Goal: Information Seeking & Learning: Check status

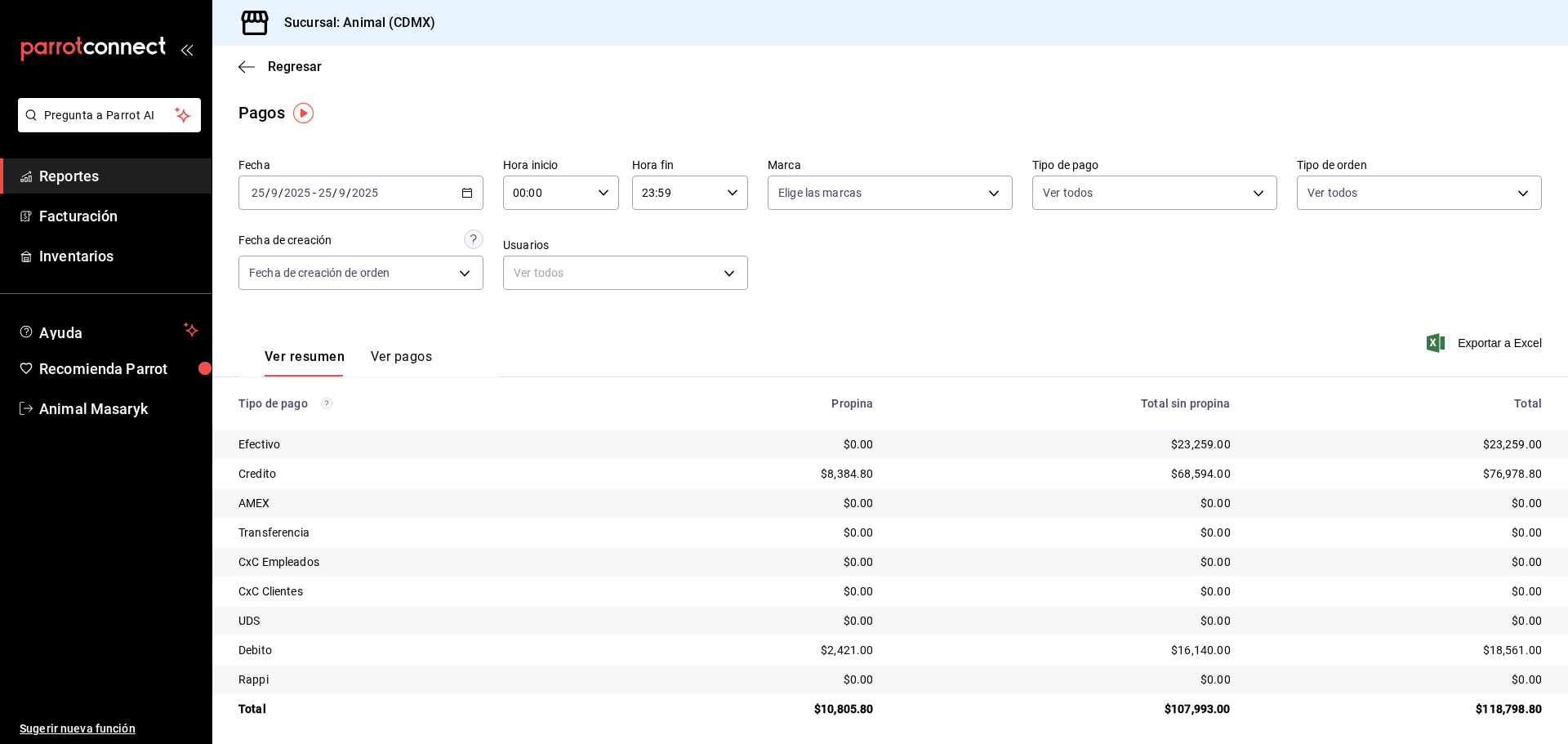
drag, startPoint x: 238, startPoint y: 46, endPoint x: 240, endPoint y: 57, distance: 11.2
click at [240, 56] on div "Regresar" at bounding box center [889, 66] width 1355 height 41
click at [248, 68] on icon "button" at bounding box center [247, 67] width 16 height 15
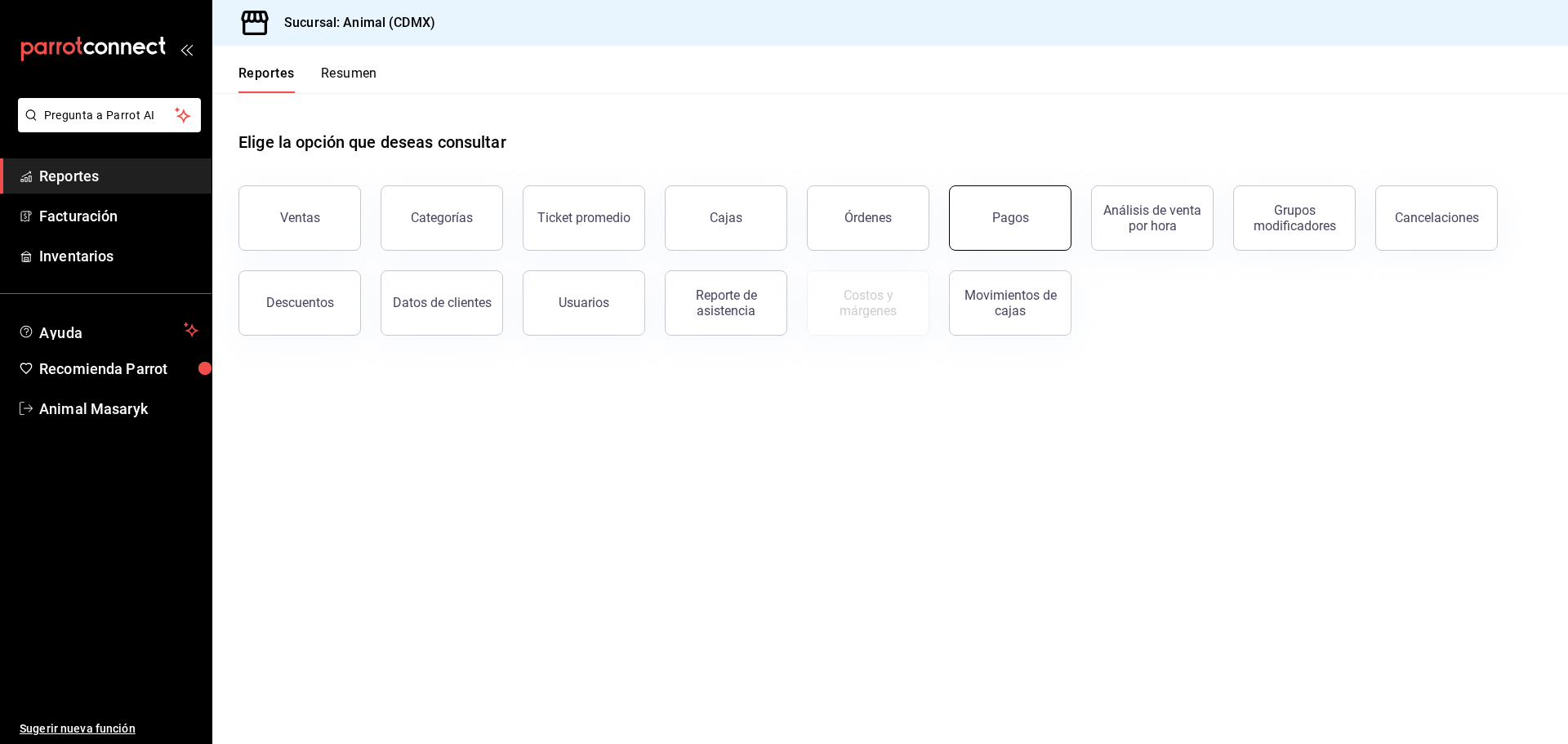
click at [969, 214] on button "Pagos" at bounding box center [1010, 218] width 122 height 65
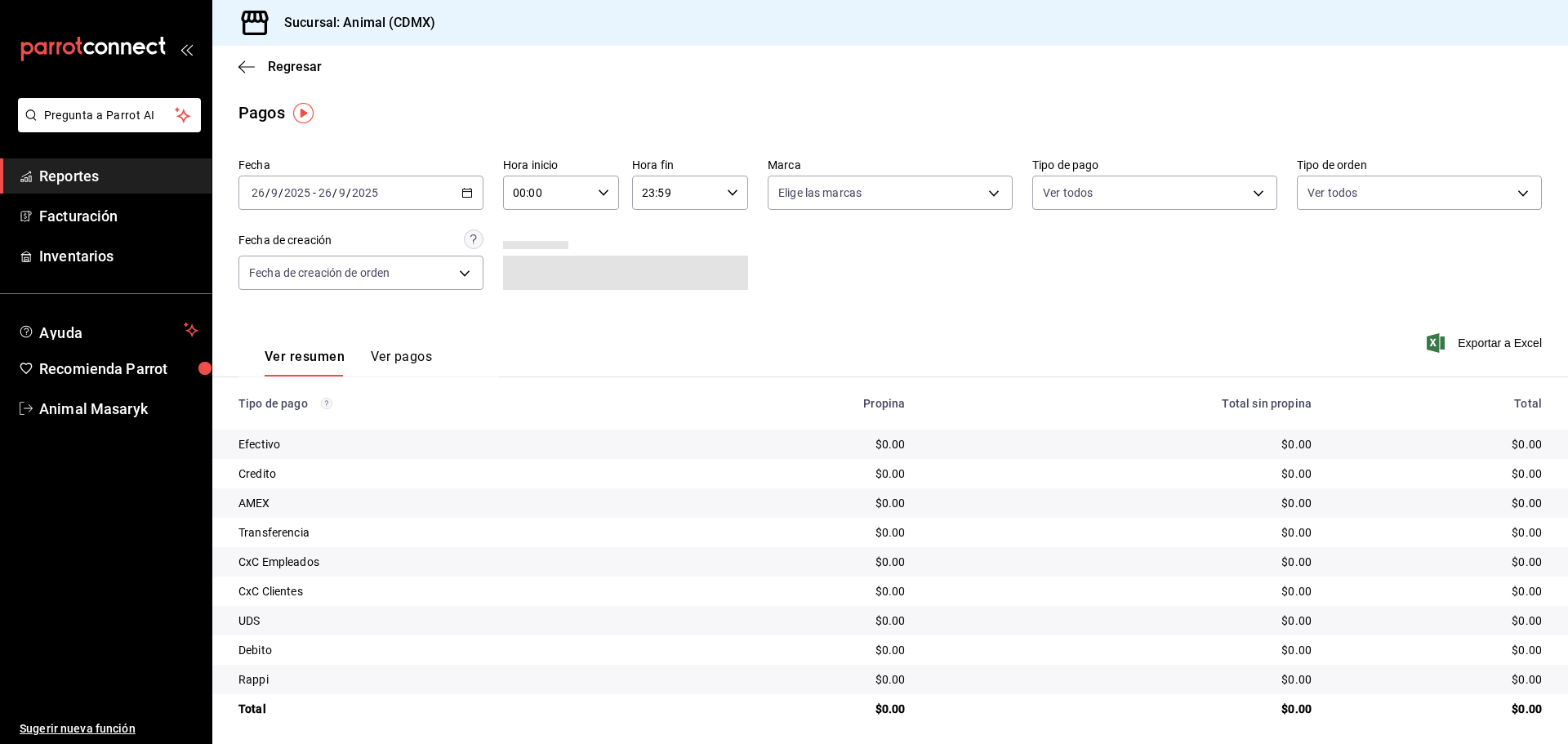
click at [461, 191] on icon "button" at bounding box center [467, 193] width 12 height 12
click at [323, 423] on span "Rango de fechas" at bounding box center [315, 426] width 126 height 17
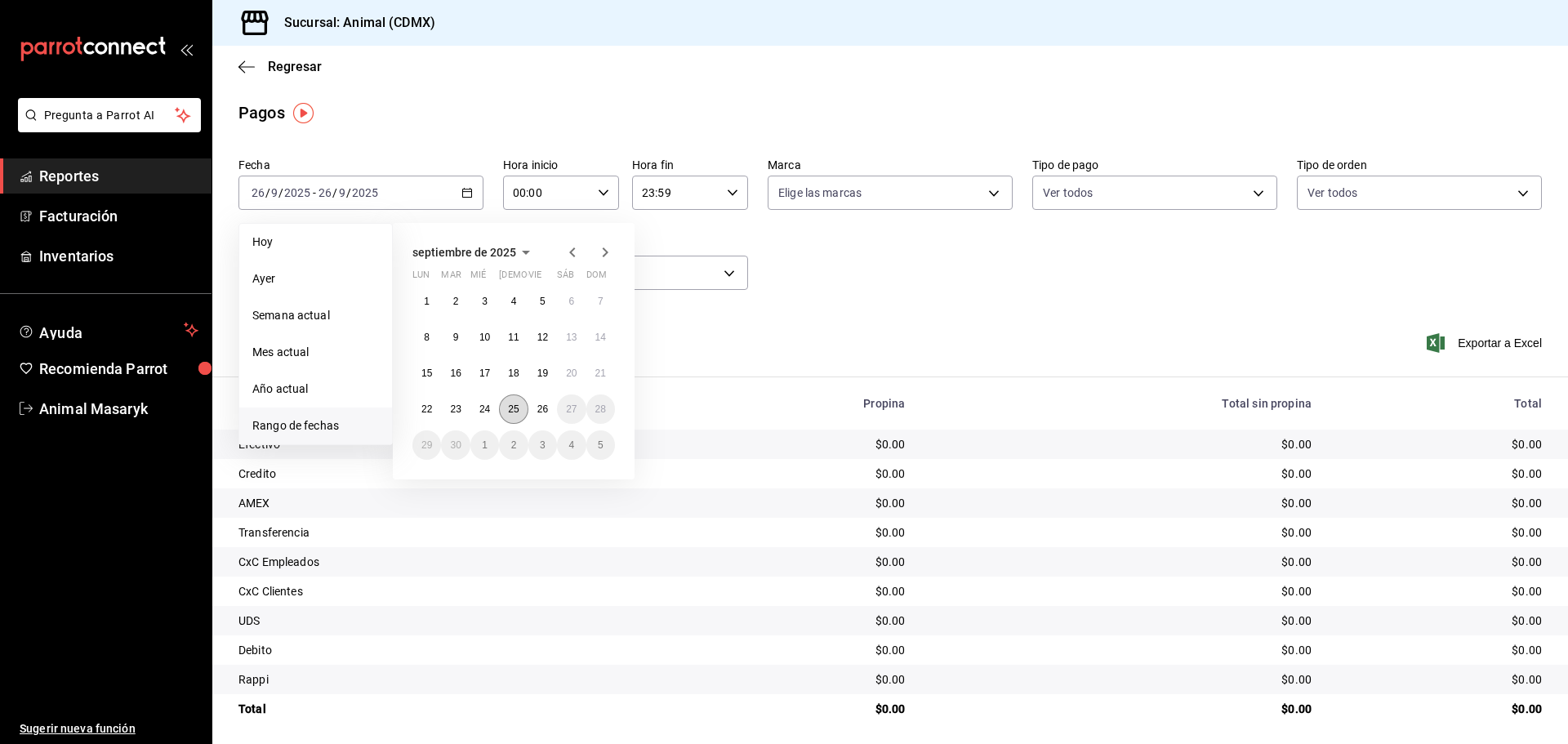
click at [517, 412] on abbr "25" at bounding box center [513, 409] width 11 height 12
click at [549, 407] on button "26" at bounding box center [542, 409] width 29 height 30
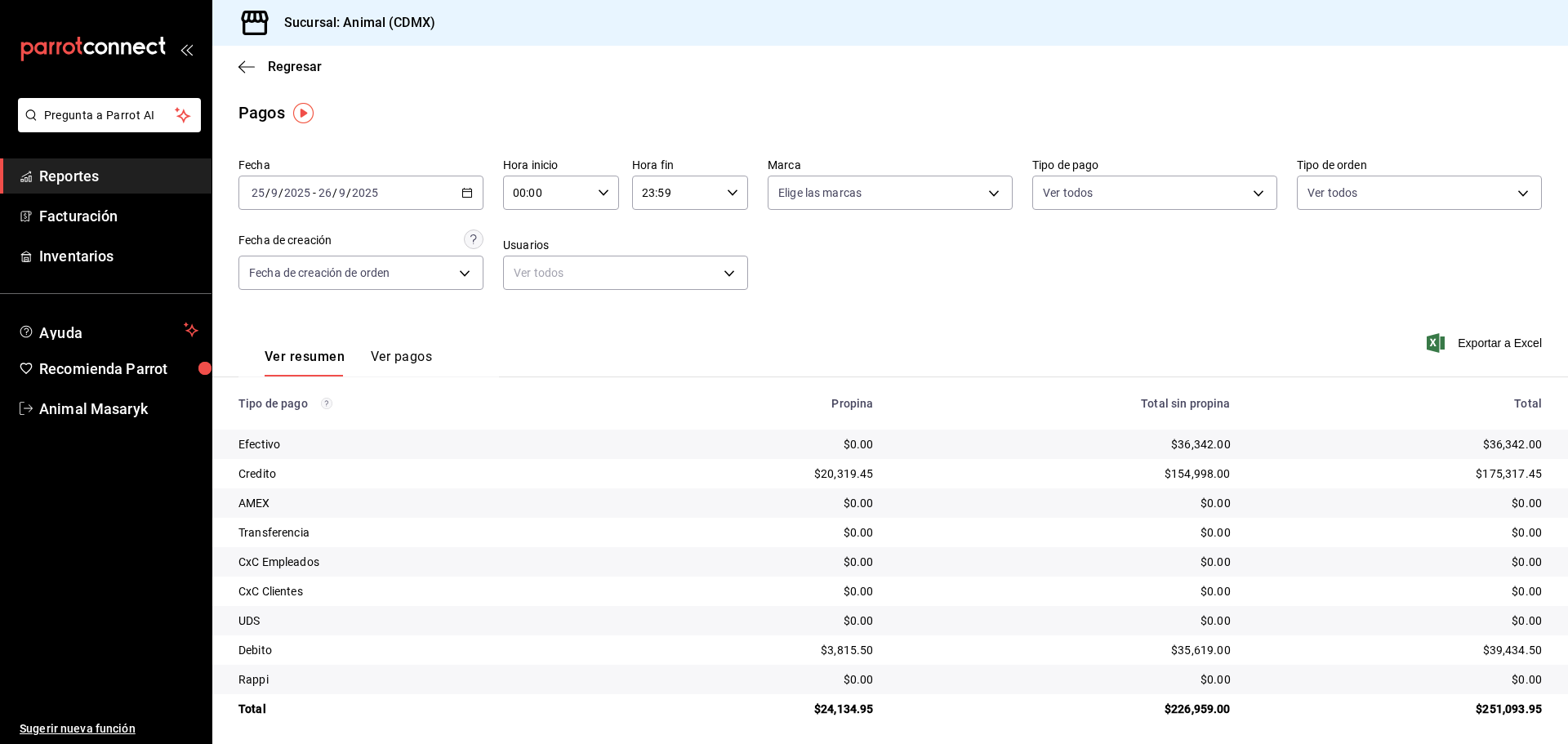
click at [598, 194] on icon "button" at bounding box center [604, 193] width 12 height 12
click at [522, 281] on button "05" at bounding box center [530, 267] width 51 height 33
type input "05:00"
click at [745, 254] on div at bounding box center [784, 372] width 1568 height 744
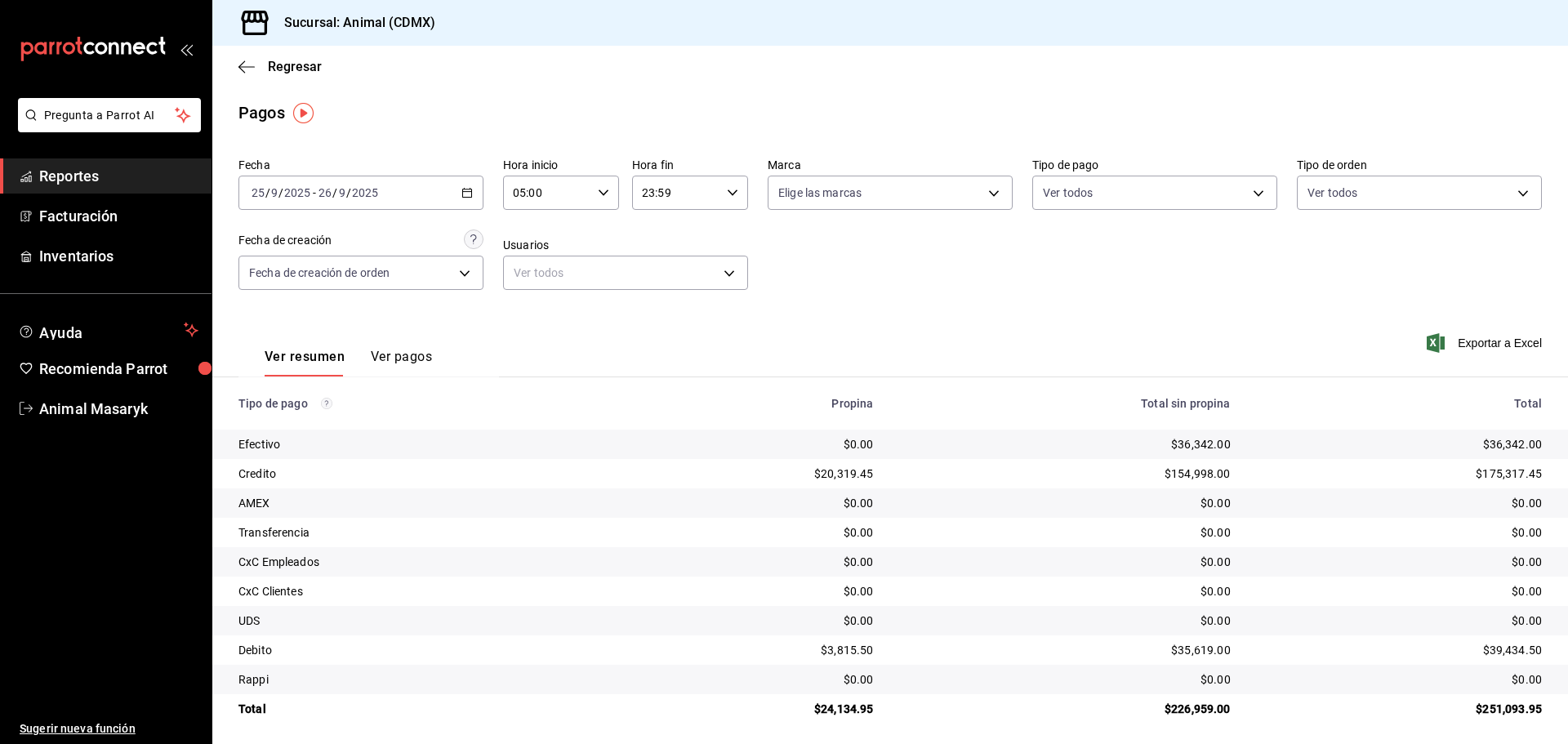
click at [716, 198] on div "23:59 Hora fin" at bounding box center [690, 193] width 116 height 35
click at [648, 313] on span "04" at bounding box center [657, 309] width 32 height 13
type input "04:59"
click at [837, 241] on div at bounding box center [784, 372] width 1568 height 744
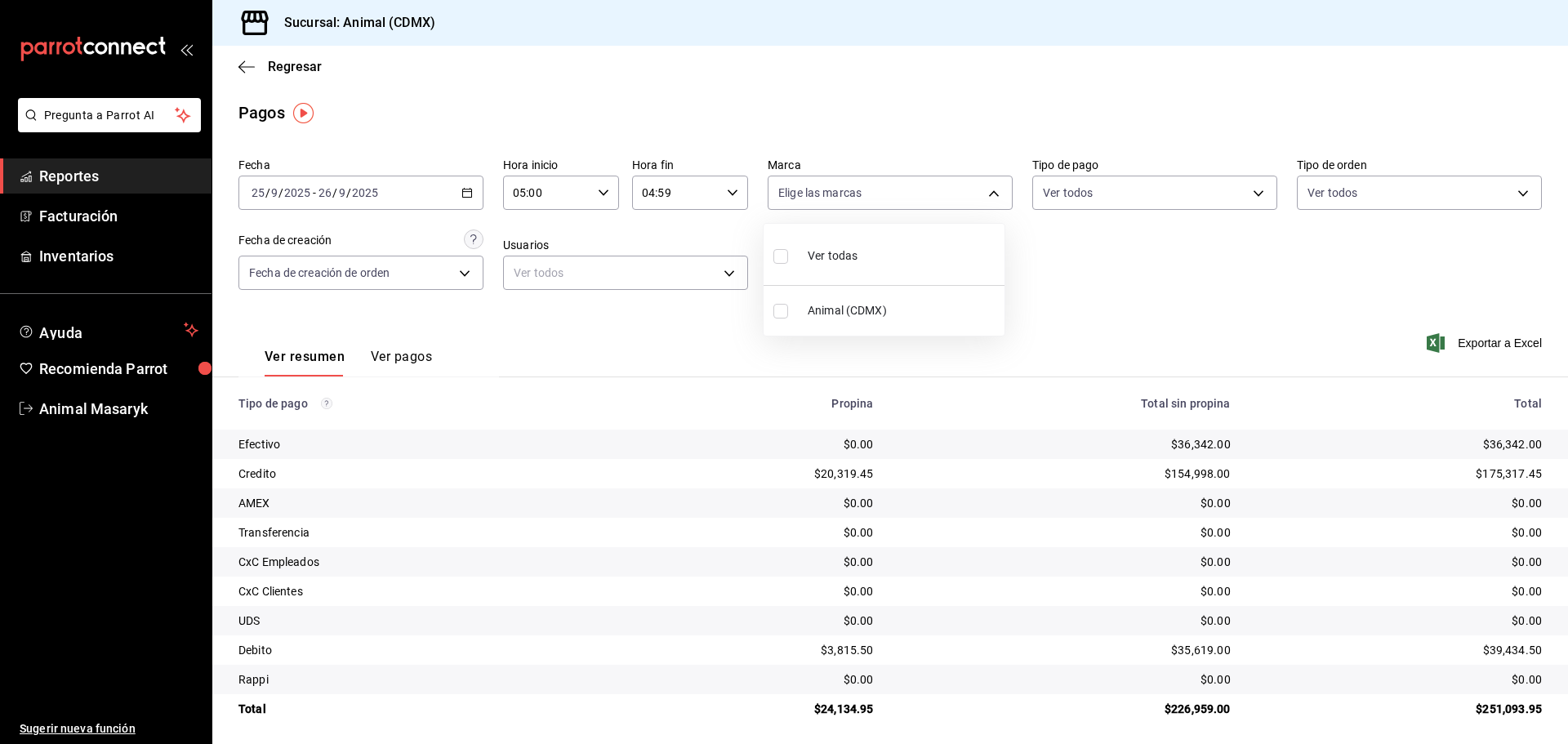
click at [914, 187] on body "Pregunta a Parrot AI Reportes Facturación Inventarios Ayuda Recomienda Parrot A…" at bounding box center [784, 372] width 1568 height 744
click at [902, 246] on li "Ver todas" at bounding box center [884, 254] width 241 height 48
type input "cb0f6aec-1481-4e37-861c-bab9b3a65b14"
checkbox input "true"
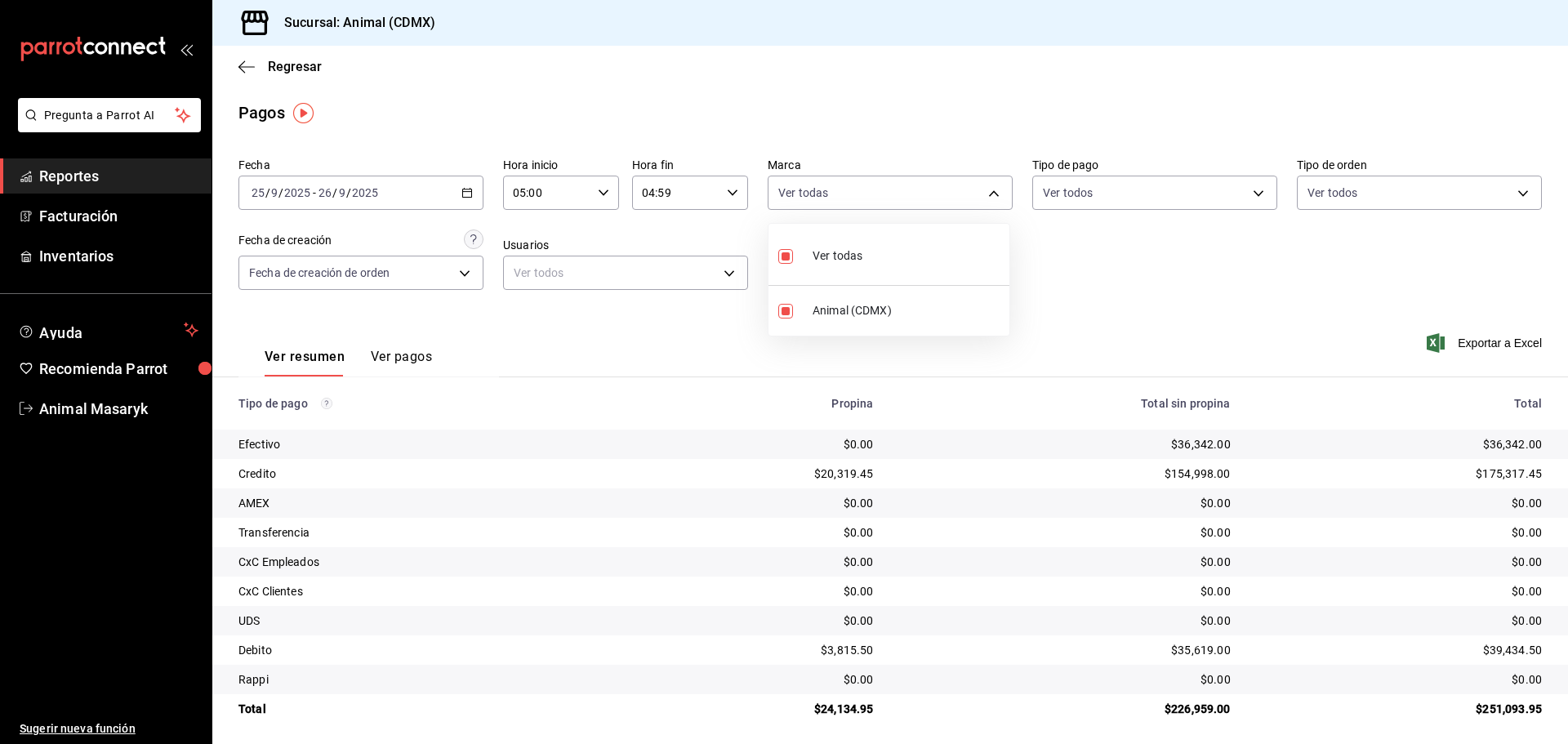
drag, startPoint x: 1107, startPoint y: 271, endPoint x: 1159, endPoint y: 247, distance: 57.3
click at [1108, 271] on div at bounding box center [784, 372] width 1568 height 744
click at [1190, 198] on body "Pregunta a Parrot AI Reportes Facturación Inventarios Ayuda Recomienda Parrot A…" at bounding box center [784, 372] width 1568 height 744
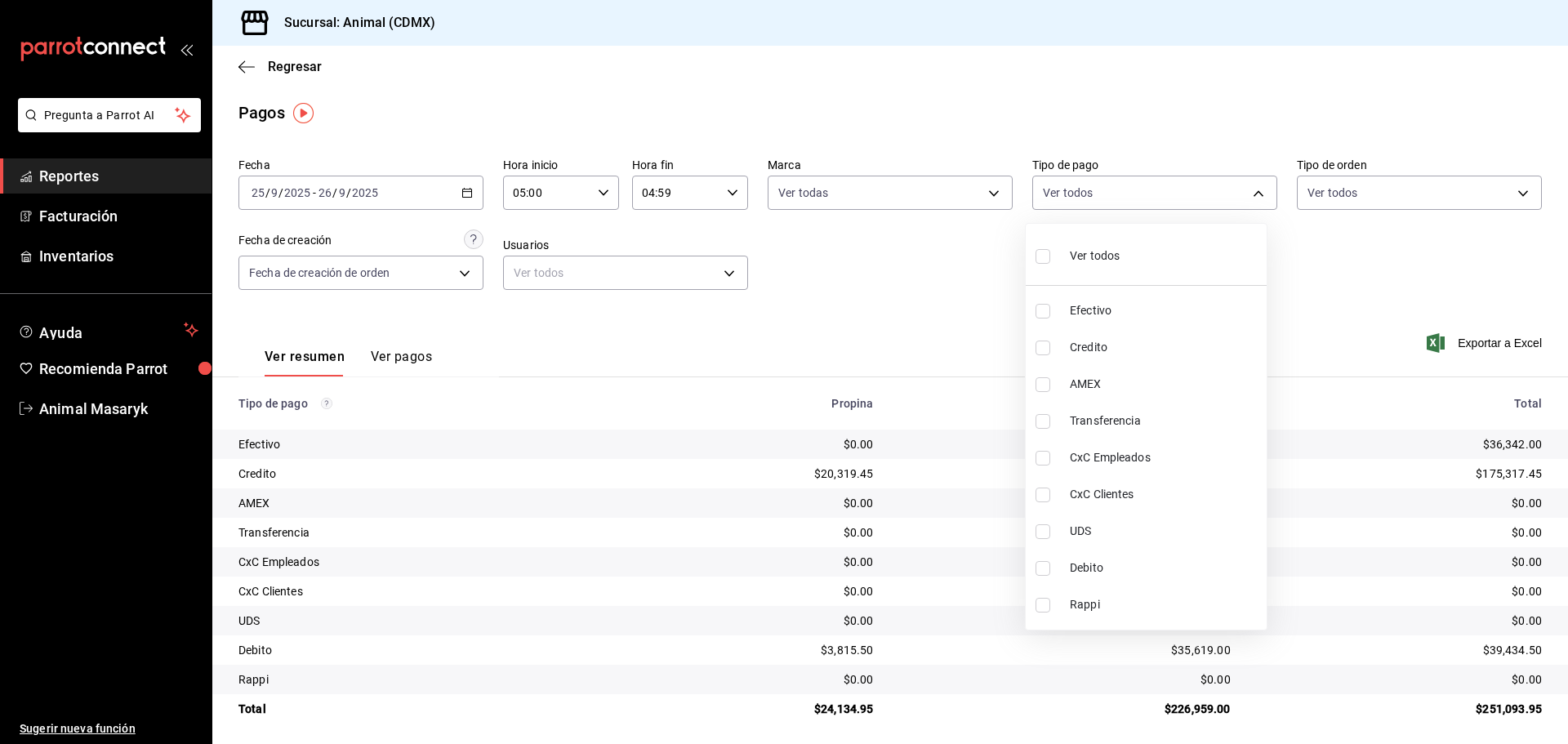
click at [1177, 258] on li "Ver todos" at bounding box center [1146, 254] width 241 height 48
type input "42f515b5-d78a-4538-9fd6-dd91ca8c9d0d,09d93f3d-83f8-4294-bef9-640bdbafd8e4,c0bfe…"
checkbox input "true"
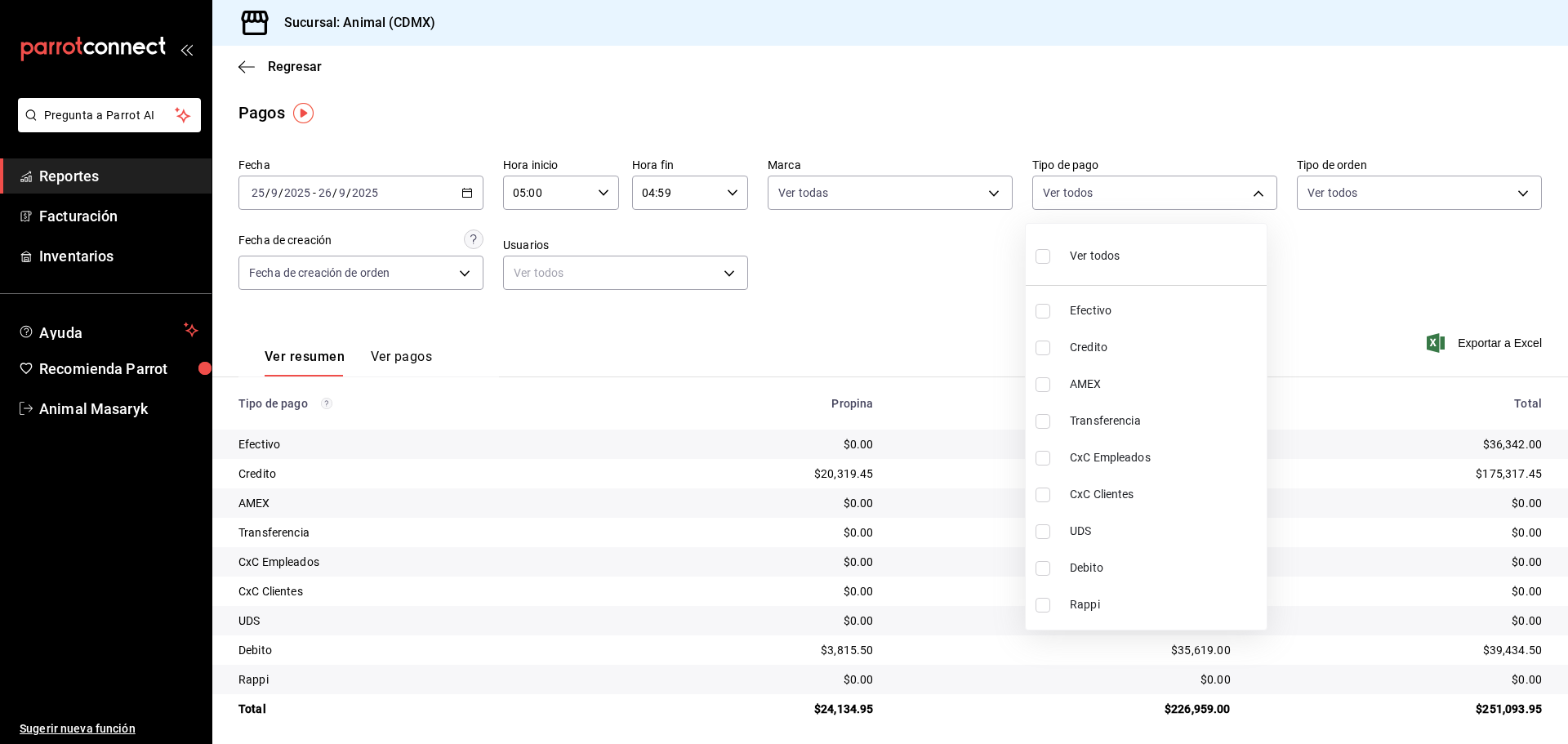
checkbox input "true"
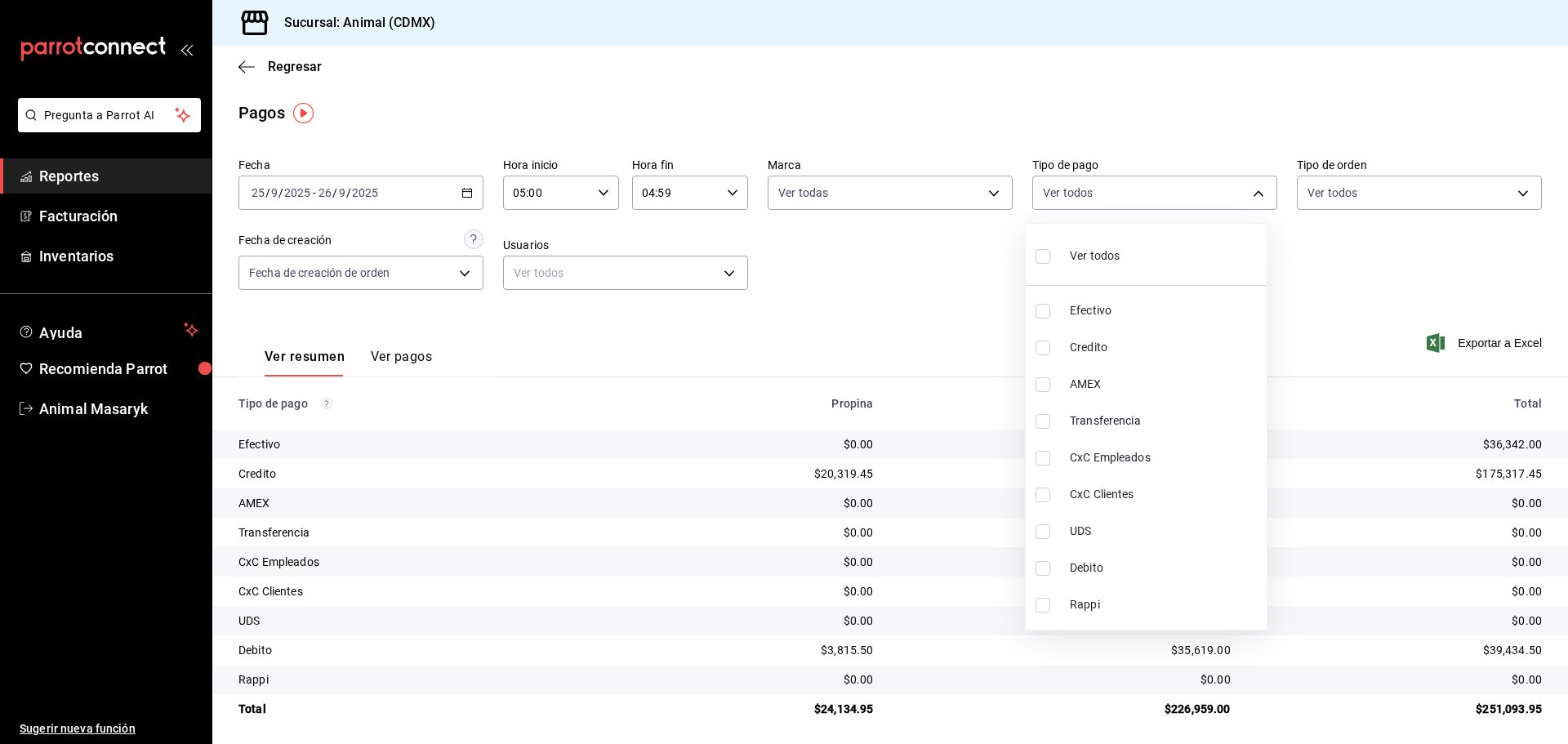
checkbox input "true"
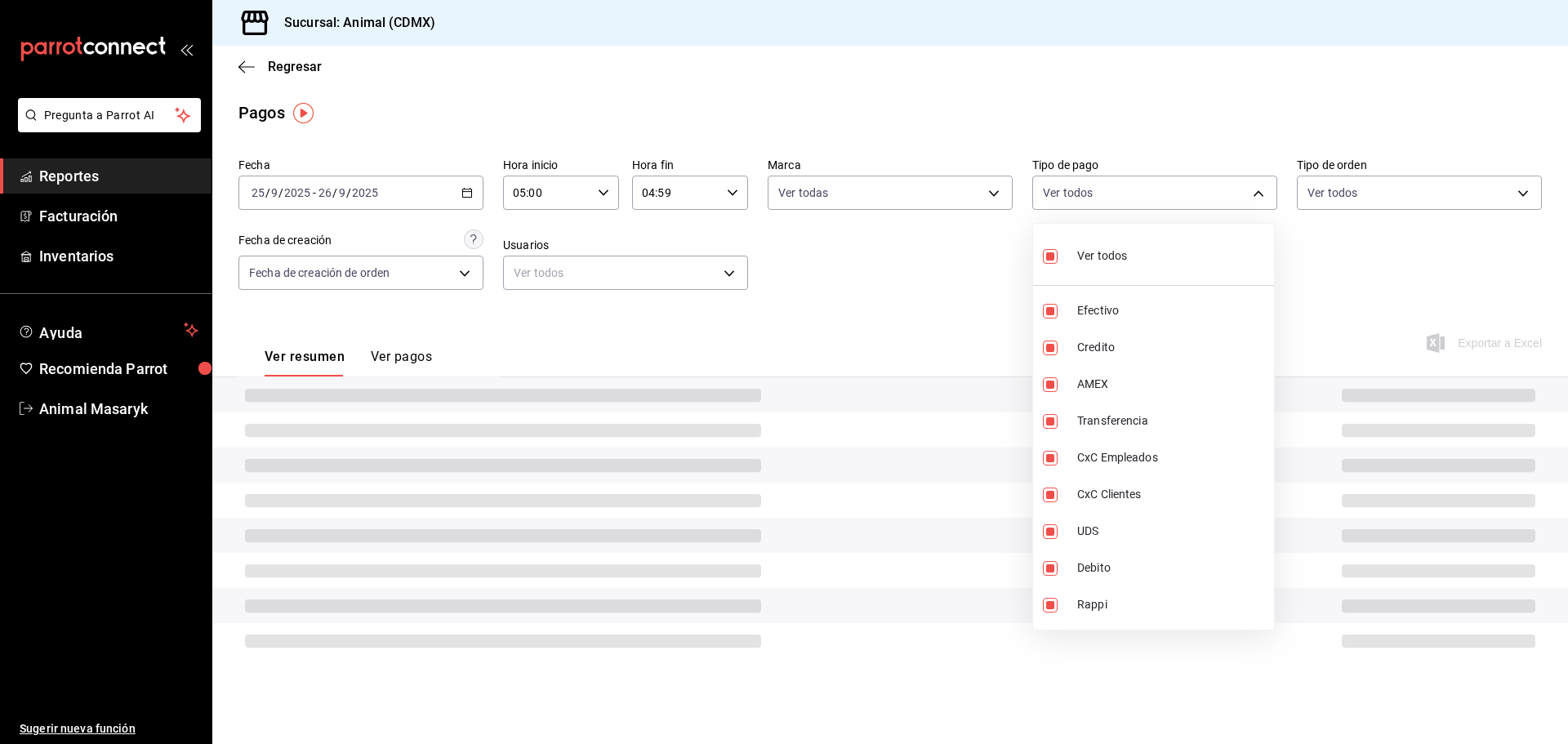
click at [1335, 253] on div at bounding box center [784, 372] width 1568 height 744
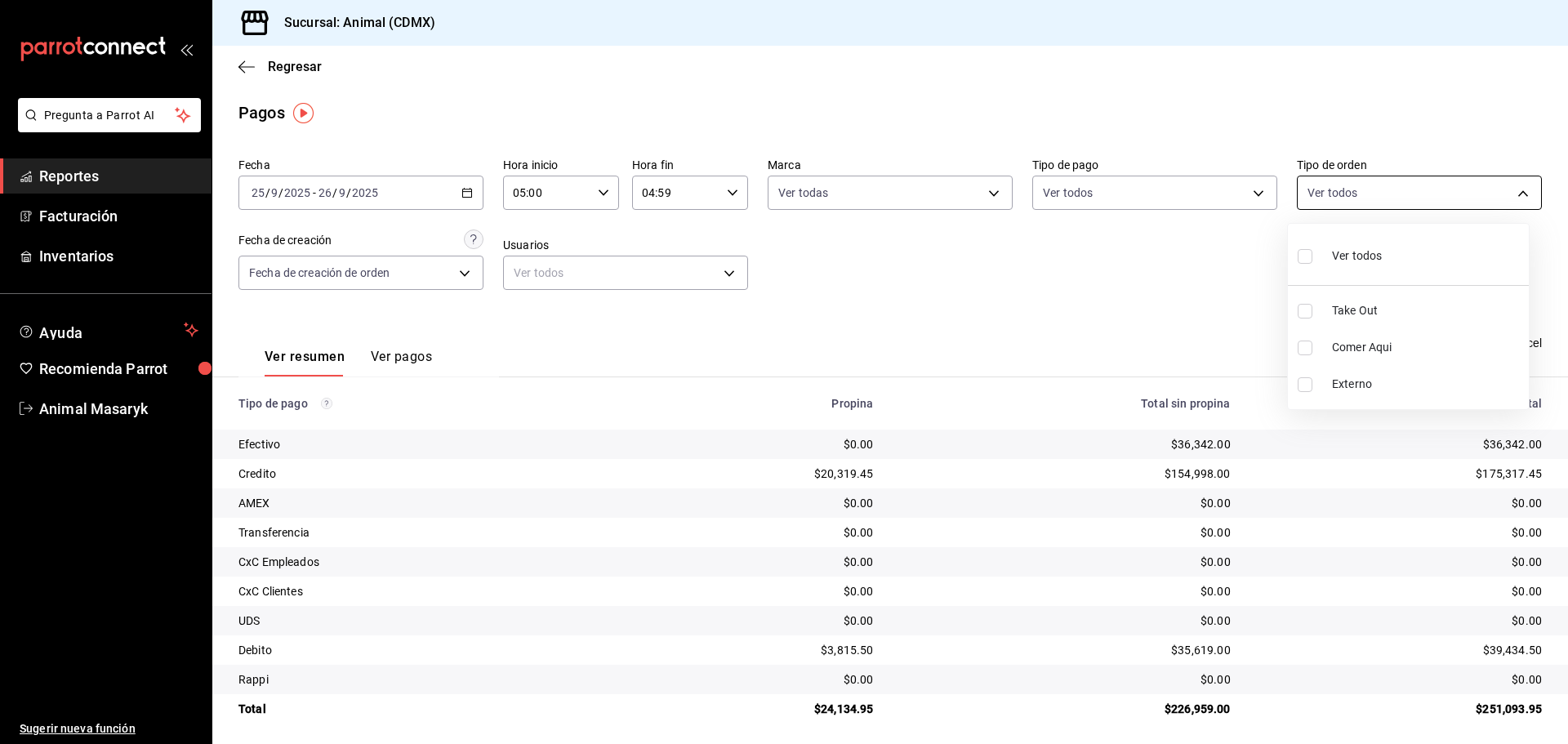
click at [1437, 202] on body "Pregunta a Parrot AI Reportes Facturación Inventarios Ayuda Recomienda Parrot A…" at bounding box center [784, 372] width 1568 height 744
click at [1406, 266] on li "Ver todos" at bounding box center [1408, 254] width 241 height 48
type input "ad44a823-99d3-4372-a913-4cf57f2a9ac0,b8ee5ff1-85c8-4a81-aa51-555e6c8ba0c6,EXTER…"
checkbox input "true"
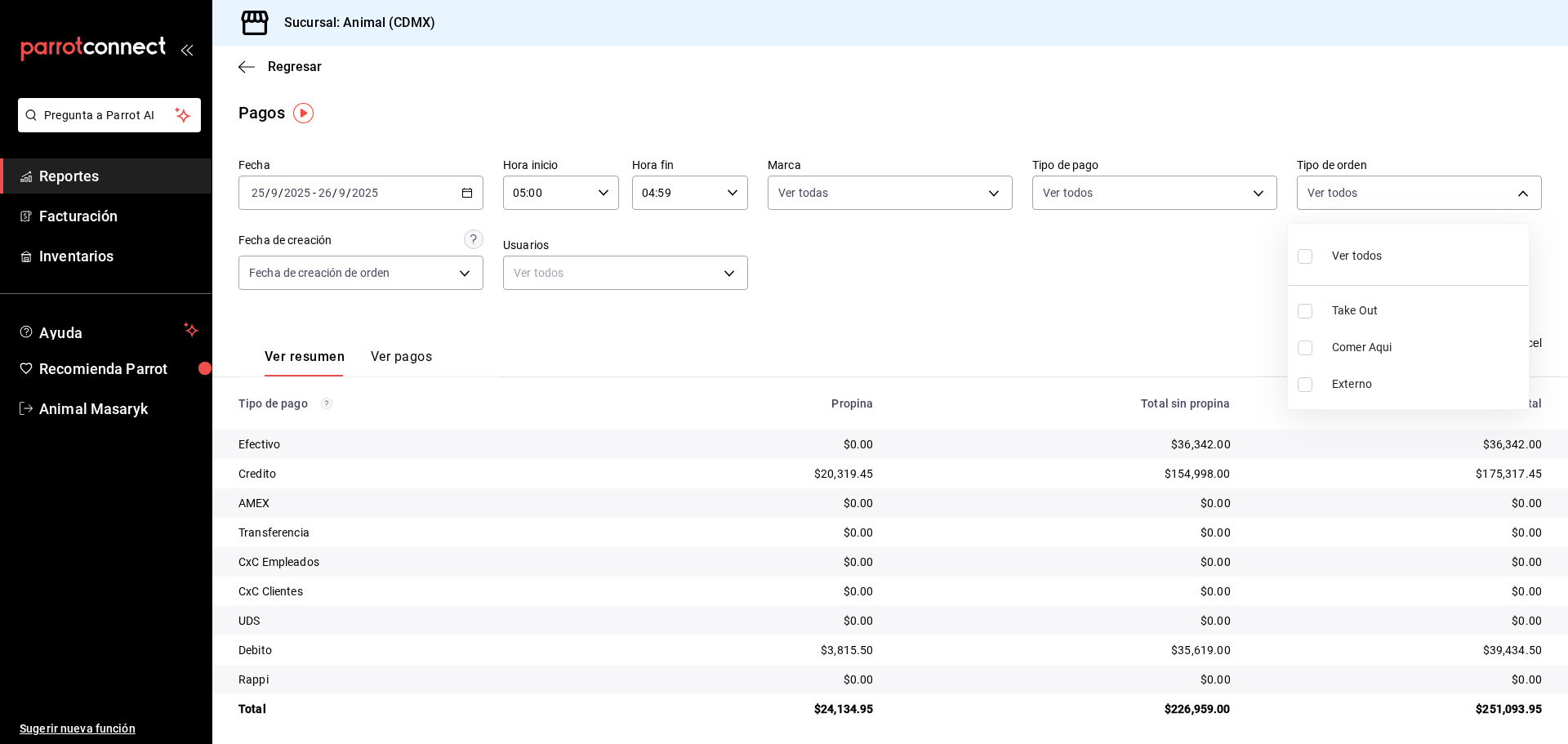
checkbox input "true"
click at [1044, 308] on div at bounding box center [784, 372] width 1568 height 744
click at [236, 63] on div "Regresar" at bounding box center [889, 66] width 1355 height 41
click at [245, 61] on icon "button" at bounding box center [247, 67] width 16 height 15
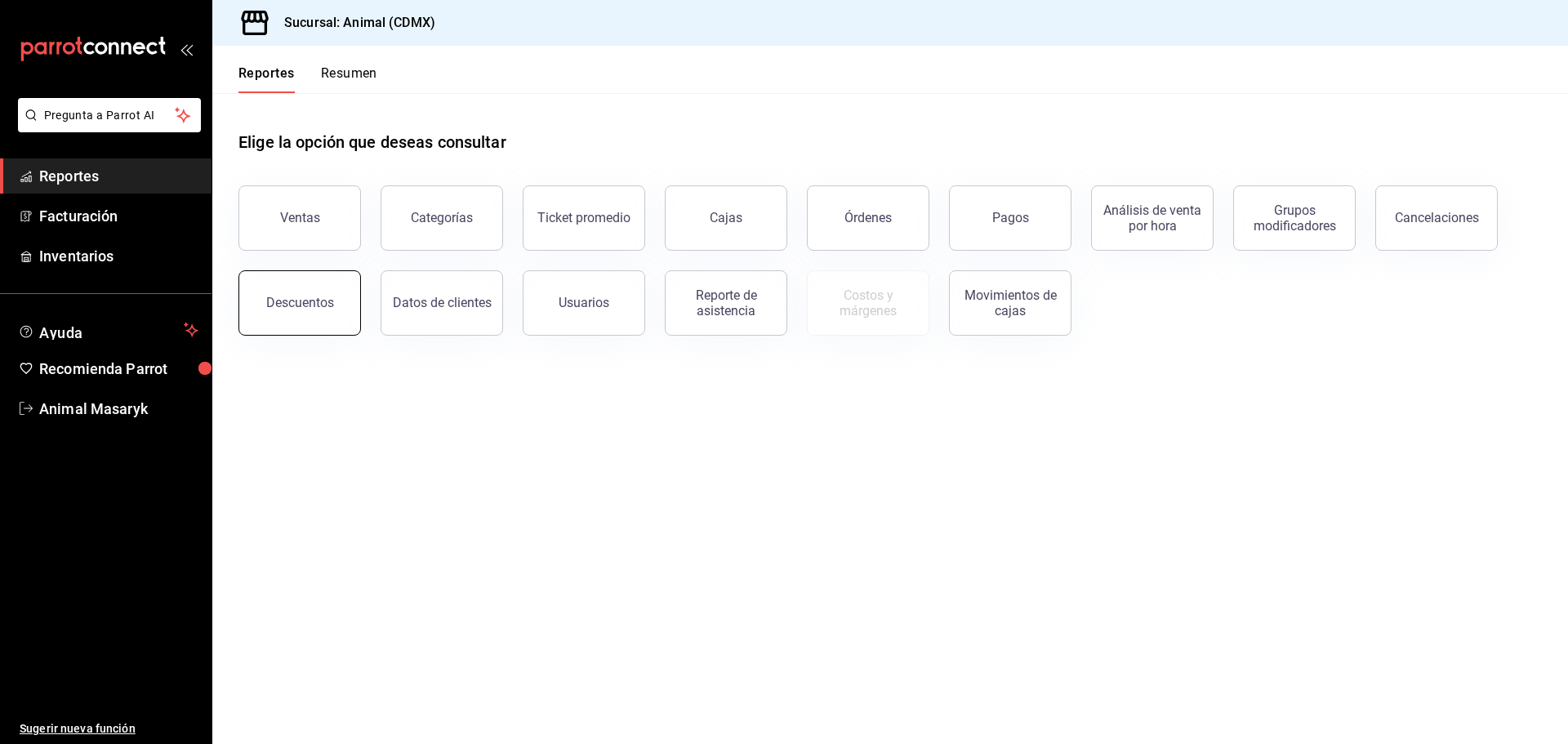
click at [319, 298] on div "Descuentos" at bounding box center [300, 302] width 68 height 16
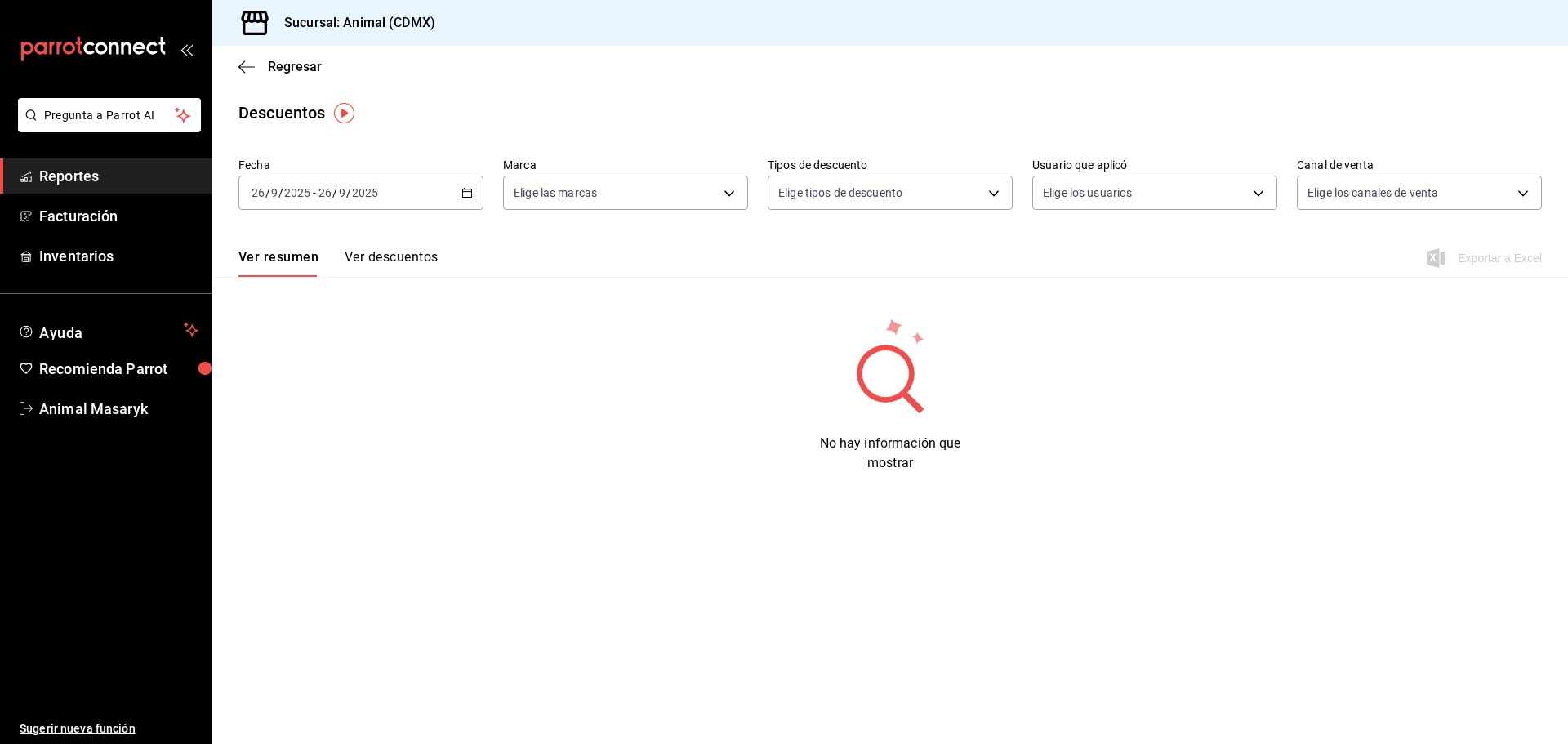
click at [463, 198] on \(Stroke\) "button" at bounding box center [467, 193] width 10 height 9
click at [299, 422] on span "Rango de fechas" at bounding box center [315, 426] width 126 height 17
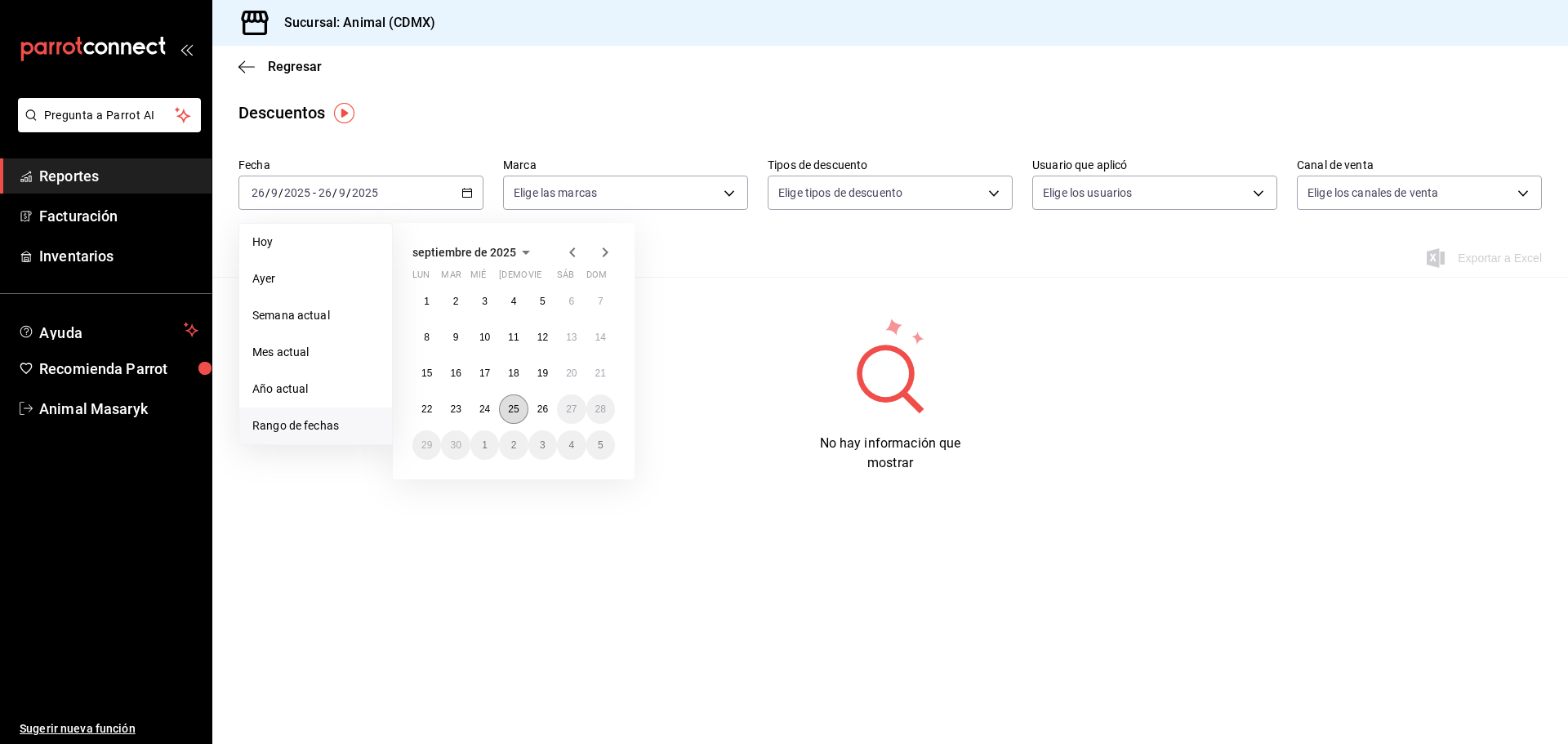
click at [517, 409] on abbr "25" at bounding box center [513, 409] width 11 height 12
click at [539, 407] on abbr "26" at bounding box center [542, 409] width 11 height 12
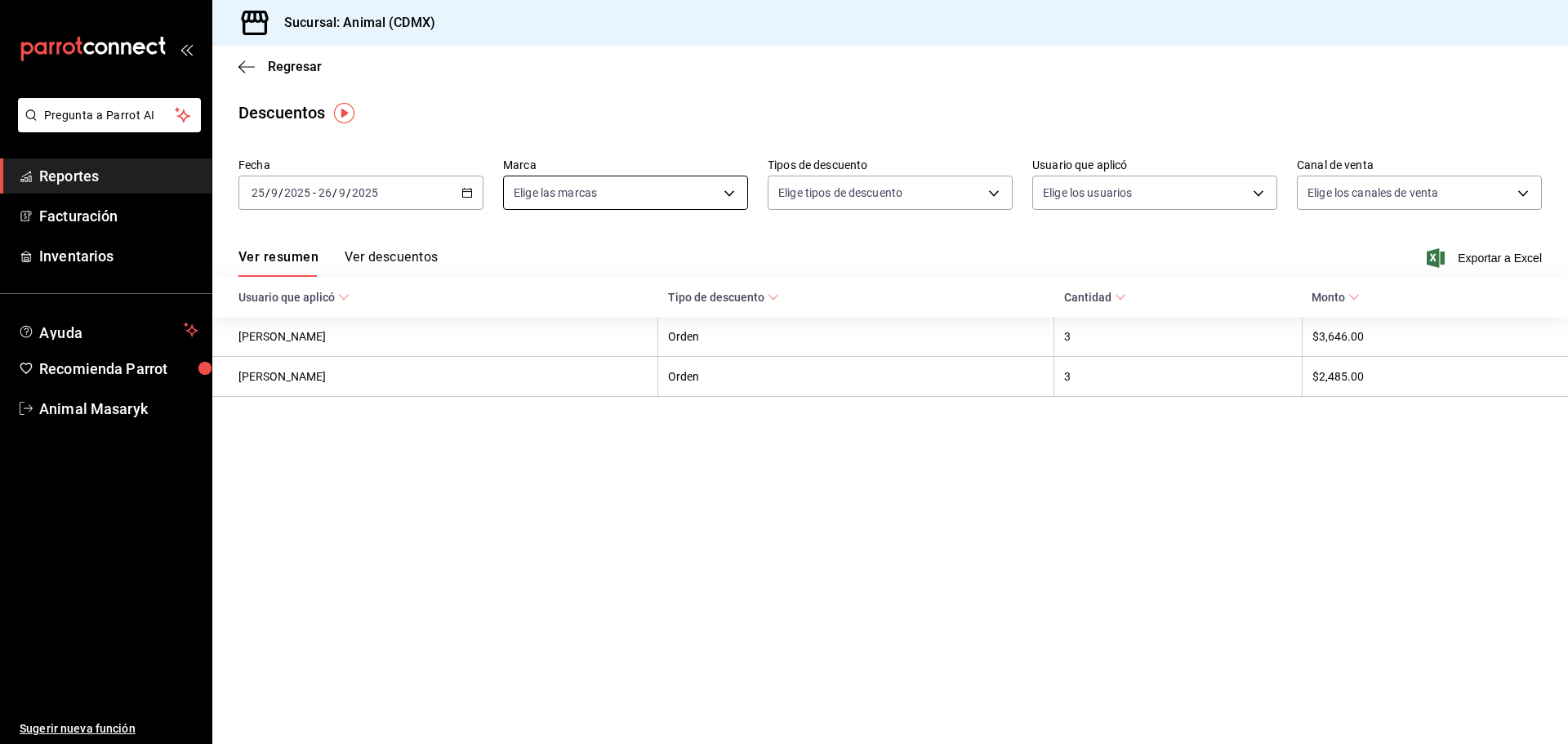
click at [696, 193] on body "Pregunta a Parrot AI Reportes Facturación Inventarios Ayuda Recomienda Parrot A…" at bounding box center [784, 372] width 1568 height 744
drag, startPoint x: 676, startPoint y: 258, endPoint x: 802, endPoint y: 245, distance: 126.7
click at [676, 260] on li "Ver todas" at bounding box center [625, 254] width 243 height 48
type input "cb0f6aec-1481-4e37-861c-bab9b3a65b14"
checkbox input "true"
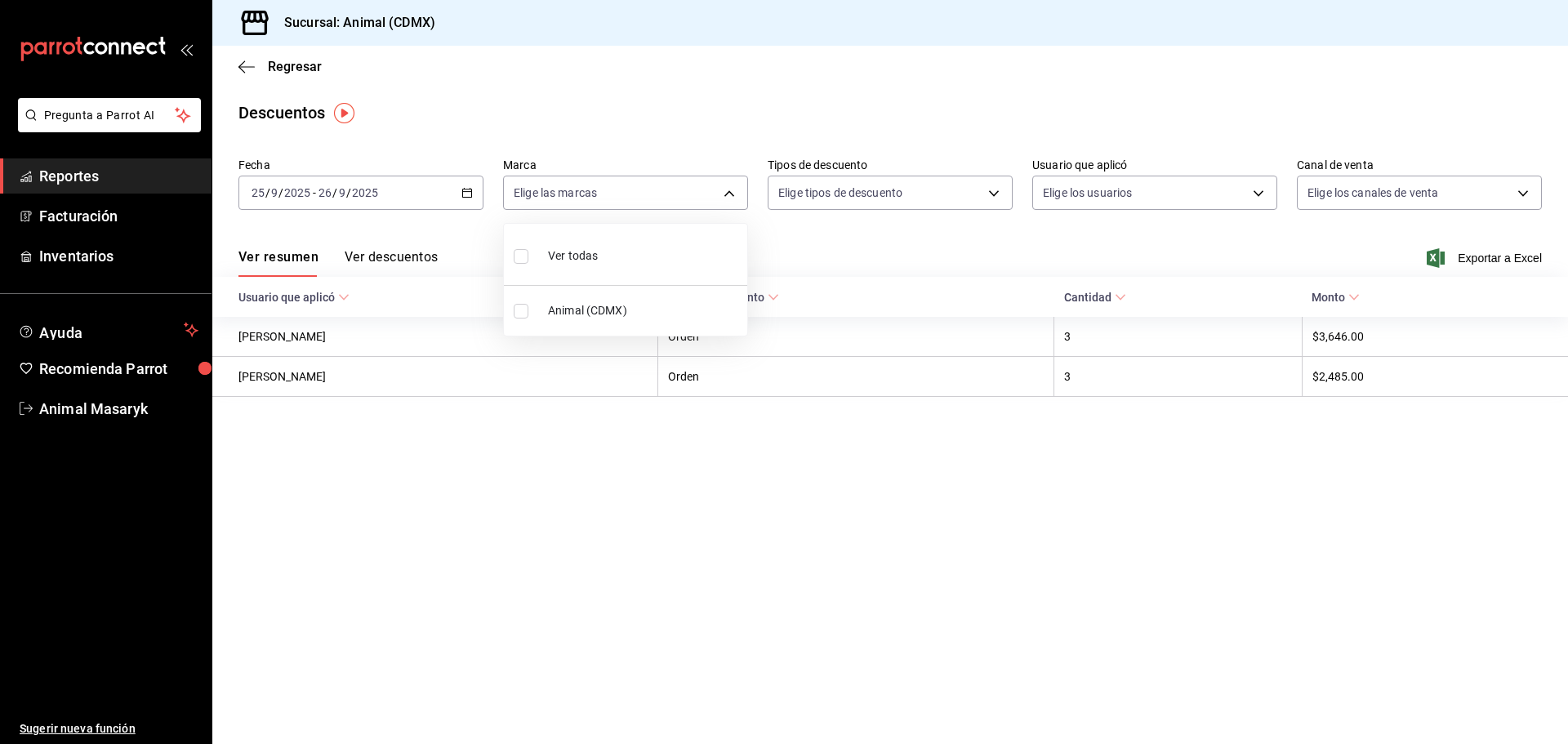
checkbox input "true"
click at [921, 250] on div at bounding box center [784, 372] width 1568 height 744
click at [947, 188] on body "Pregunta a Parrot AI Reportes Facturación Inventarios Ayuda Recomienda Parrot A…" at bounding box center [784, 372] width 1568 height 744
click at [908, 243] on span "Orden" at bounding box center [904, 247] width 190 height 17
type input "ORDER"
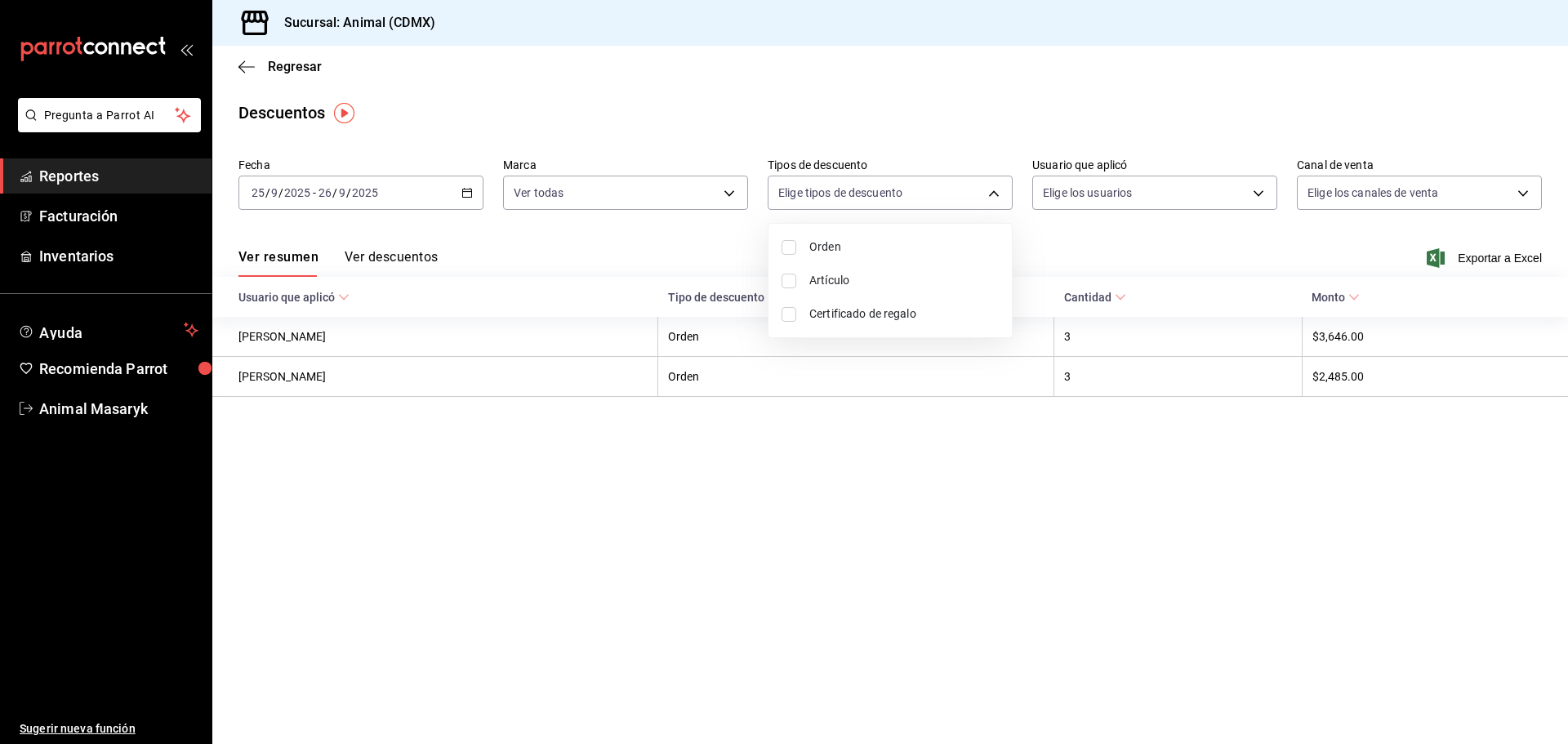
checkbox input "true"
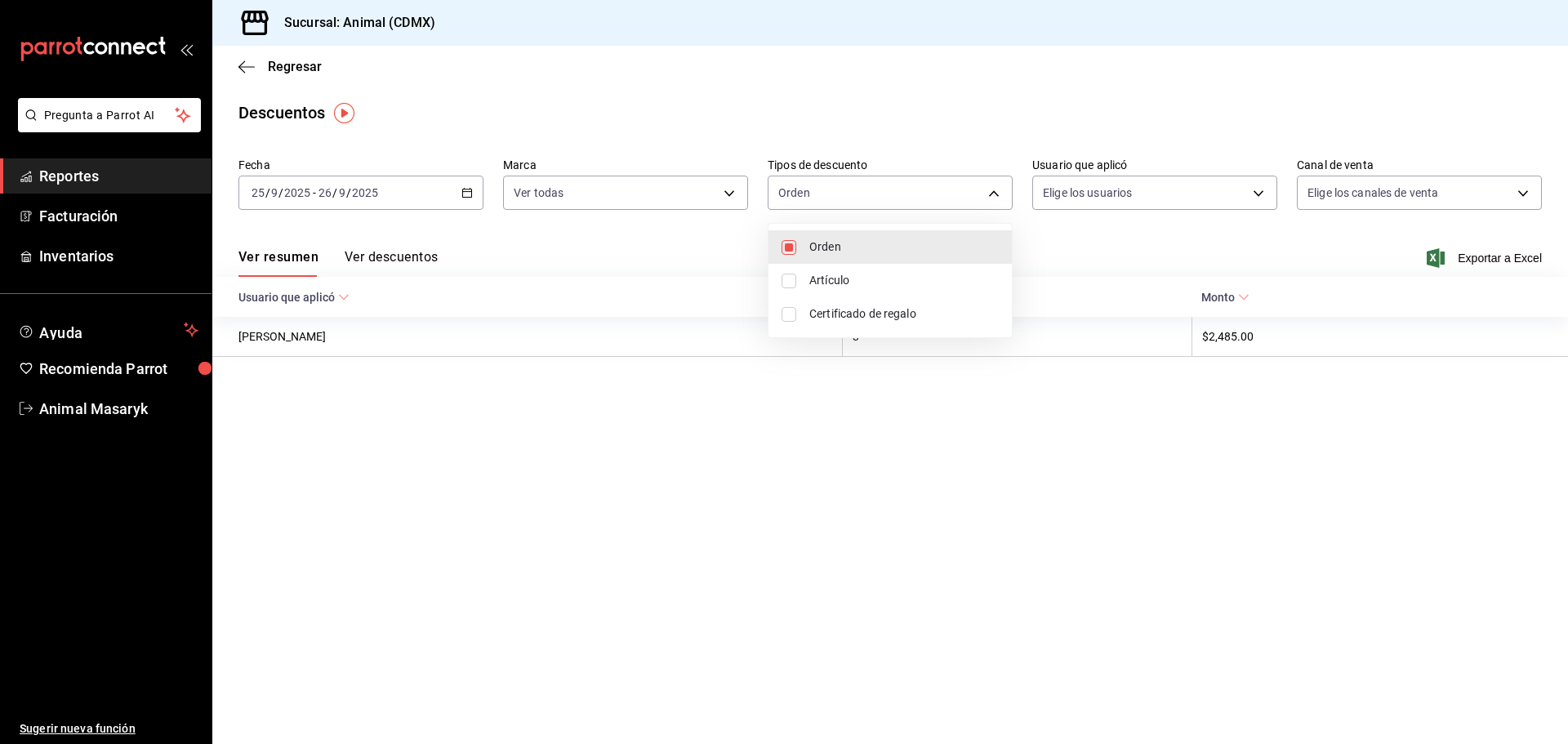
click at [891, 286] on span "Artículo" at bounding box center [904, 280] width 190 height 17
type input "ORDER,ORDER_ITEM"
checkbox input "true"
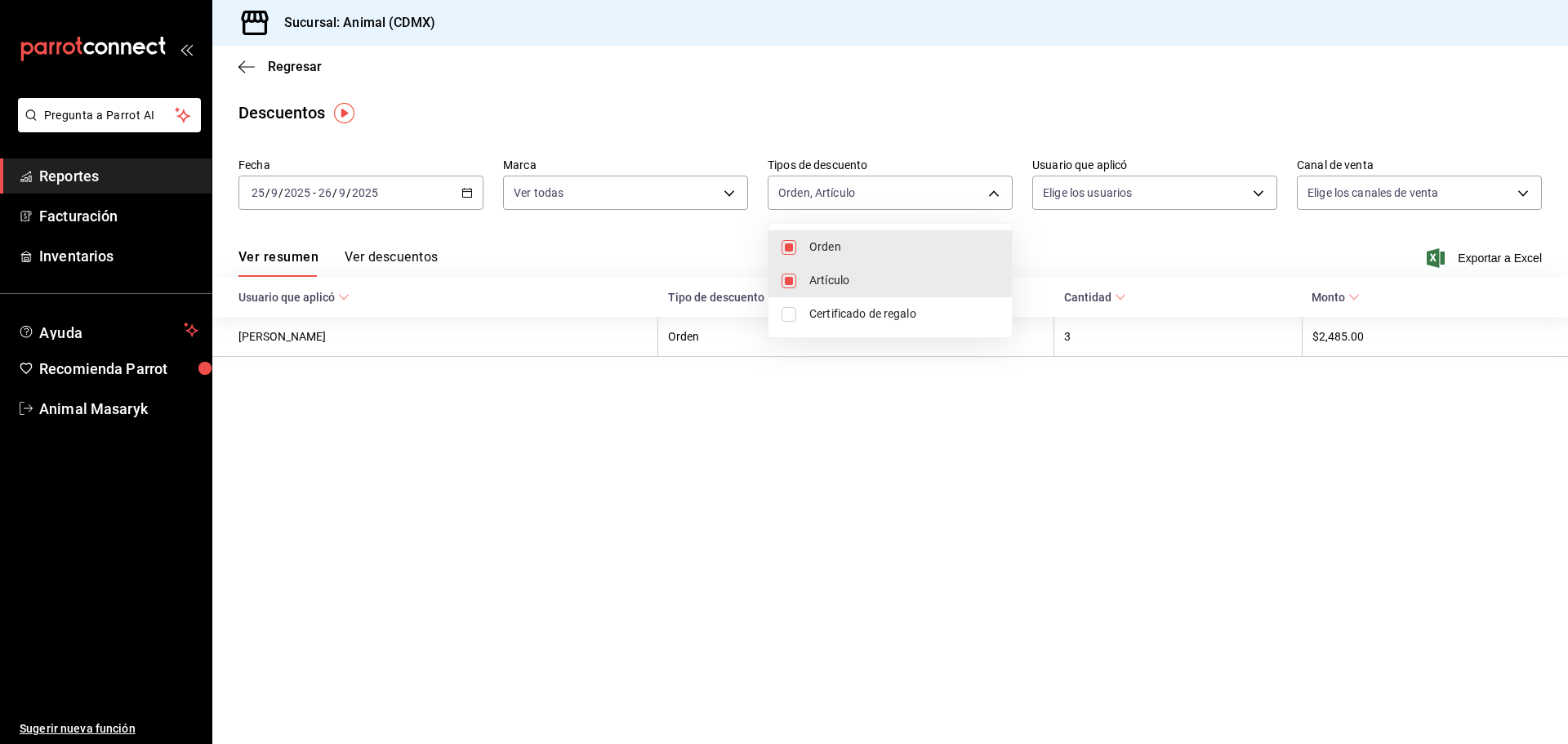
click at [891, 305] on span "Certificado de regalo" at bounding box center [904, 313] width 190 height 17
type input "ORDER,ORDER_ITEM,CARD_REWARD"
checkbox input "true"
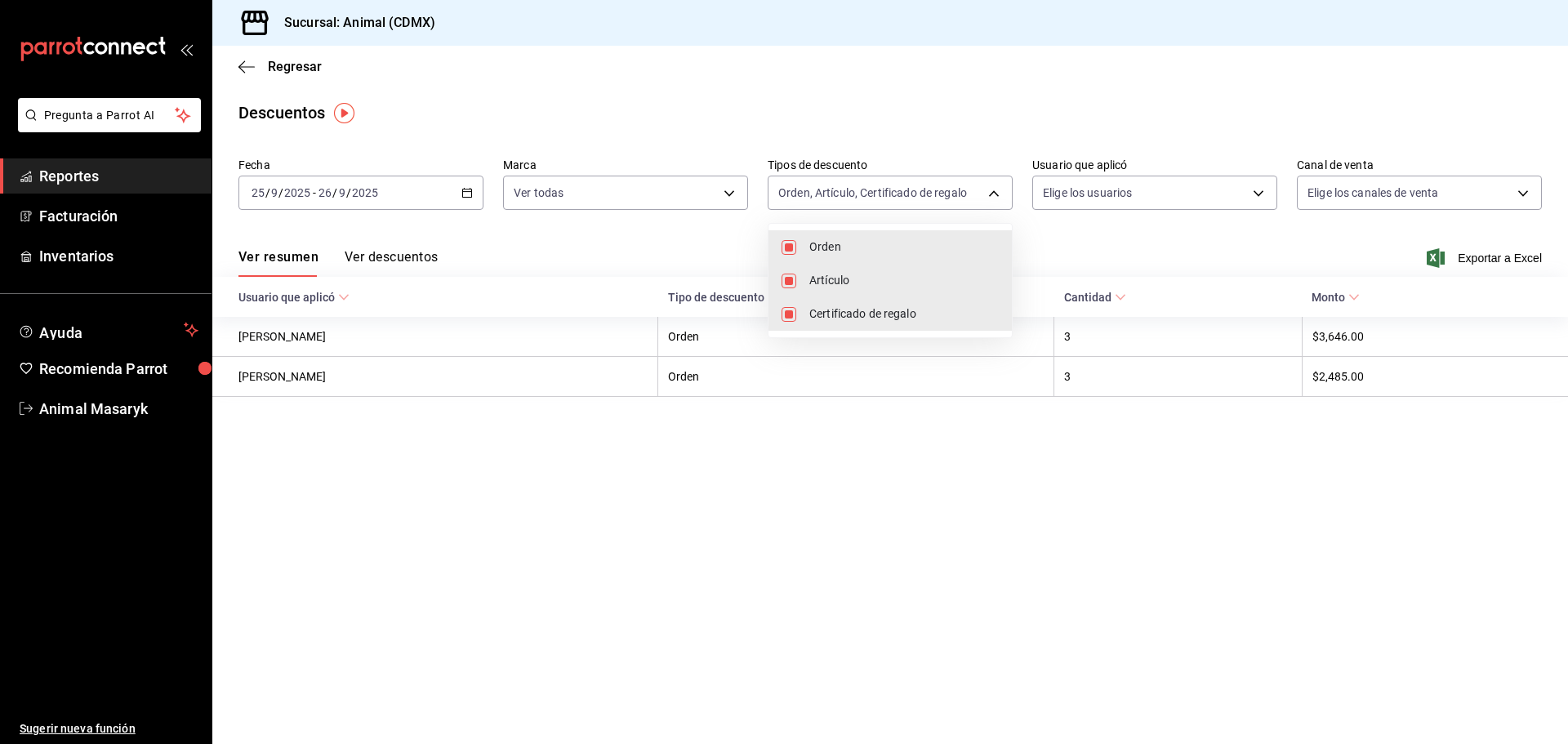
click at [1264, 229] on div at bounding box center [784, 372] width 1568 height 744
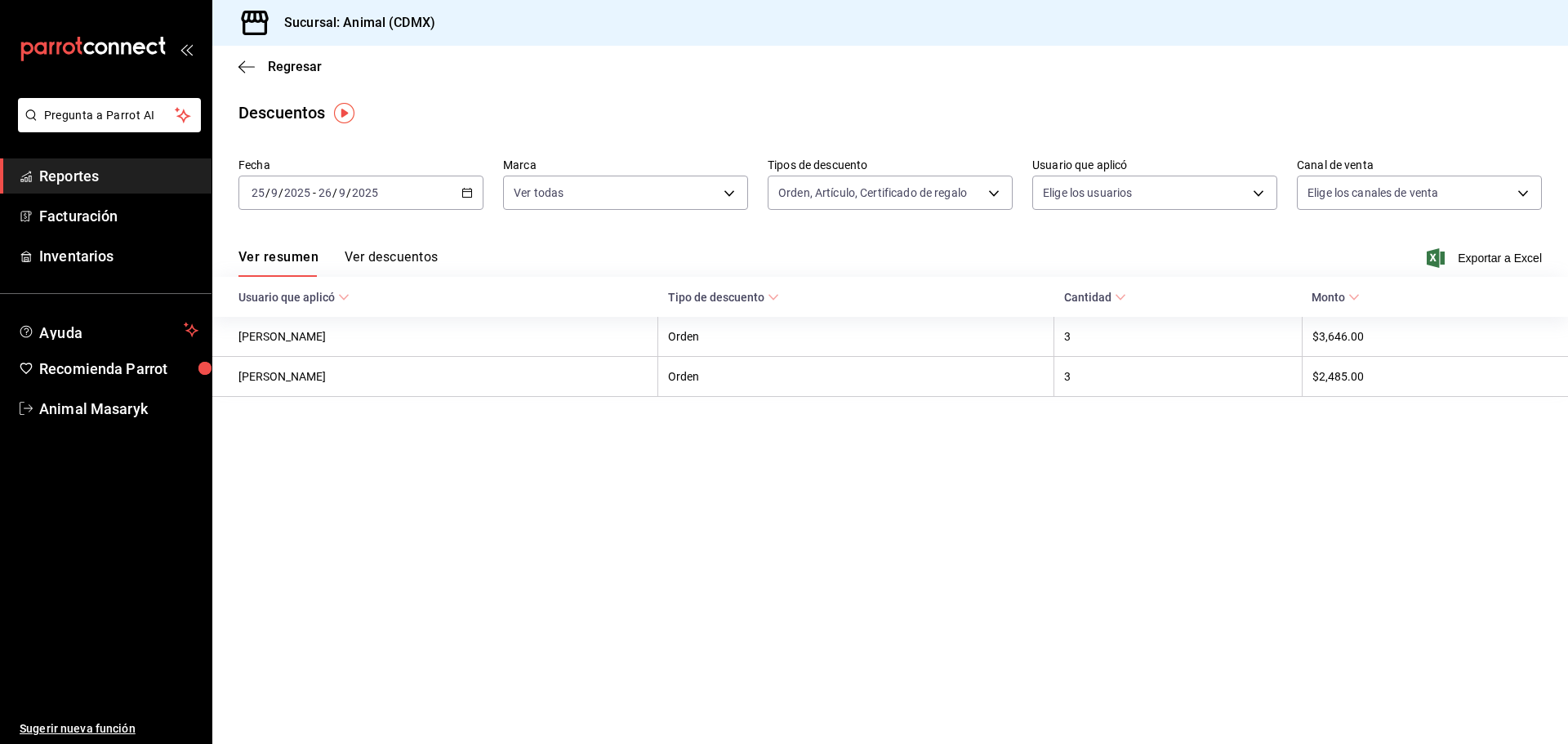
click at [1249, 187] on body "Pregunta a Parrot AI Reportes Facturación Inventarios Ayuda Recomienda Parrot A…" at bounding box center [784, 372] width 1568 height 744
click at [1489, 198] on body "Pregunta a Parrot AI Reportes Facturación Inventarios Ayuda Recomienda Parrot A…" at bounding box center [784, 372] width 1568 height 744
click at [1412, 254] on li "Ver todos" at bounding box center [1419, 254] width 243 height 48
type input "PARROT,UBER_EATS,RAPPI,DIDI_FOOD,ONLINE"
checkbox input "true"
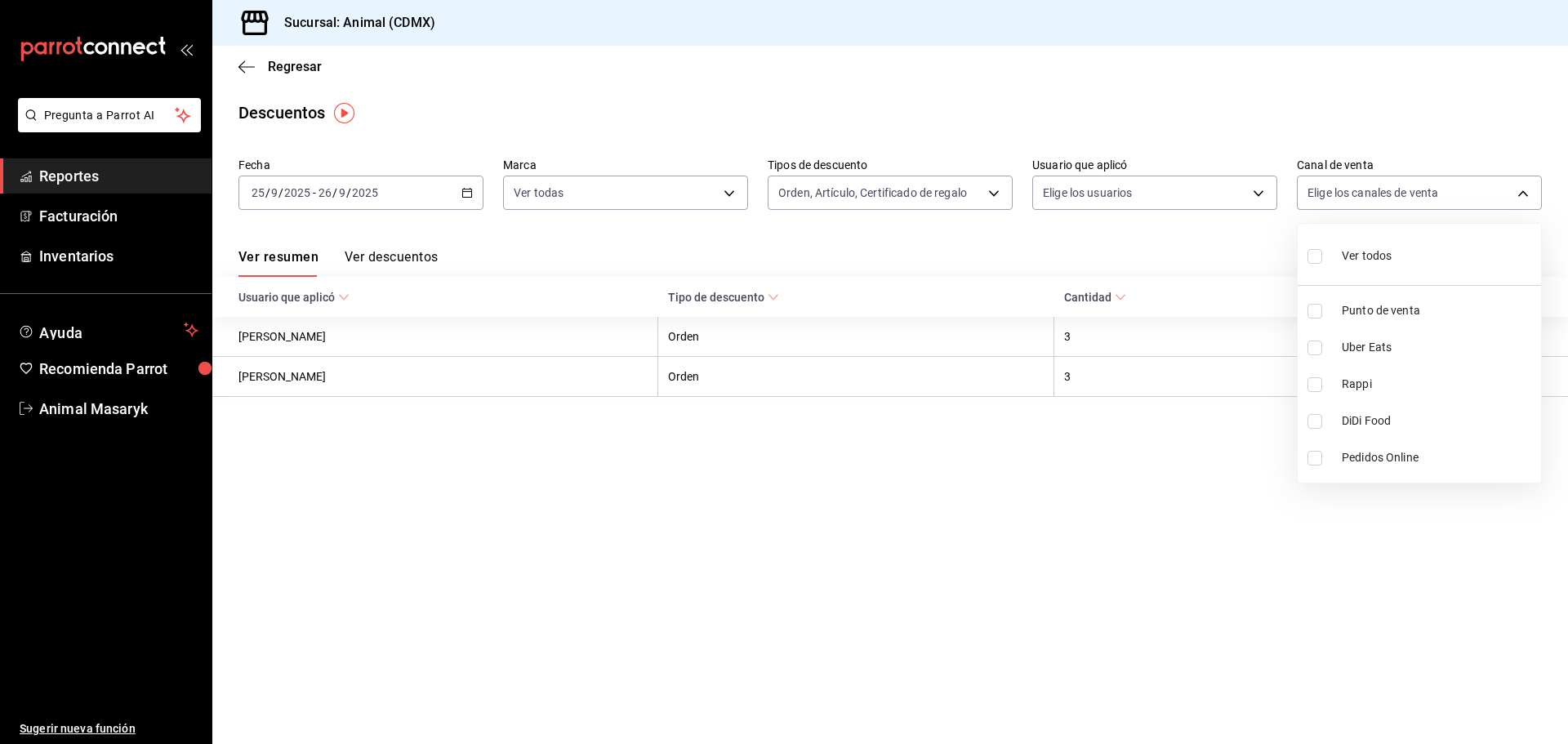
checkbox input "true"
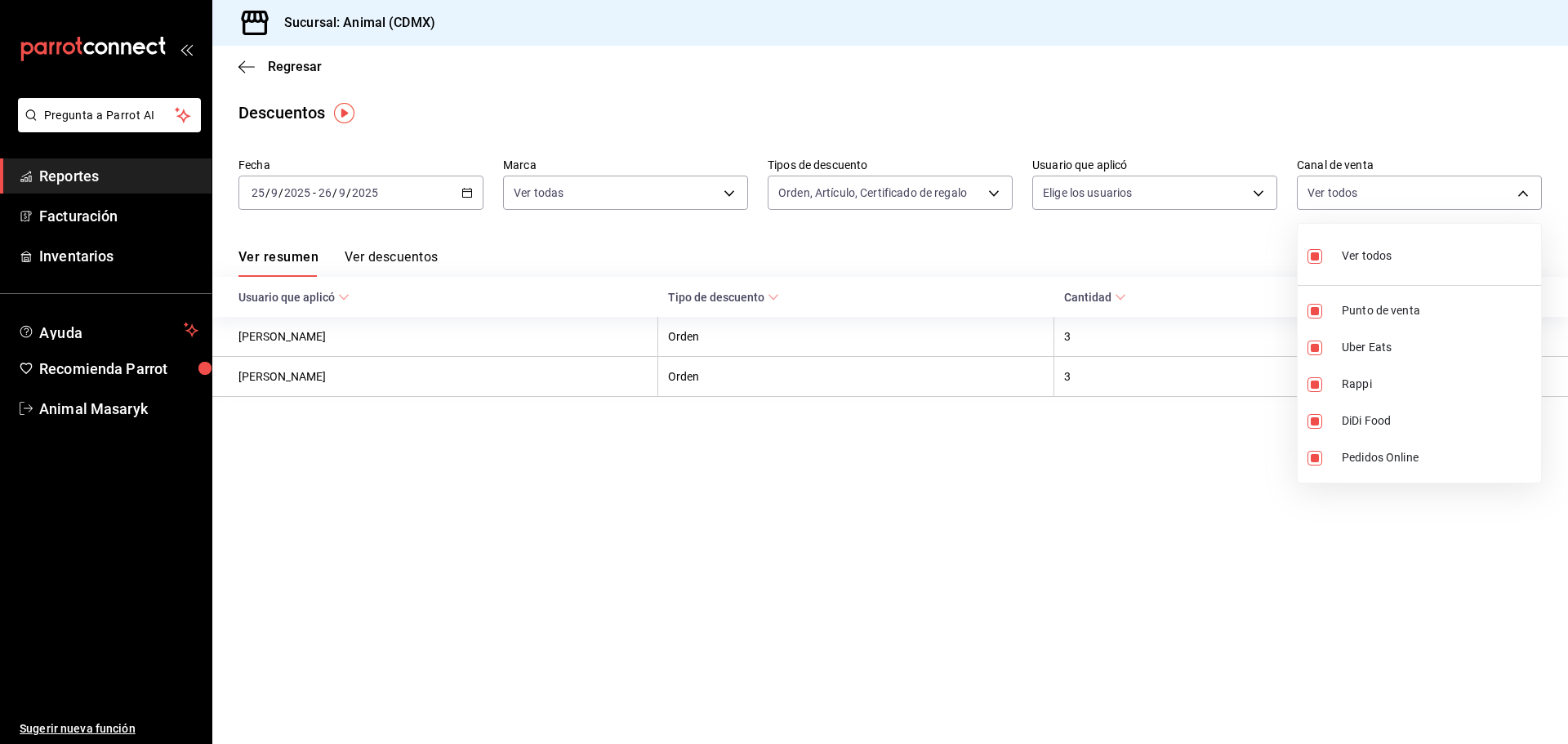
click at [1187, 251] on div at bounding box center [784, 372] width 1568 height 744
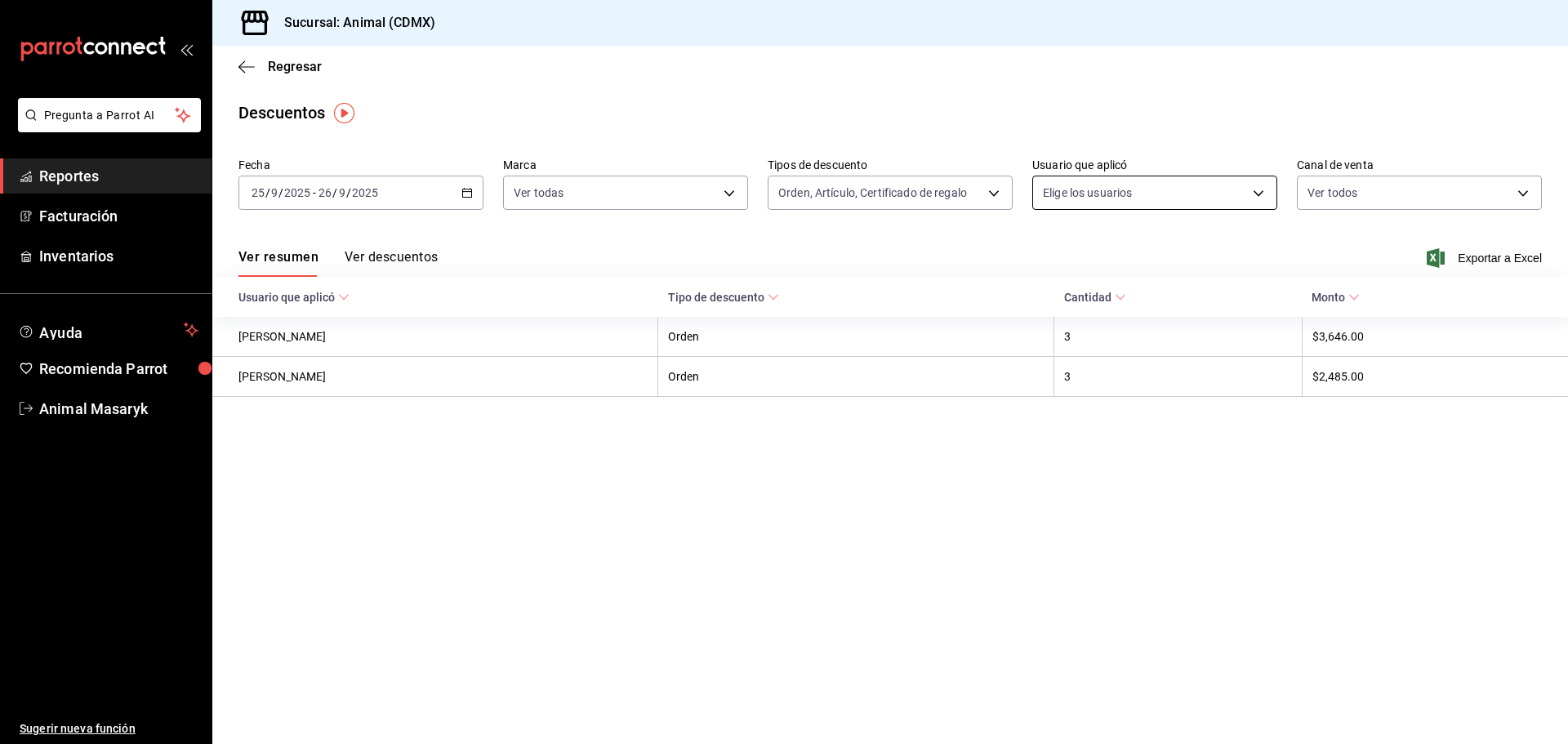
click at [1188, 191] on body "Pregunta a Parrot AI Reportes Facturación Inventarios Ayuda Recomienda Parrot A…" at bounding box center [784, 372] width 1568 height 744
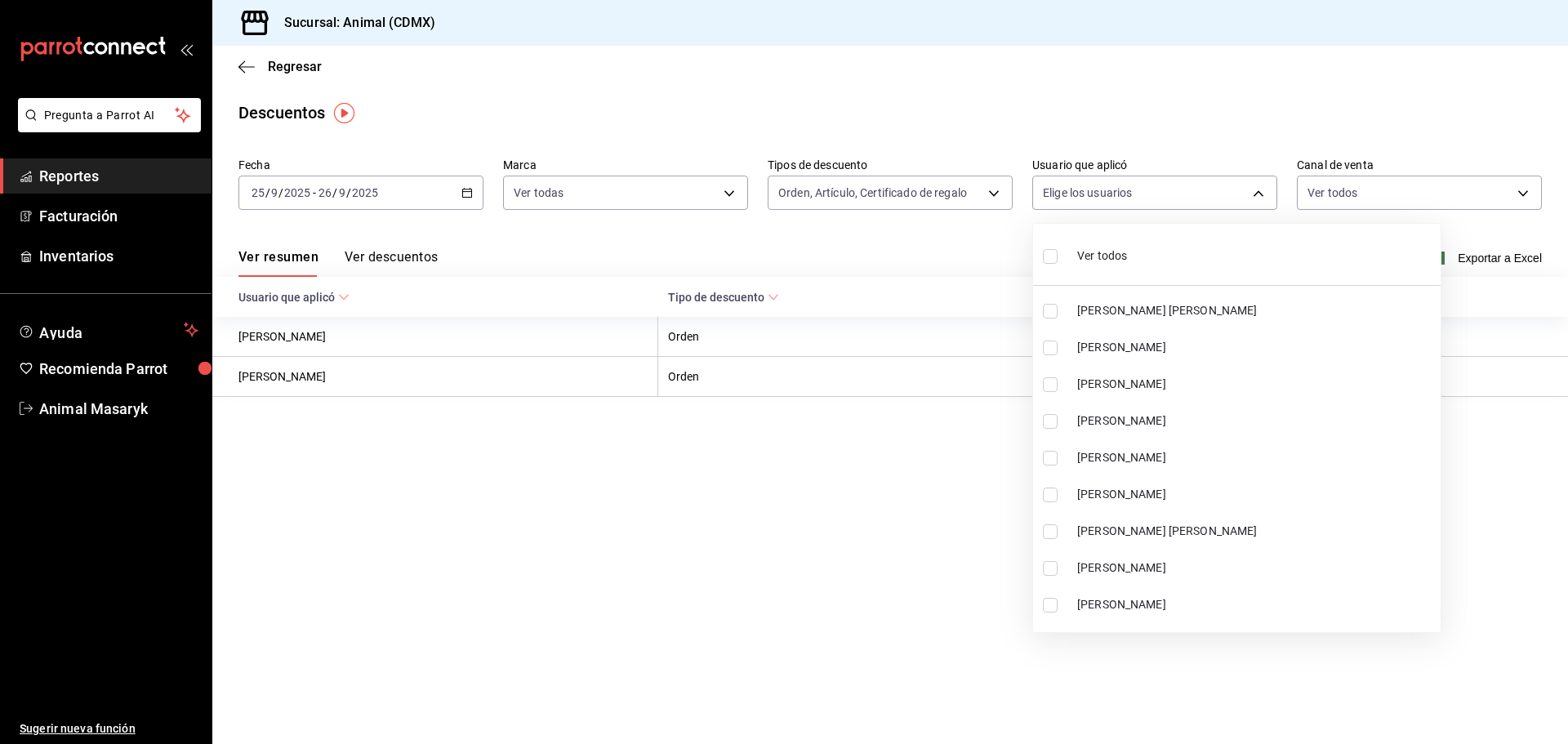
click at [1100, 258] on span "Ver todos" at bounding box center [1102, 256] width 49 height 17
click at [1049, 261] on ul "Ver todos ALEXIS [PERSON_NAME] [PERSON_NAME] [PERSON_NAME] [PERSON_NAME] [PERSO…" at bounding box center [1236, 427] width 407 height 408
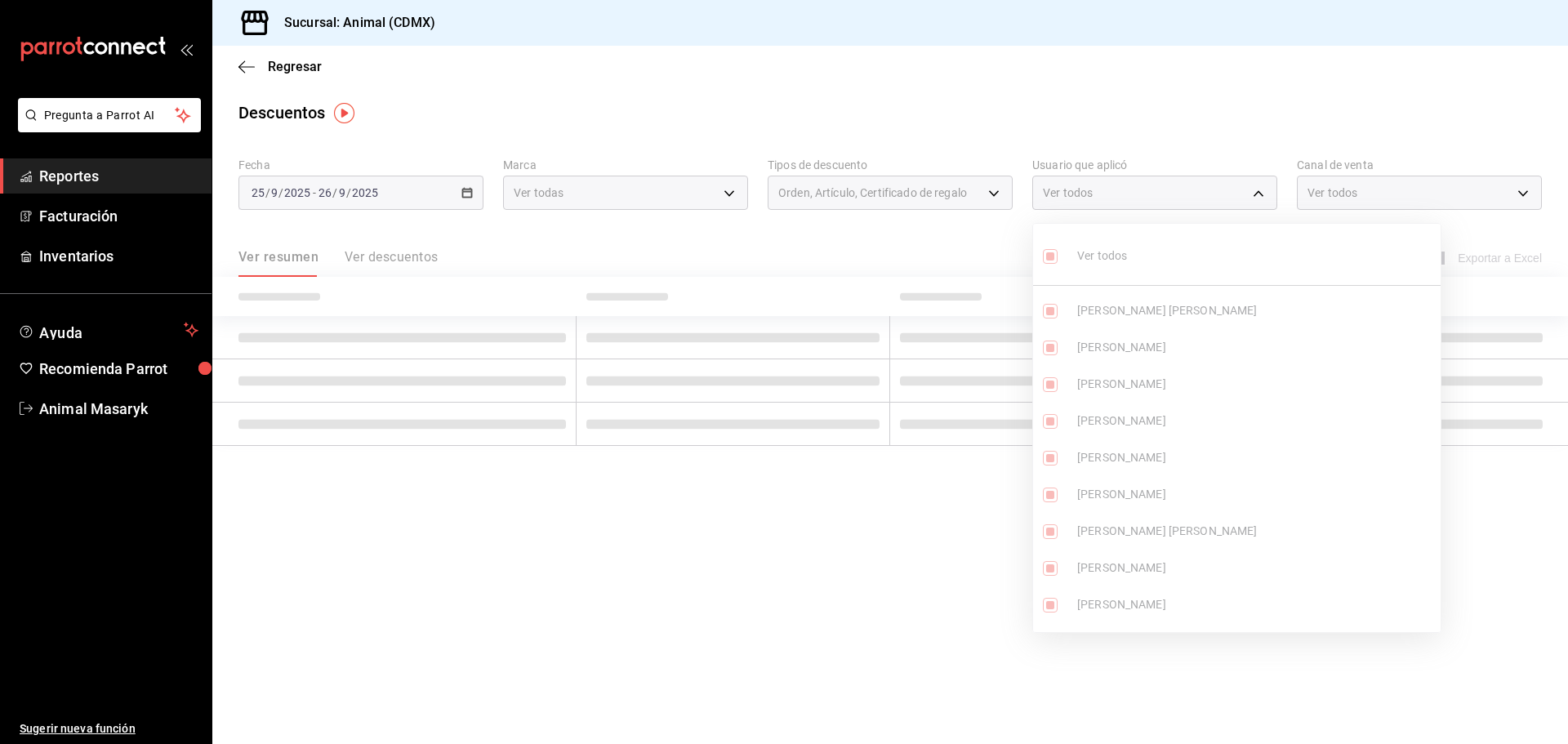
type input "d67c6d1e-22ea-4eae-8a9b-f3075bdc376d,5ad66410-1f18-43f4-84d7-4f088e7acea3,7acce…"
checkbox input "true"
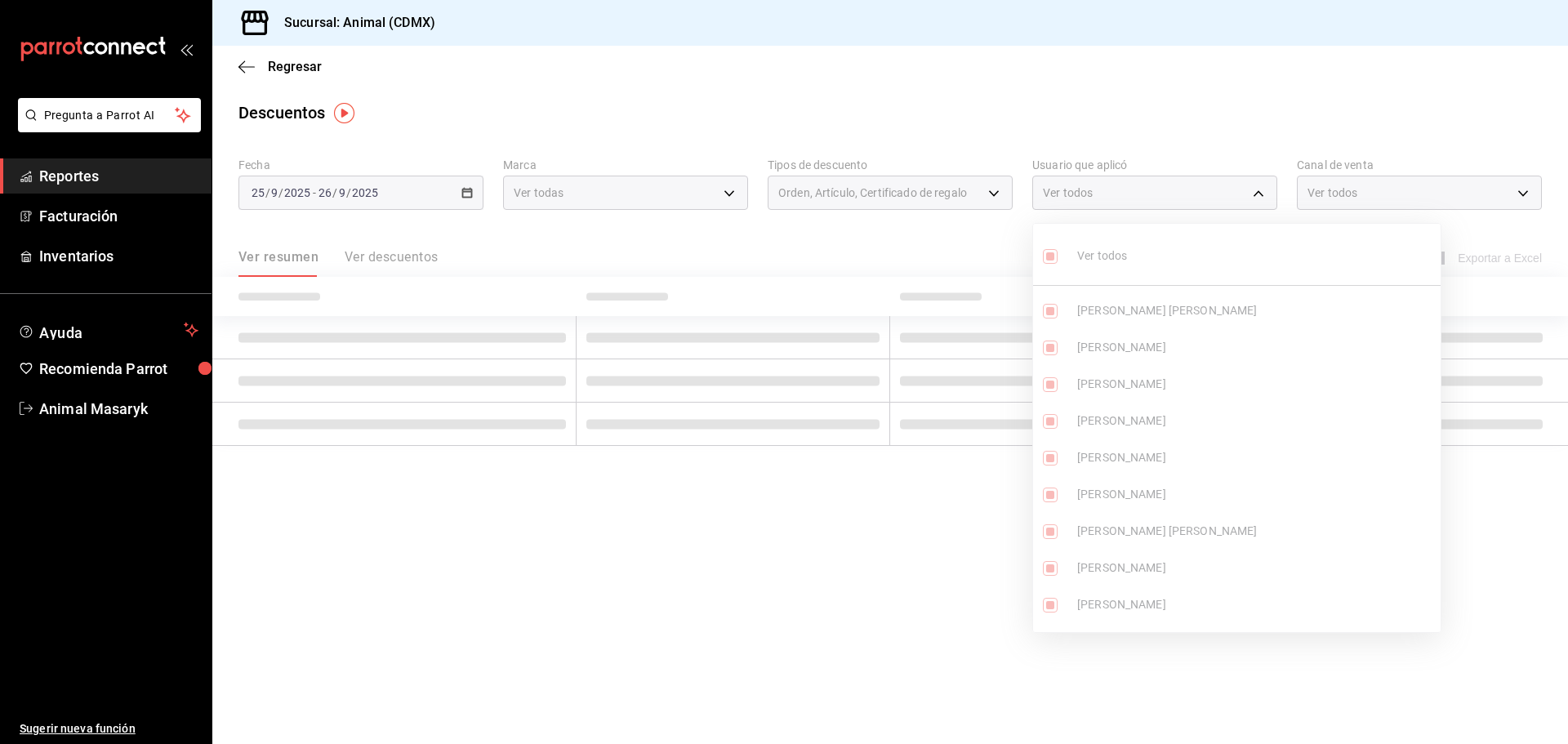
checkbox input "true"
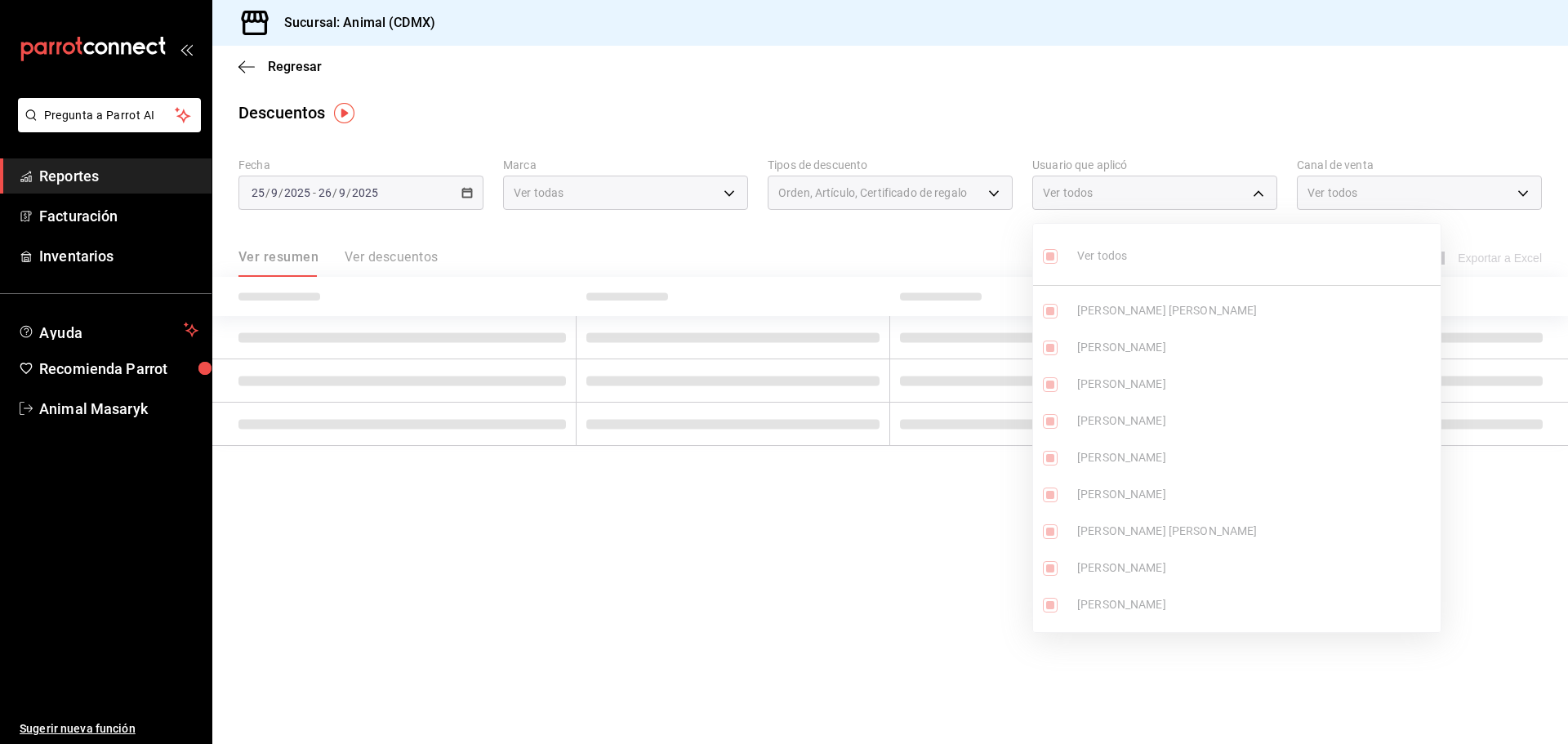
checkbox input "true"
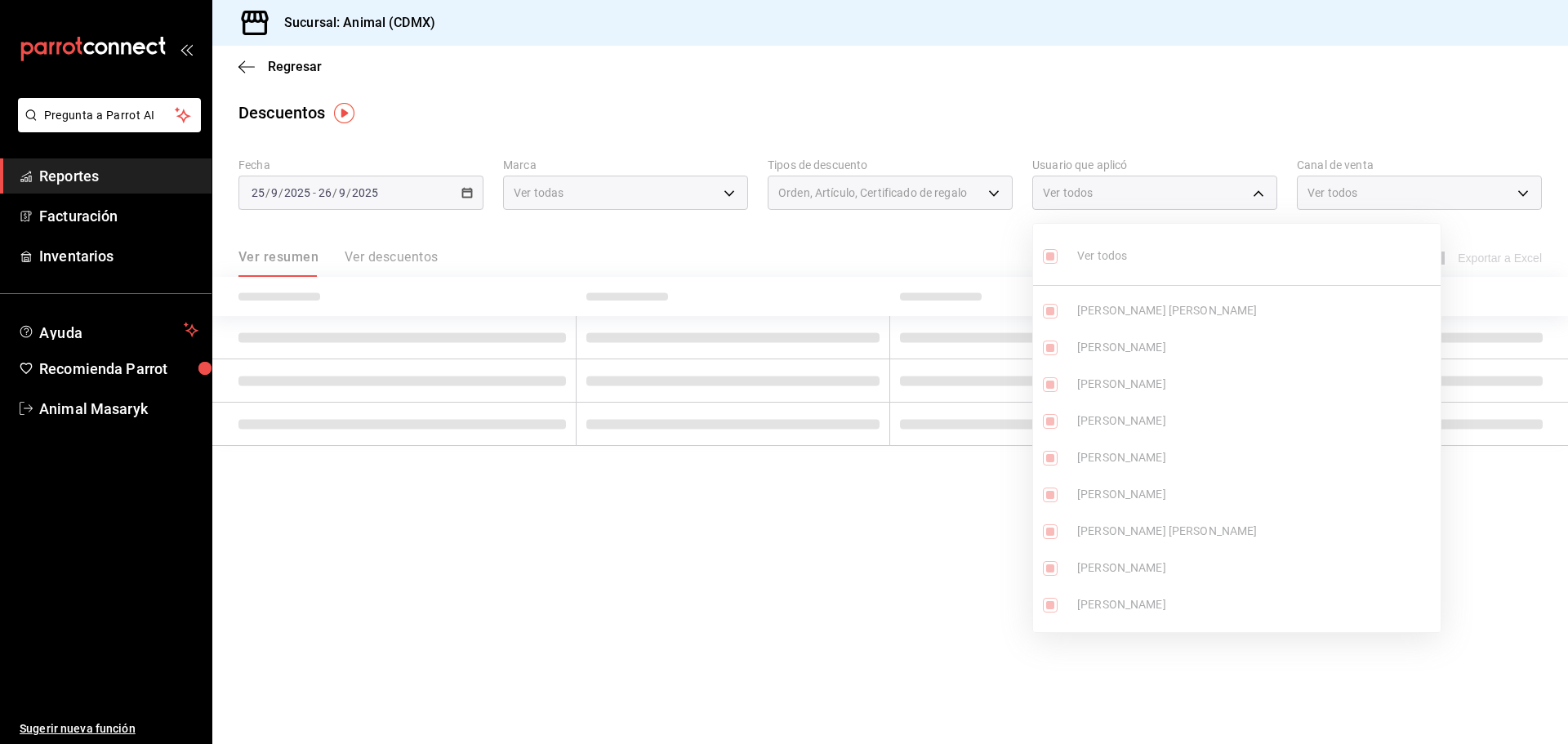
checkbox input "true"
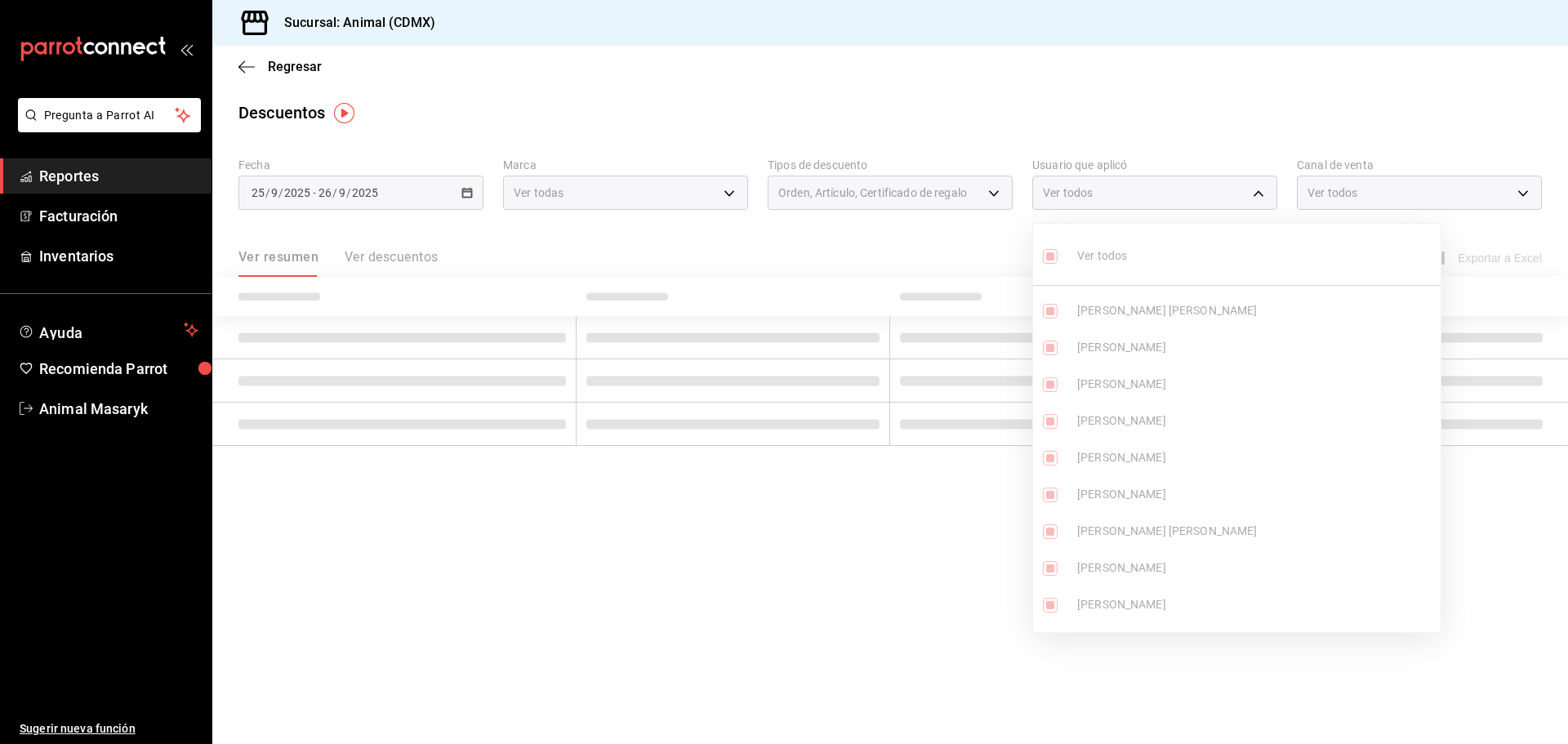
checkbox input "true"
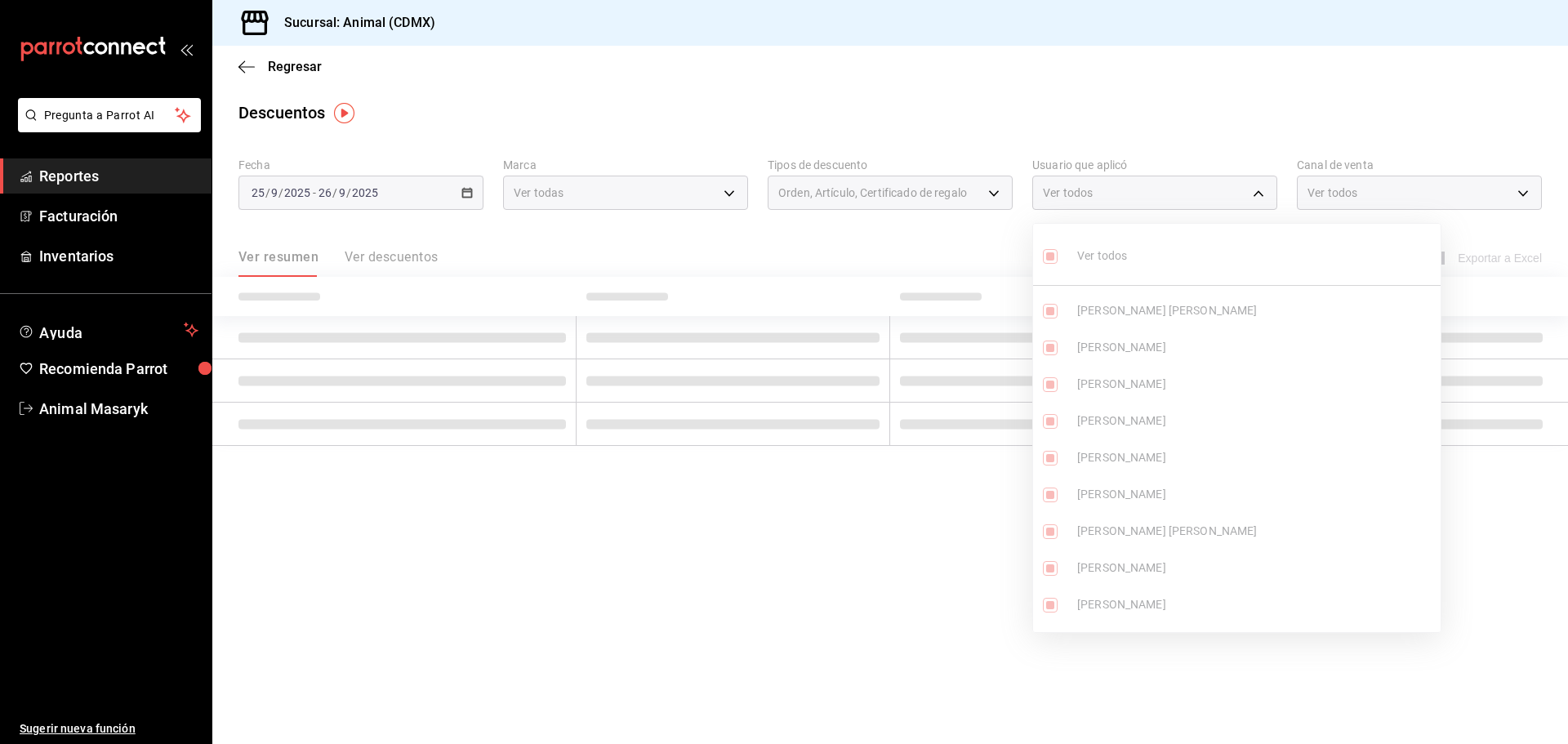
checkbox input "true"
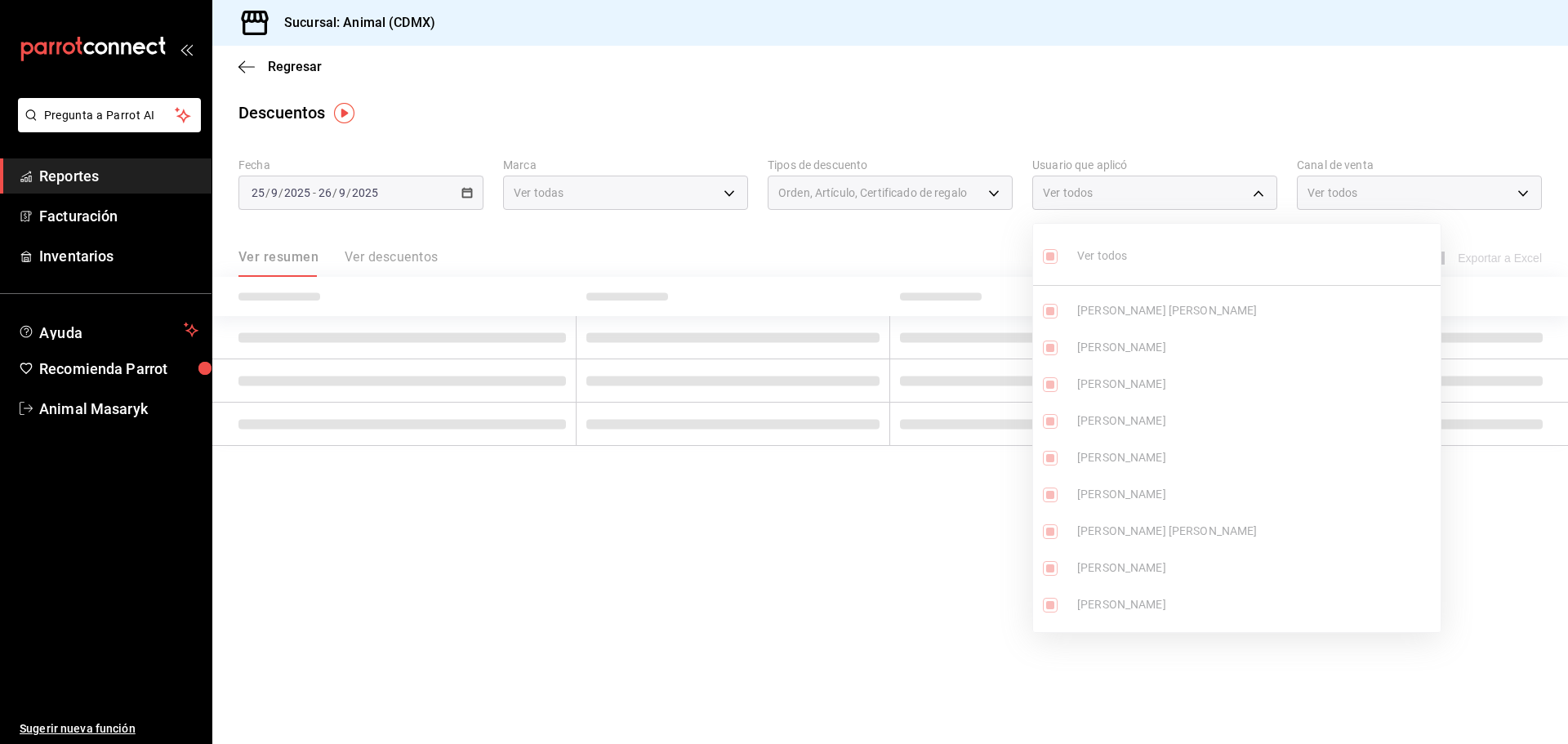
checkbox input "true"
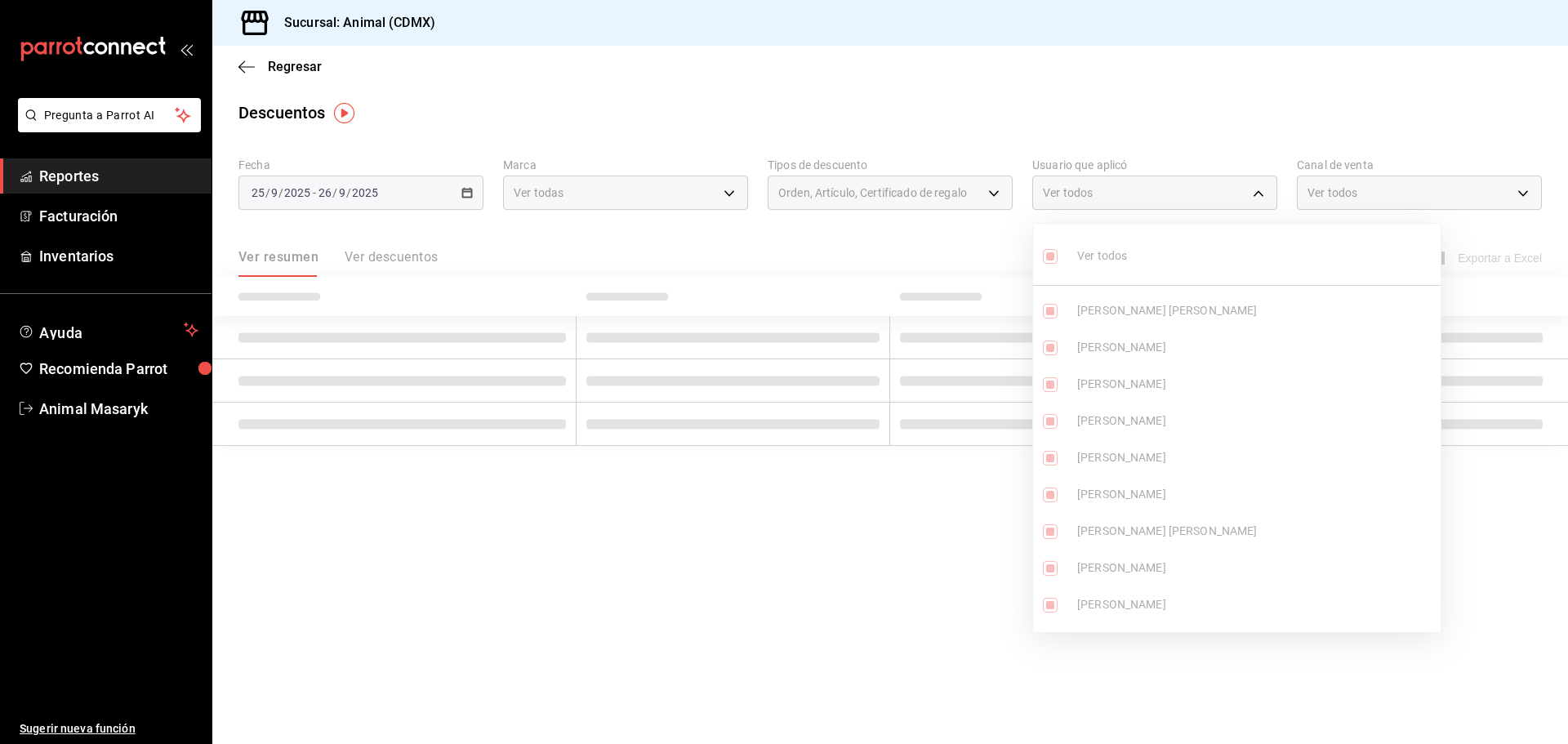
checkbox input "true"
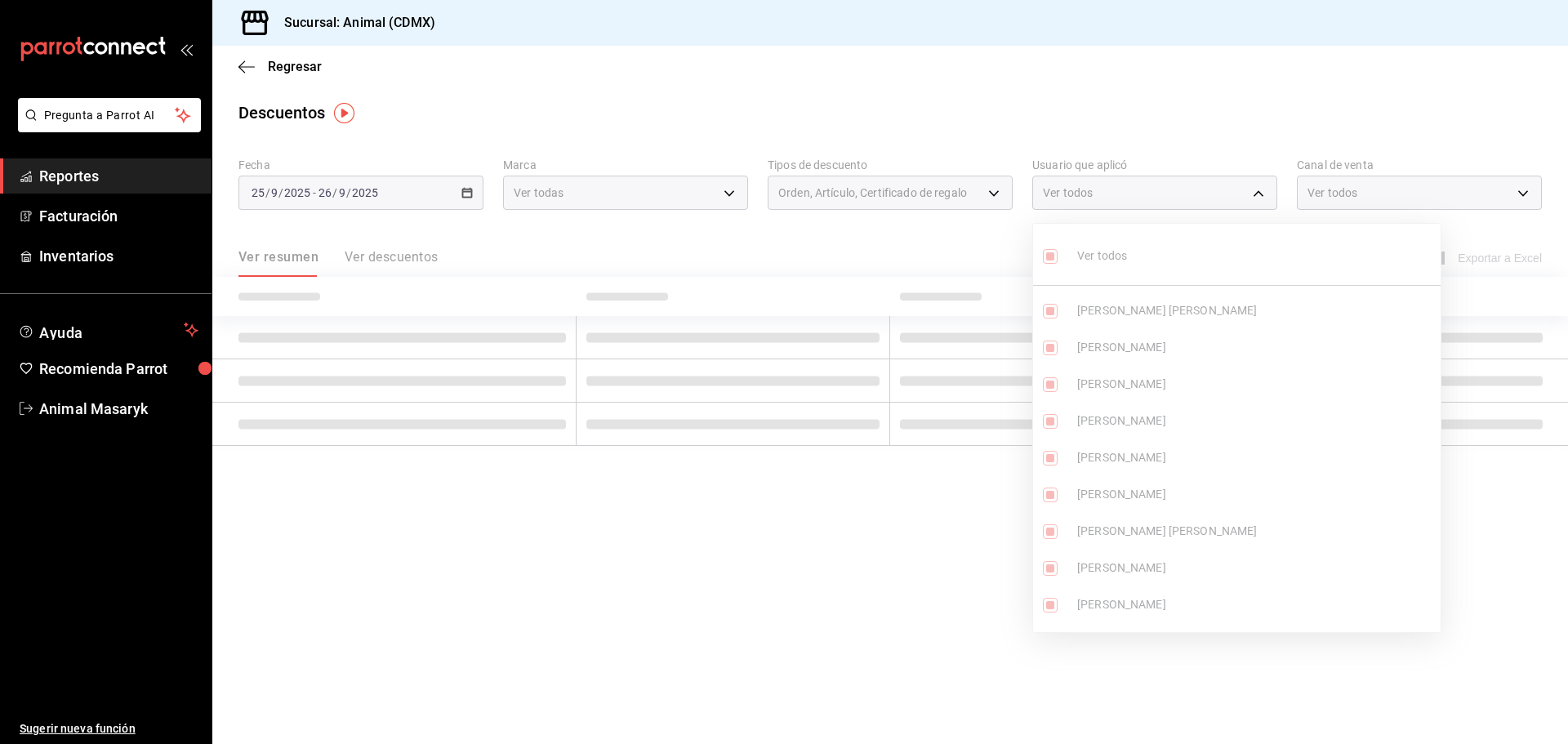
checkbox input "true"
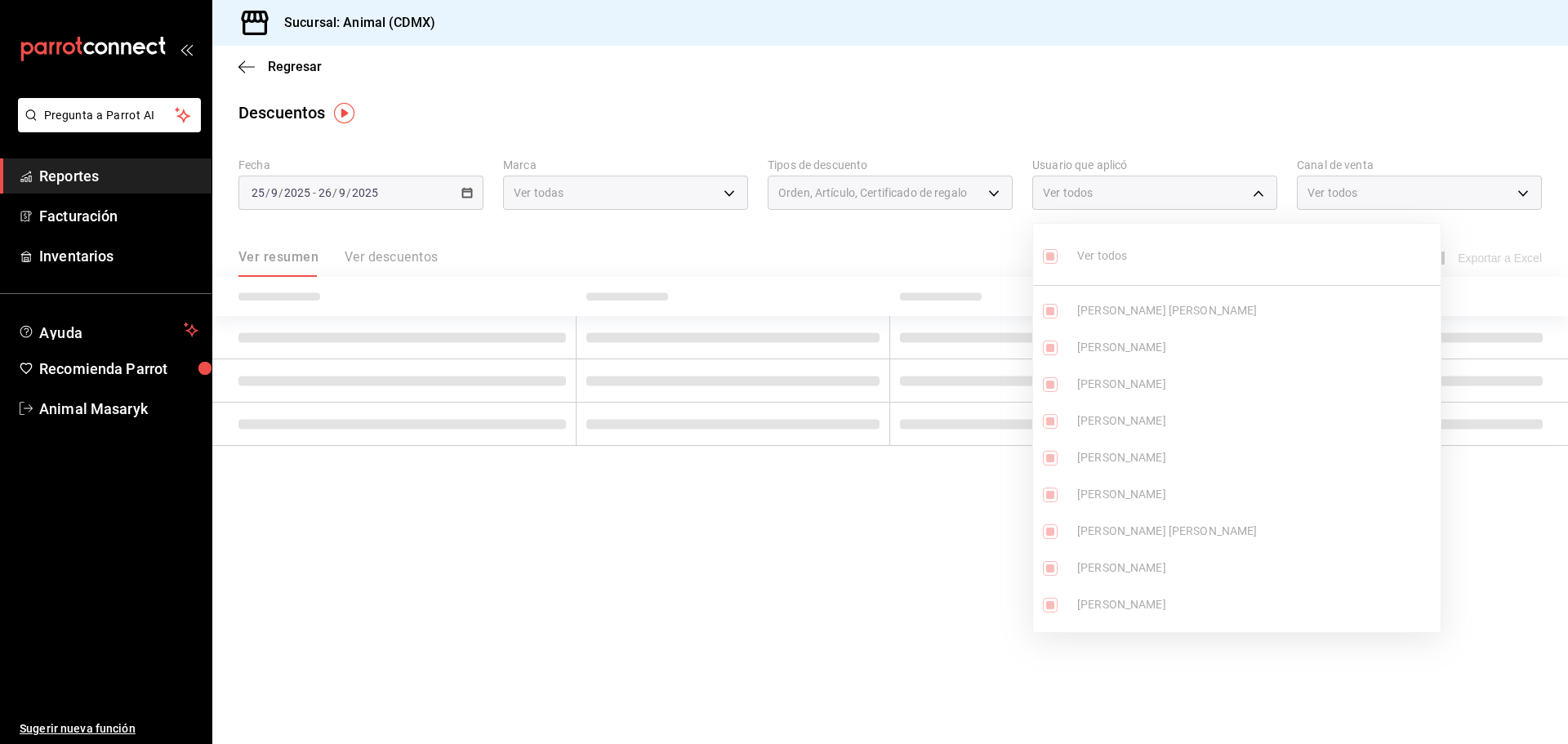
checkbox input "true"
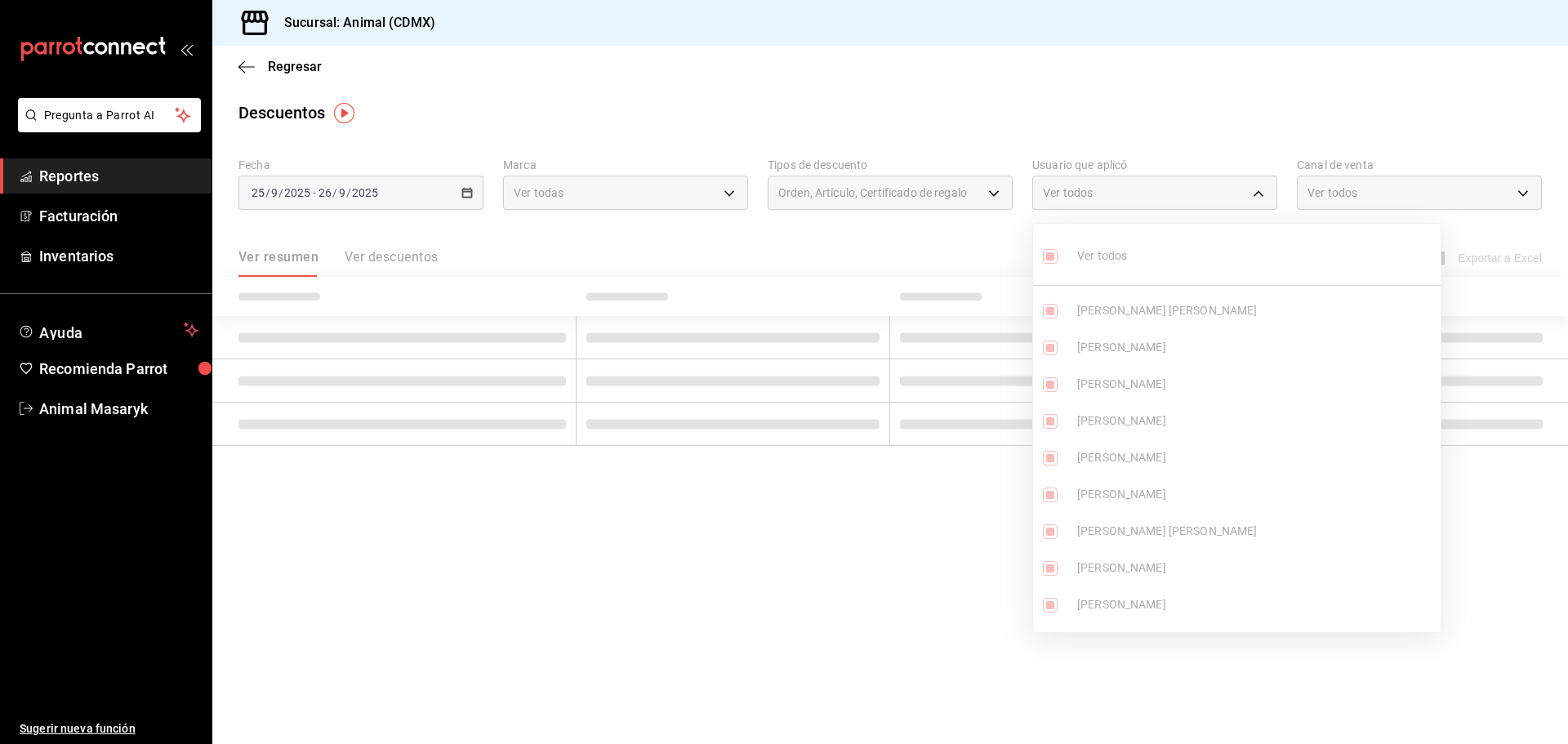
checkbox input "true"
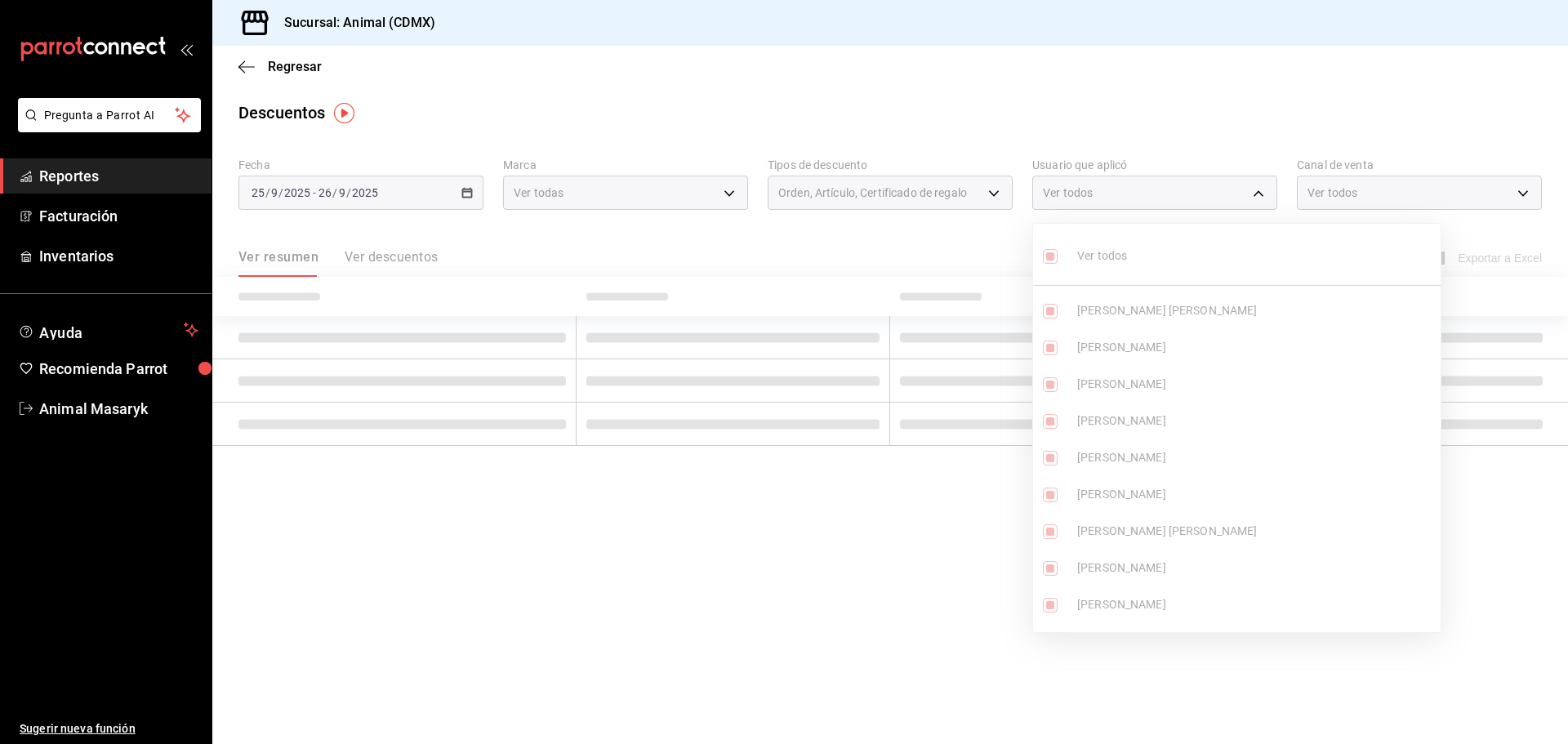
checkbox input "true"
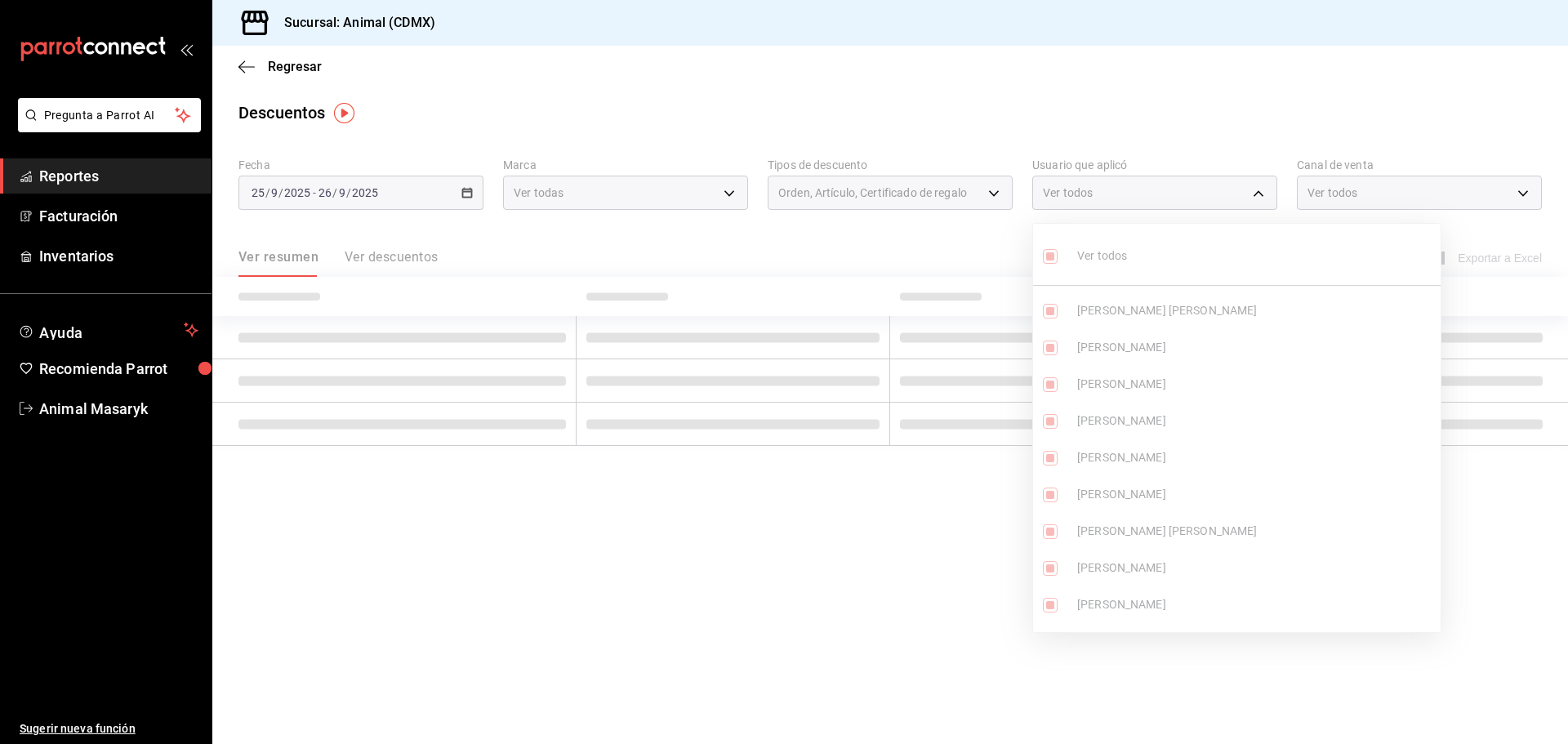
checkbox input "true"
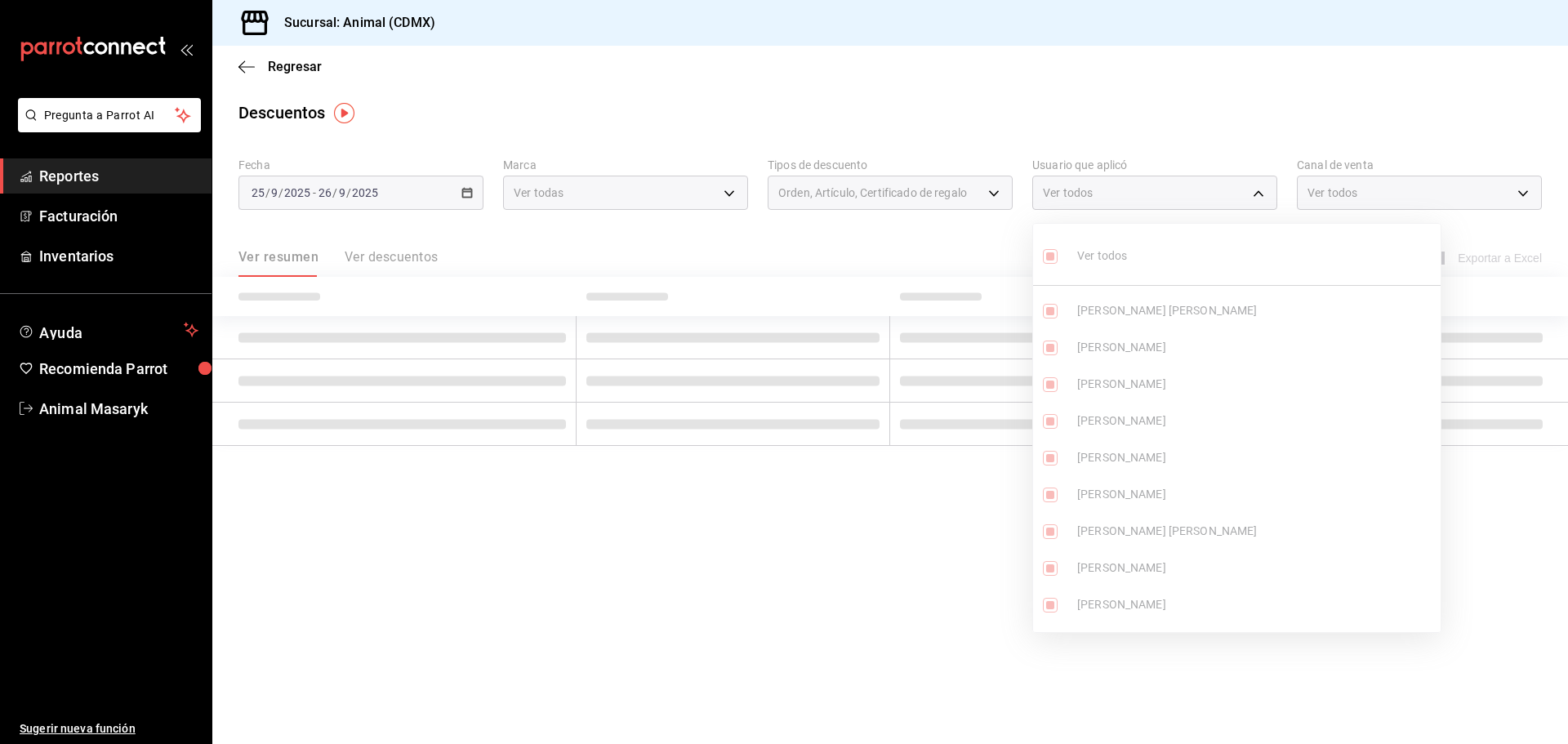
checkbox input "true"
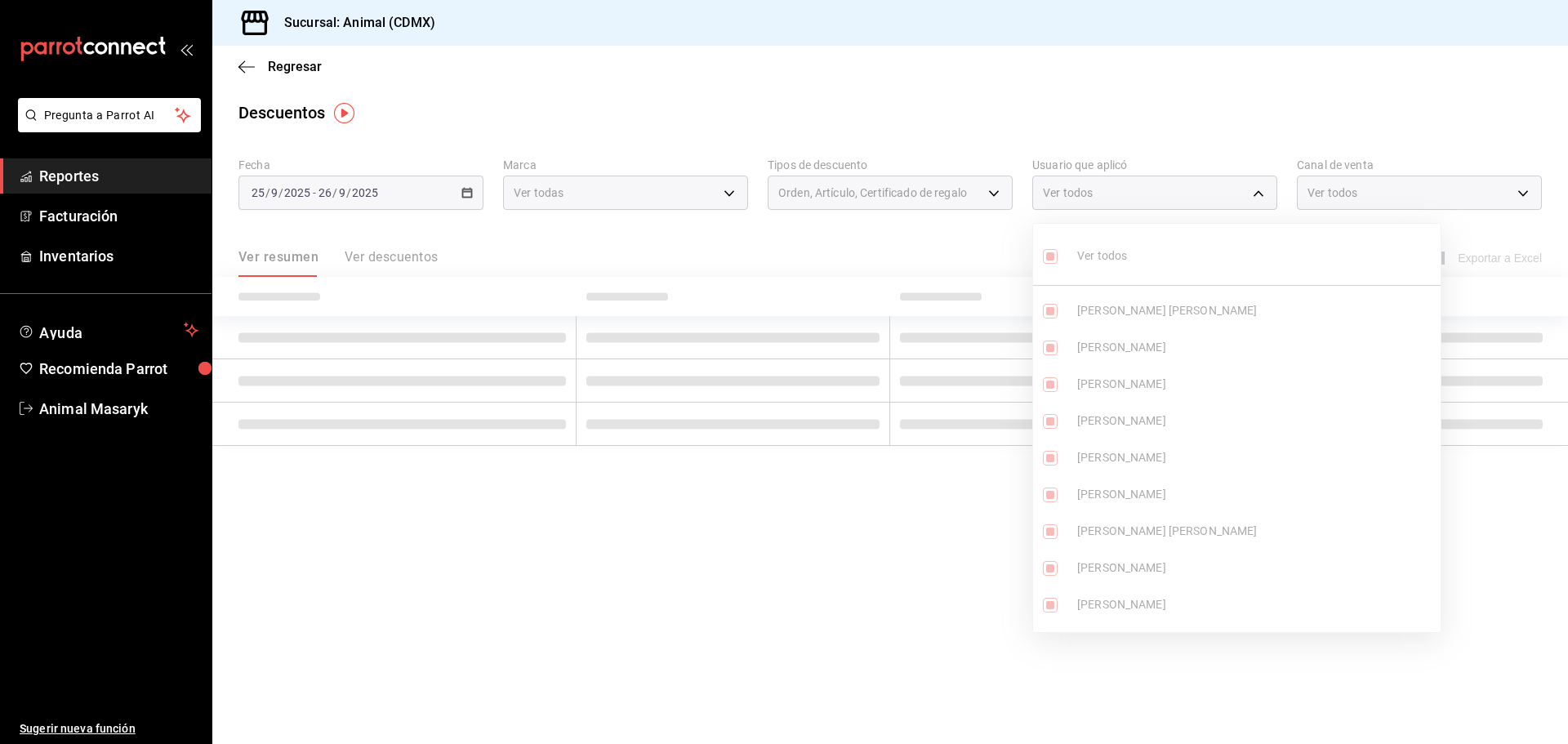
checkbox input "true"
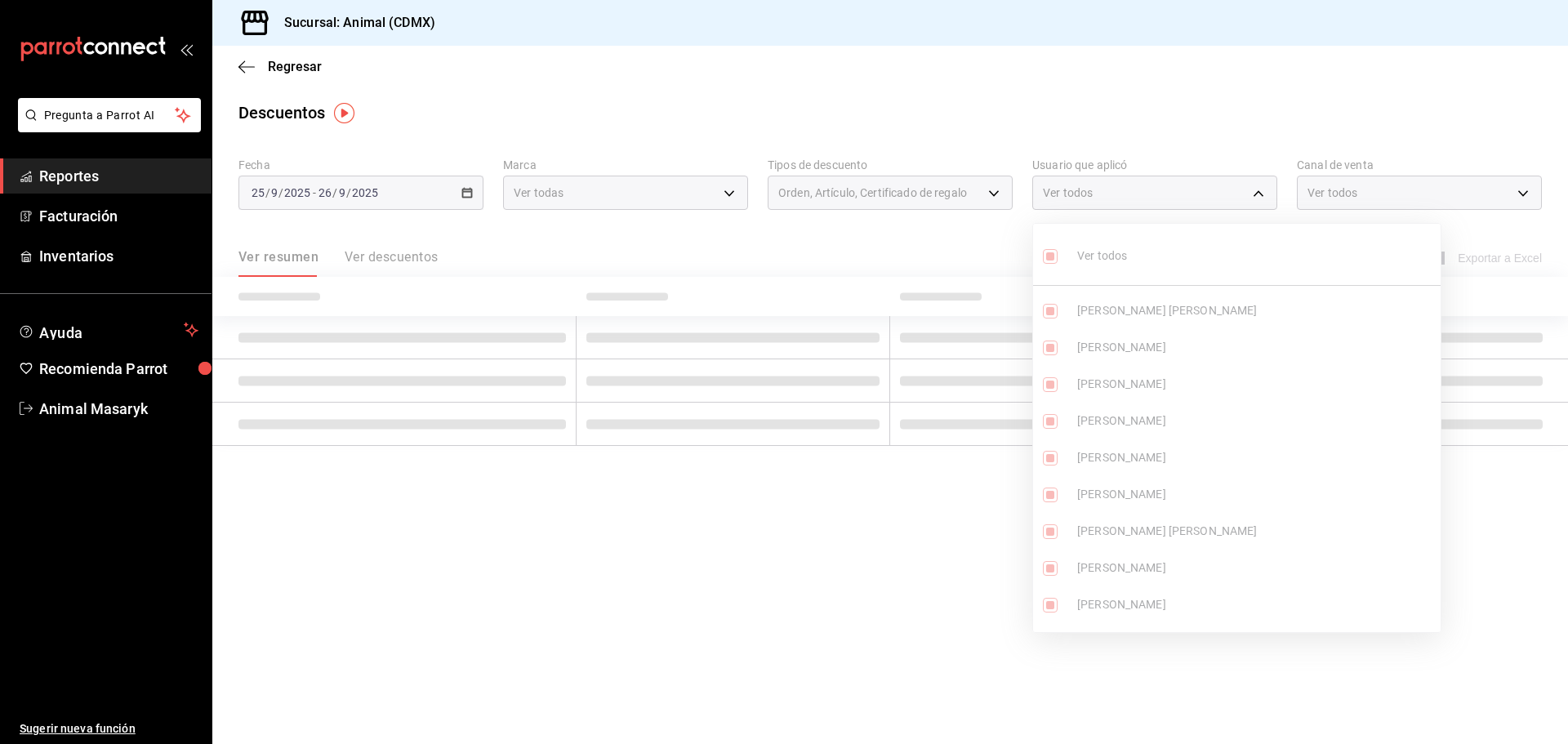
checkbox input "true"
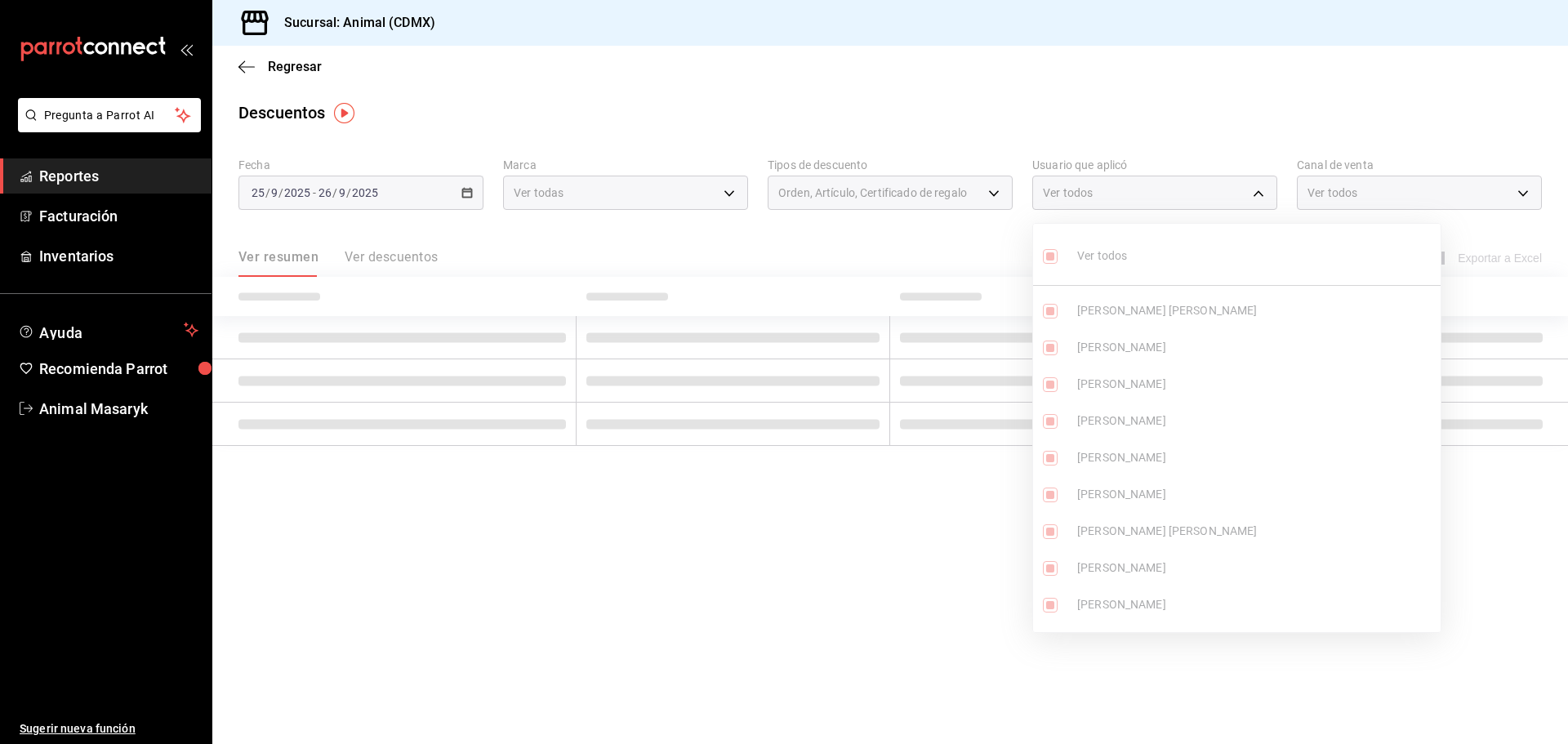
checkbox input "true"
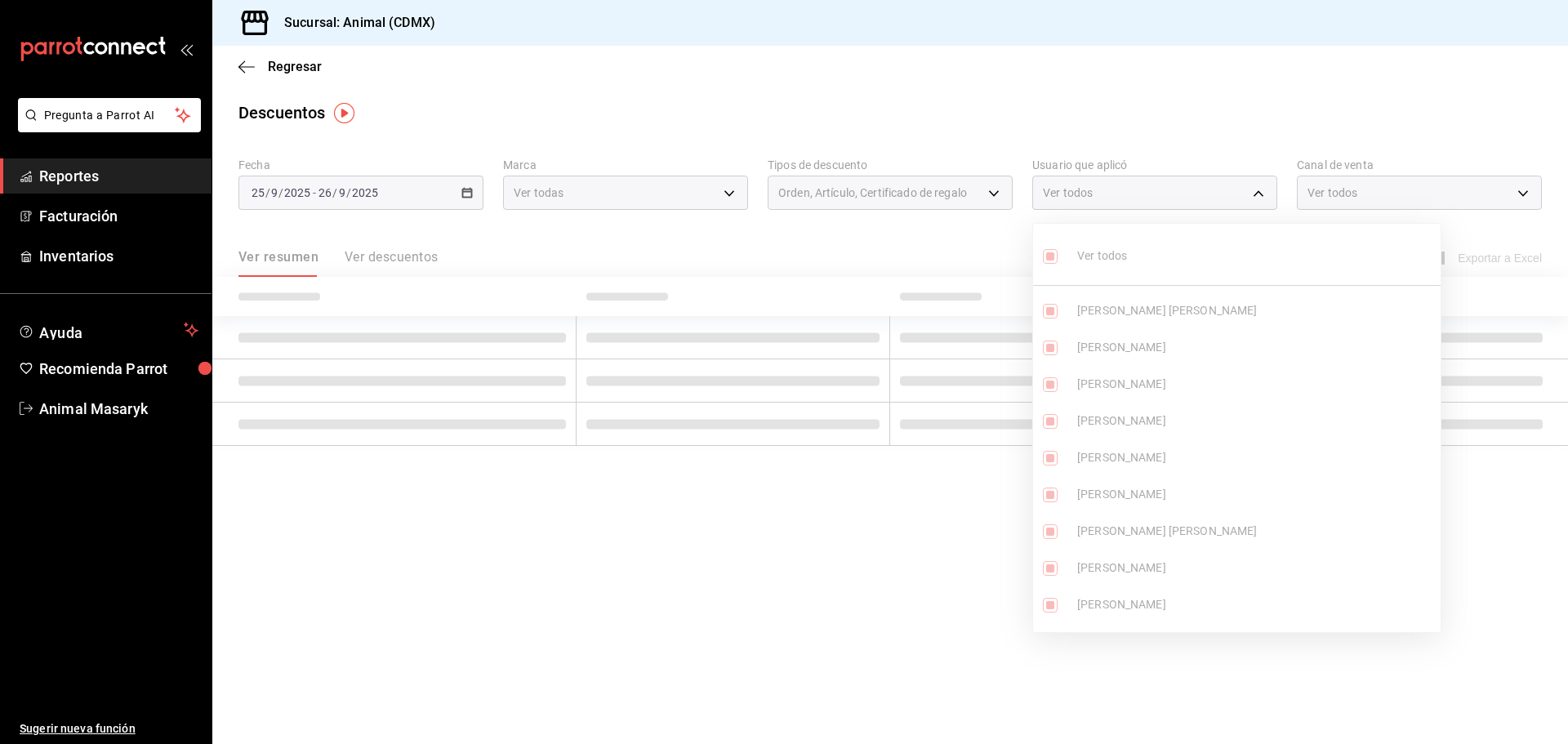
checkbox input "true"
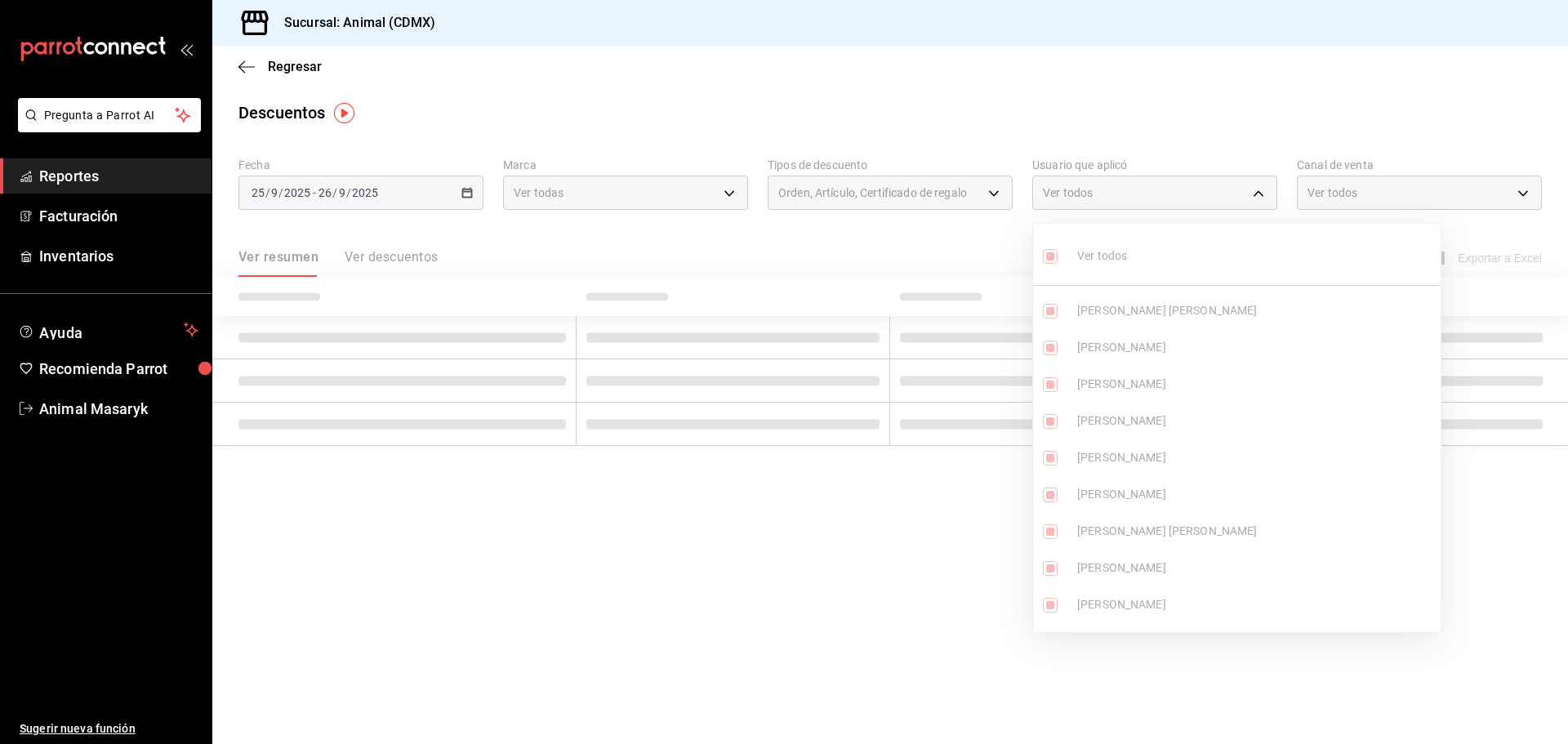
checkbox input "true"
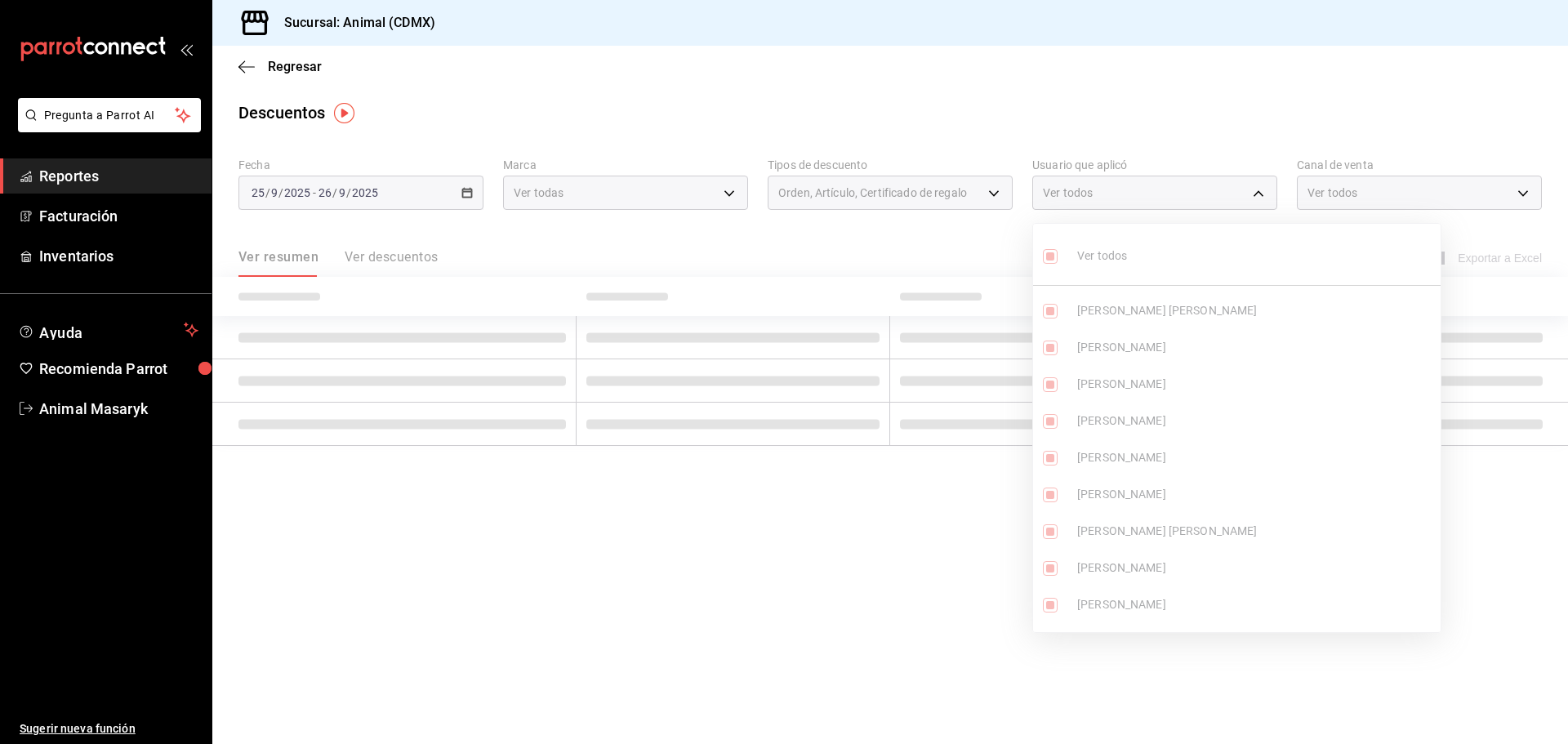
checkbox input "true"
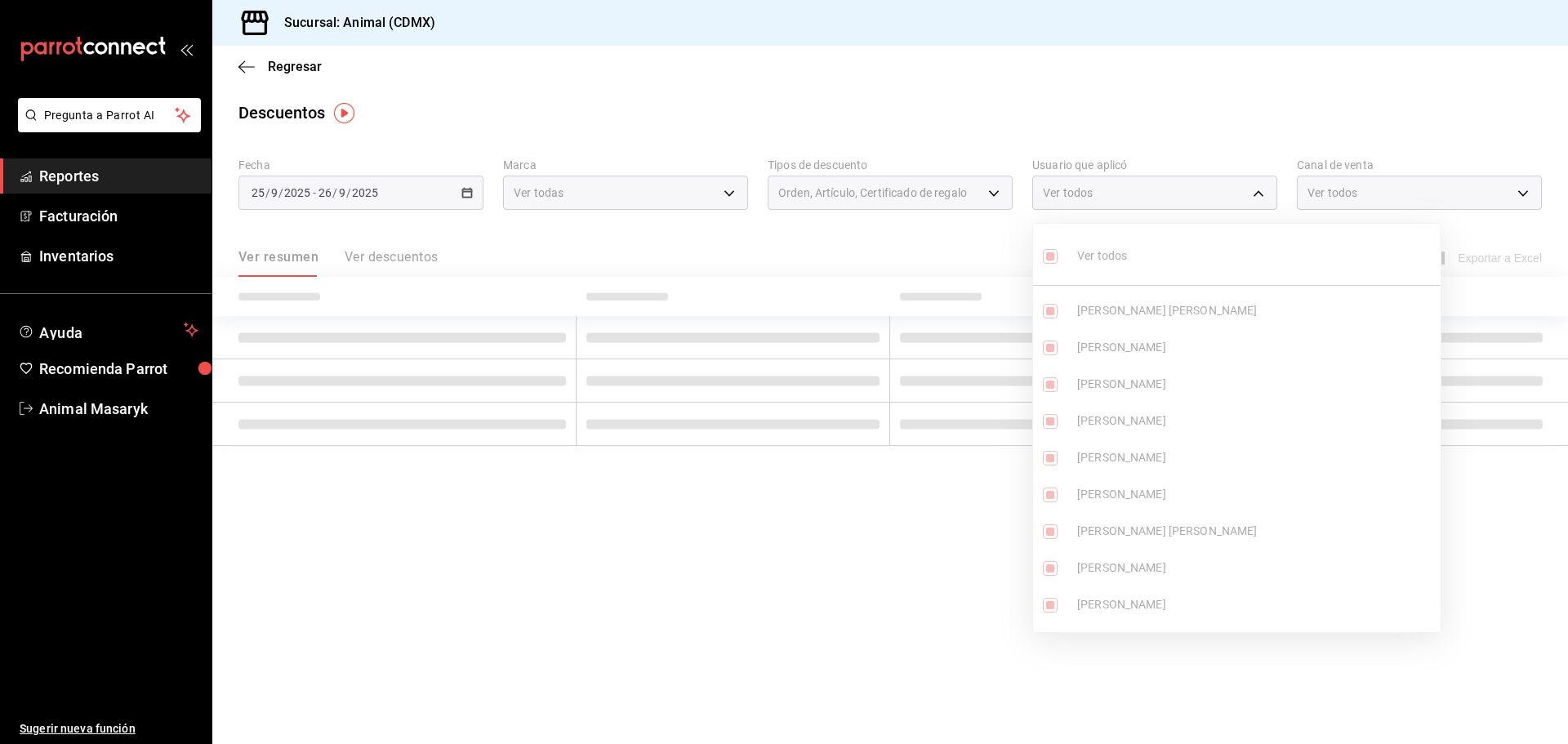
checkbox input "true"
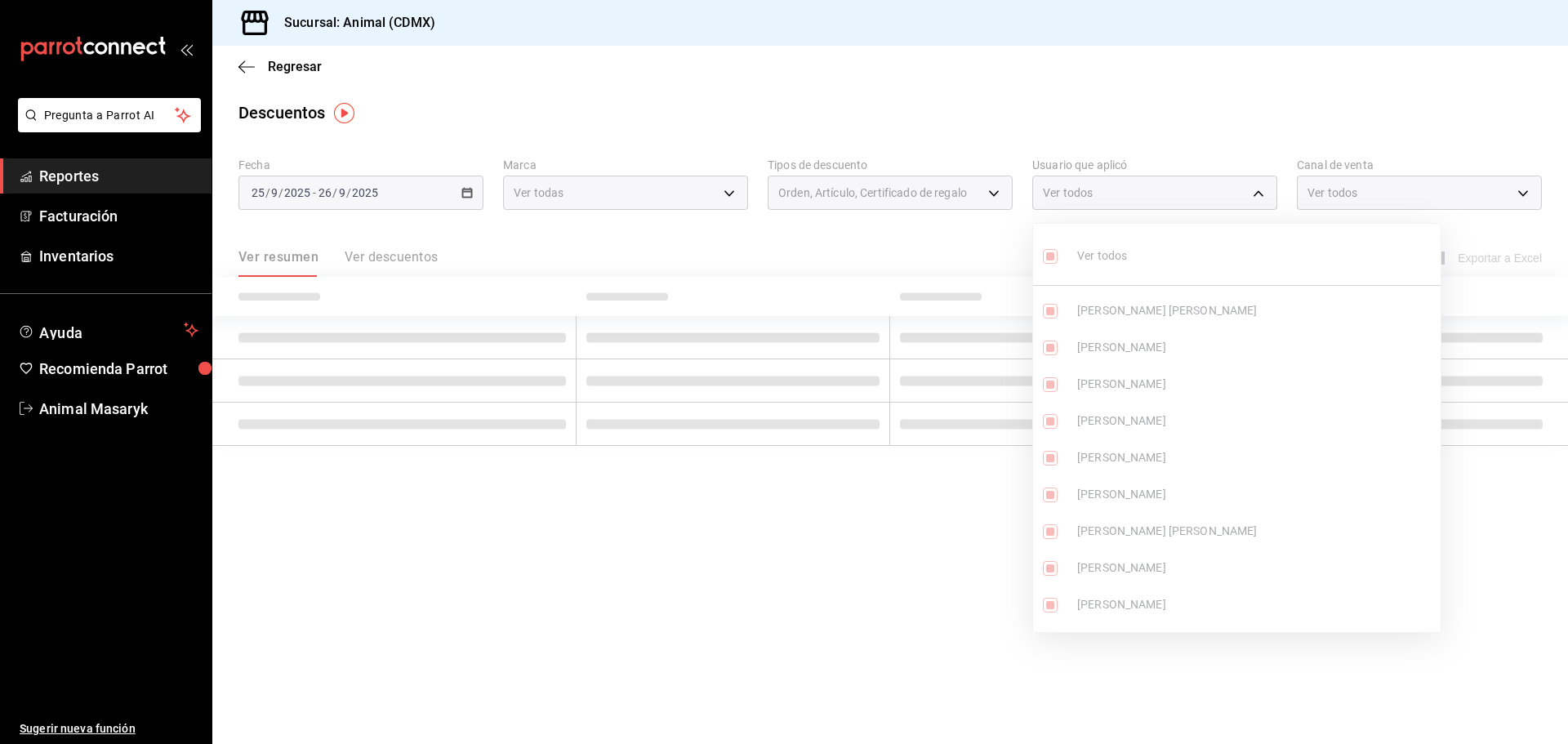
checkbox input "true"
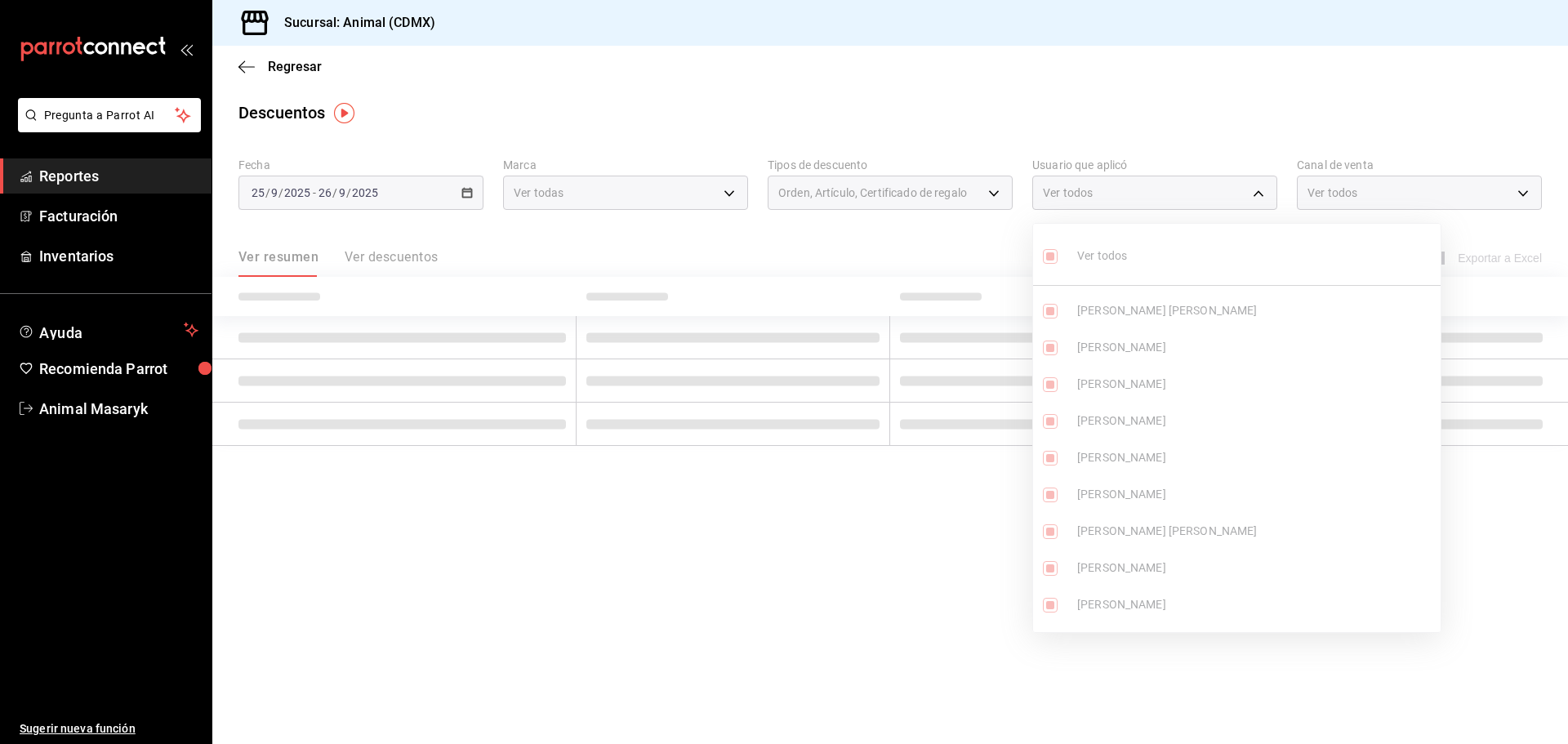
checkbox input "true"
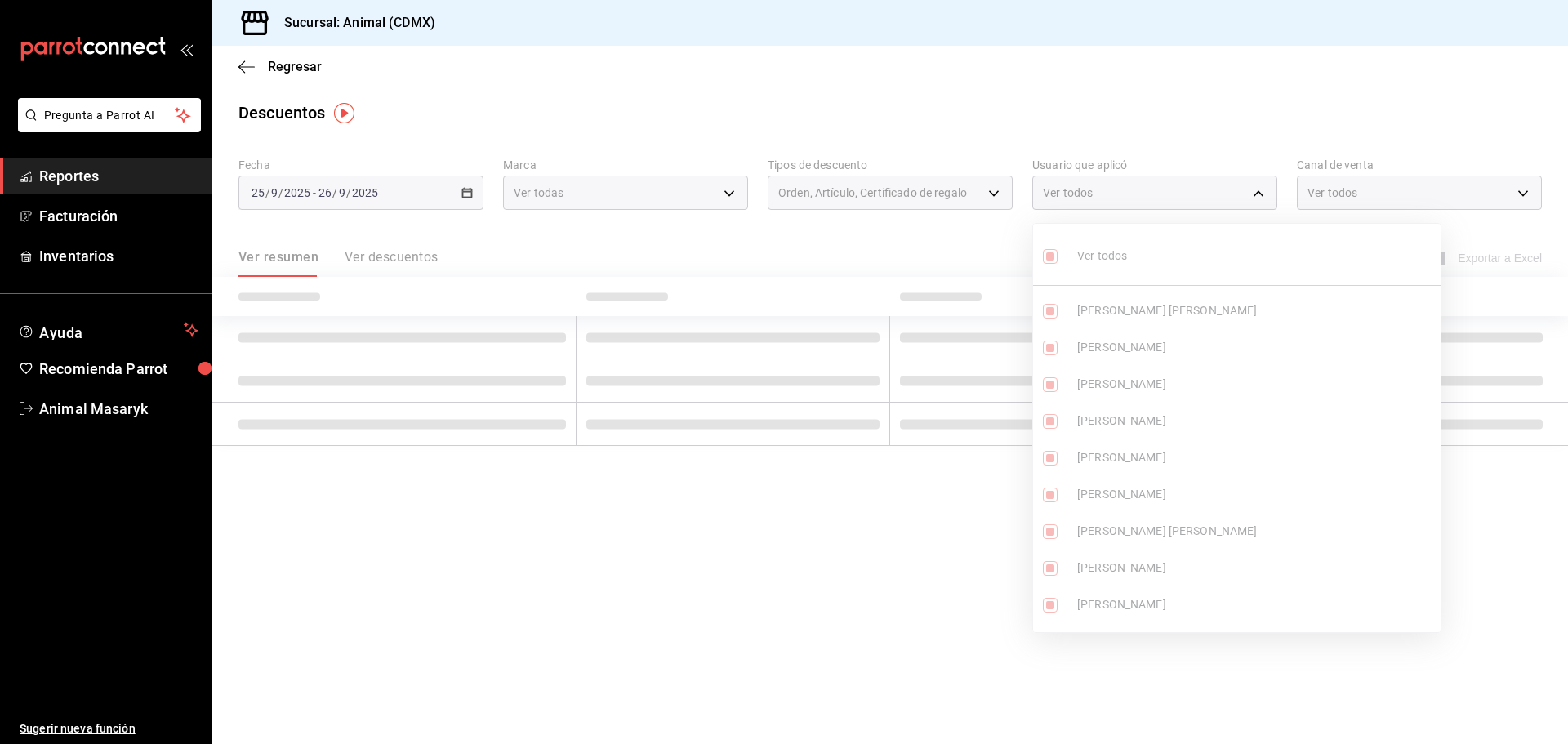
checkbox input "true"
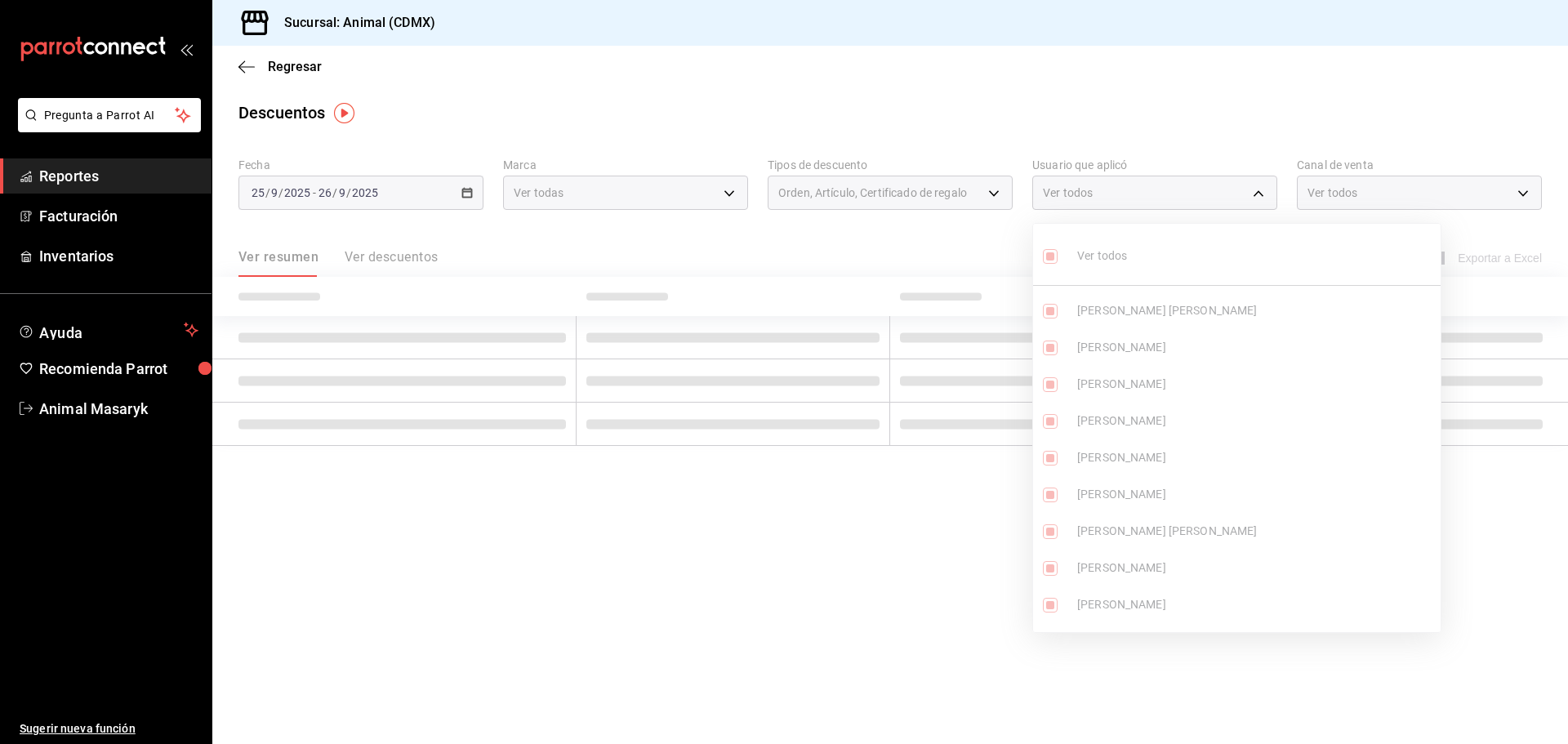
checkbox input "true"
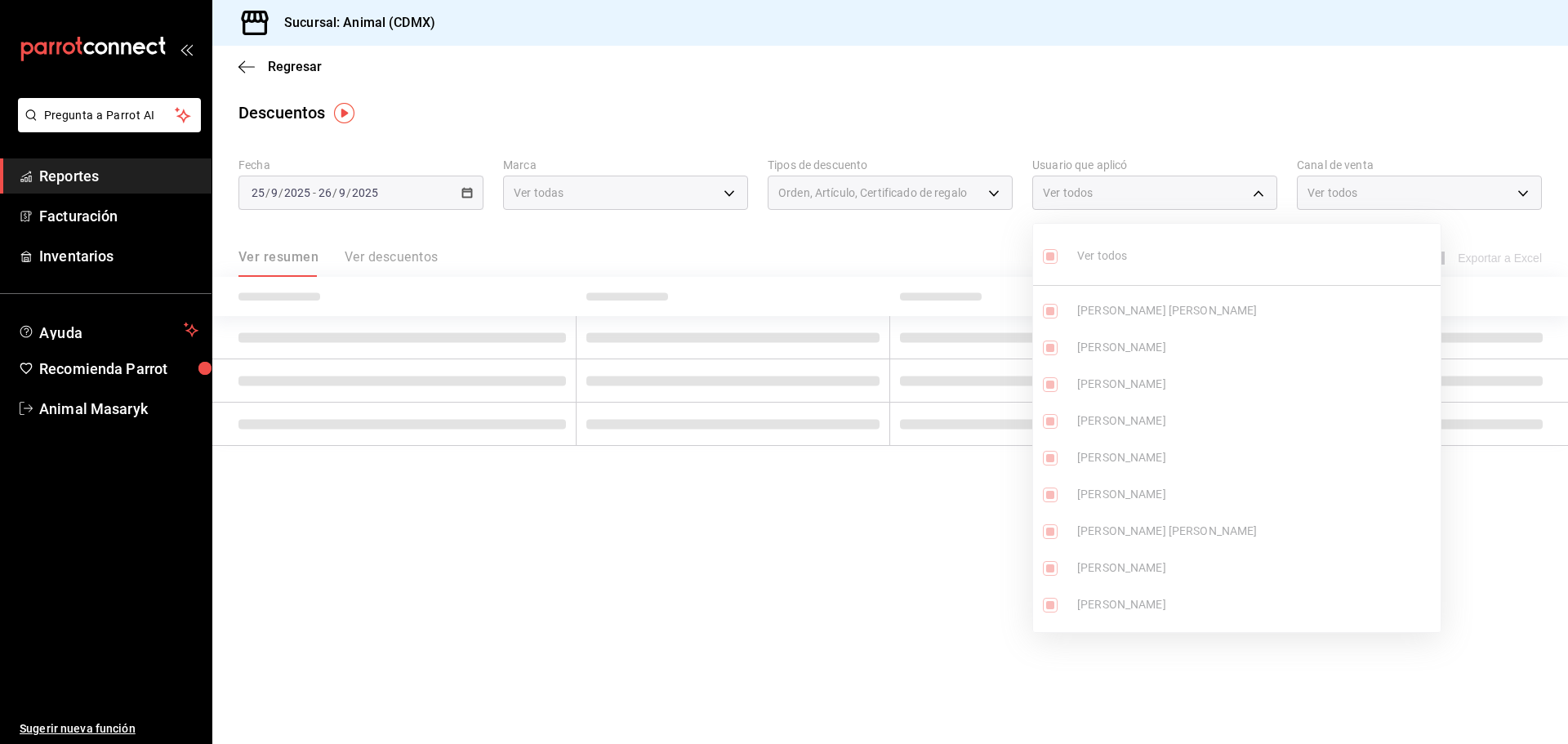
checkbox input "true"
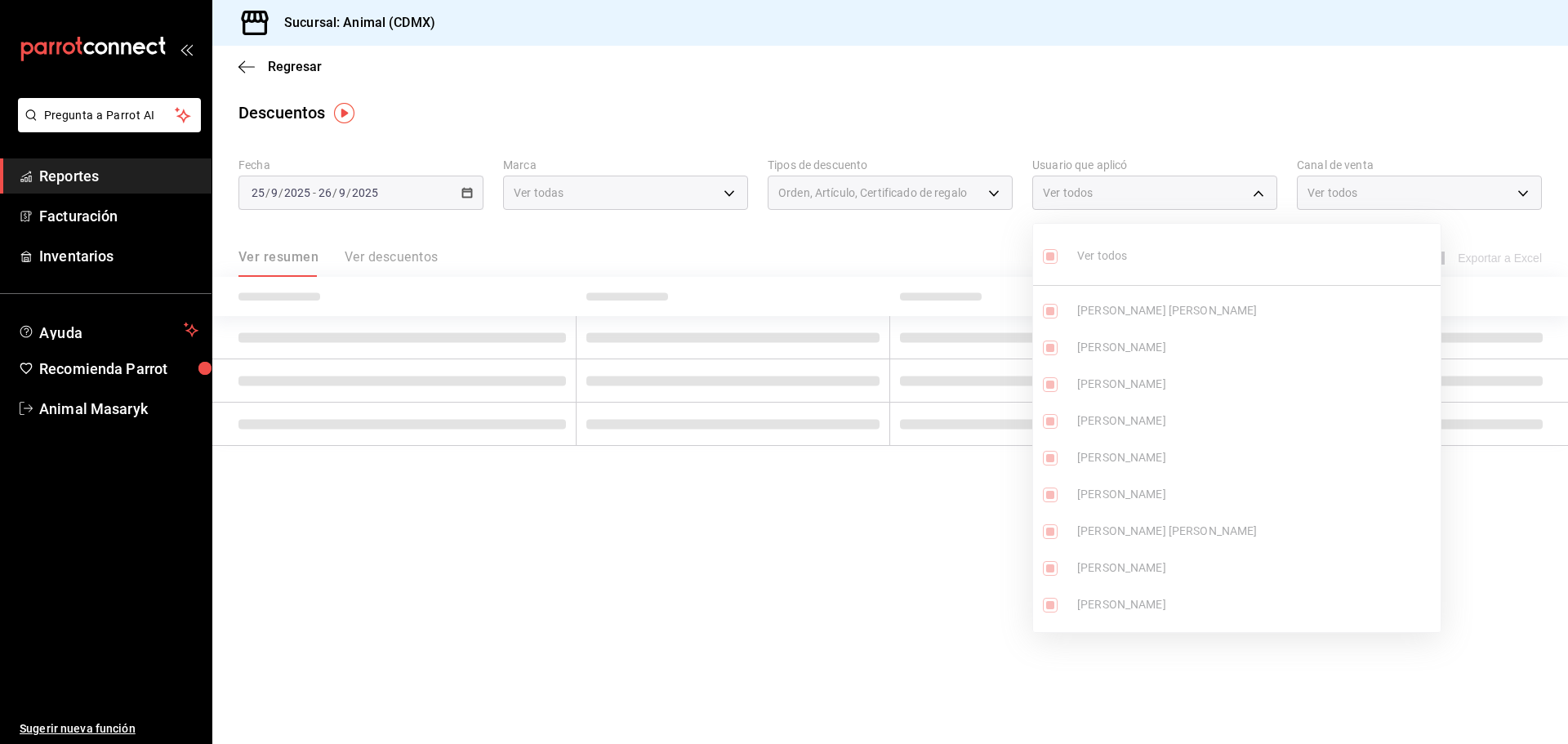
checkbox input "true"
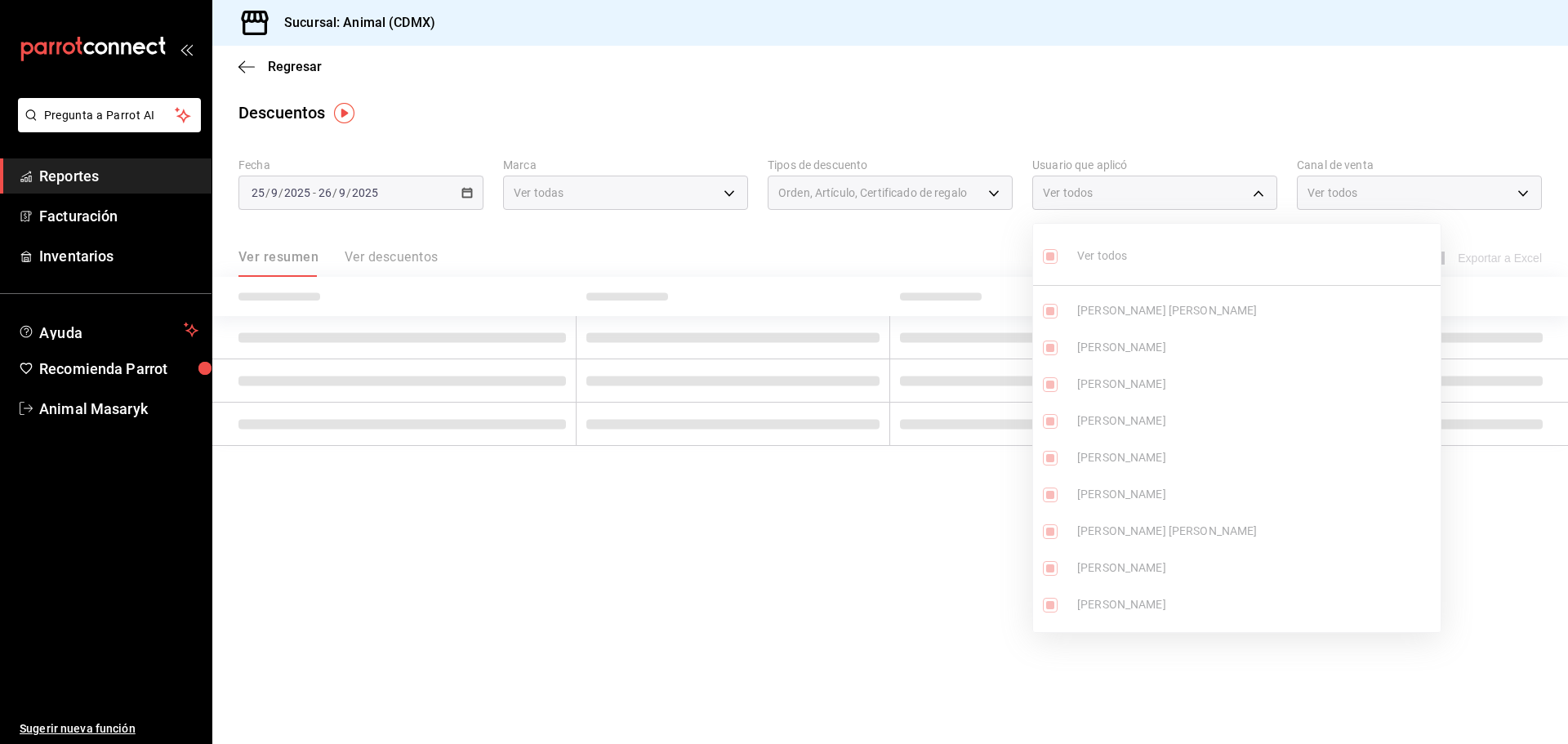
checkbox input "true"
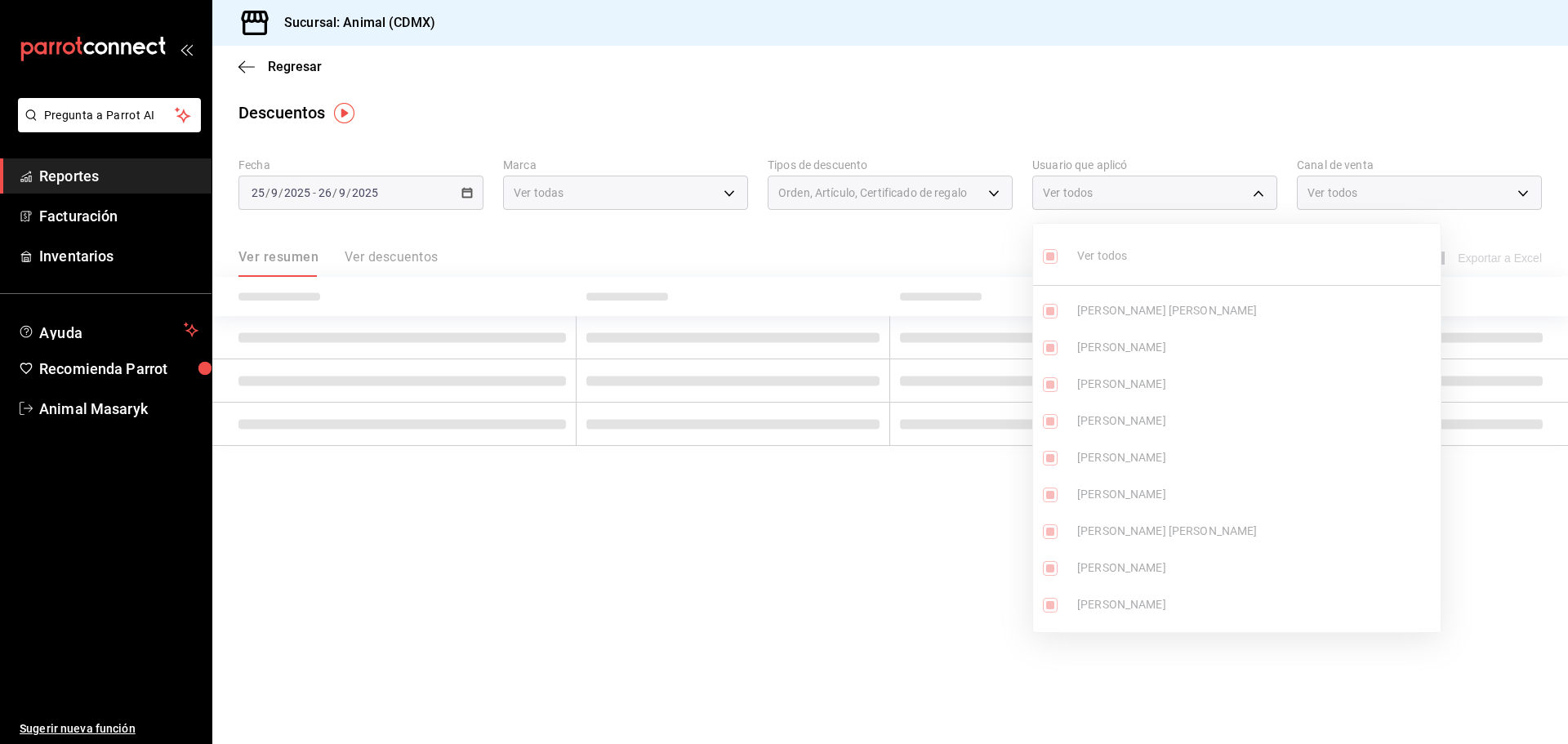
checkbox input "true"
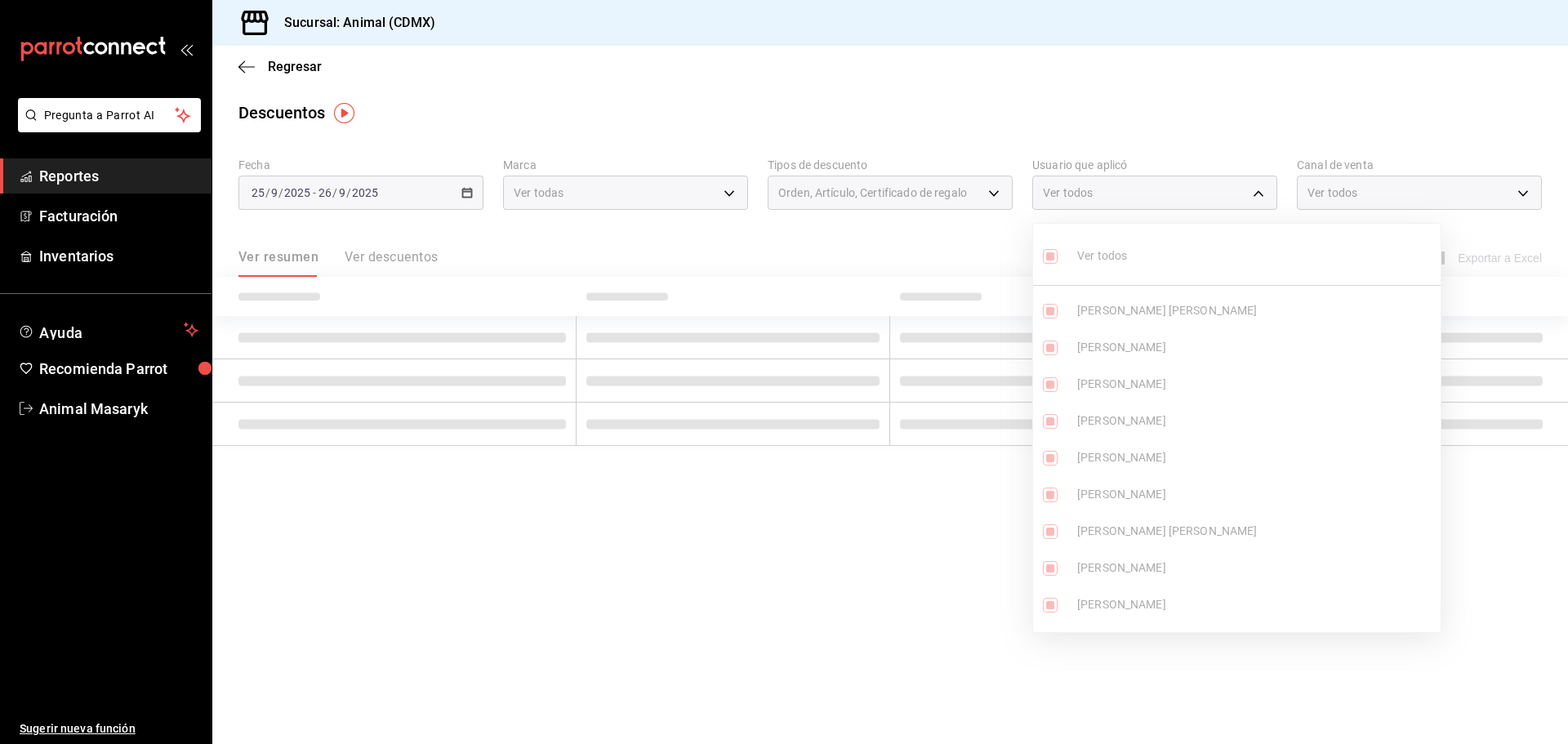
checkbox input "true"
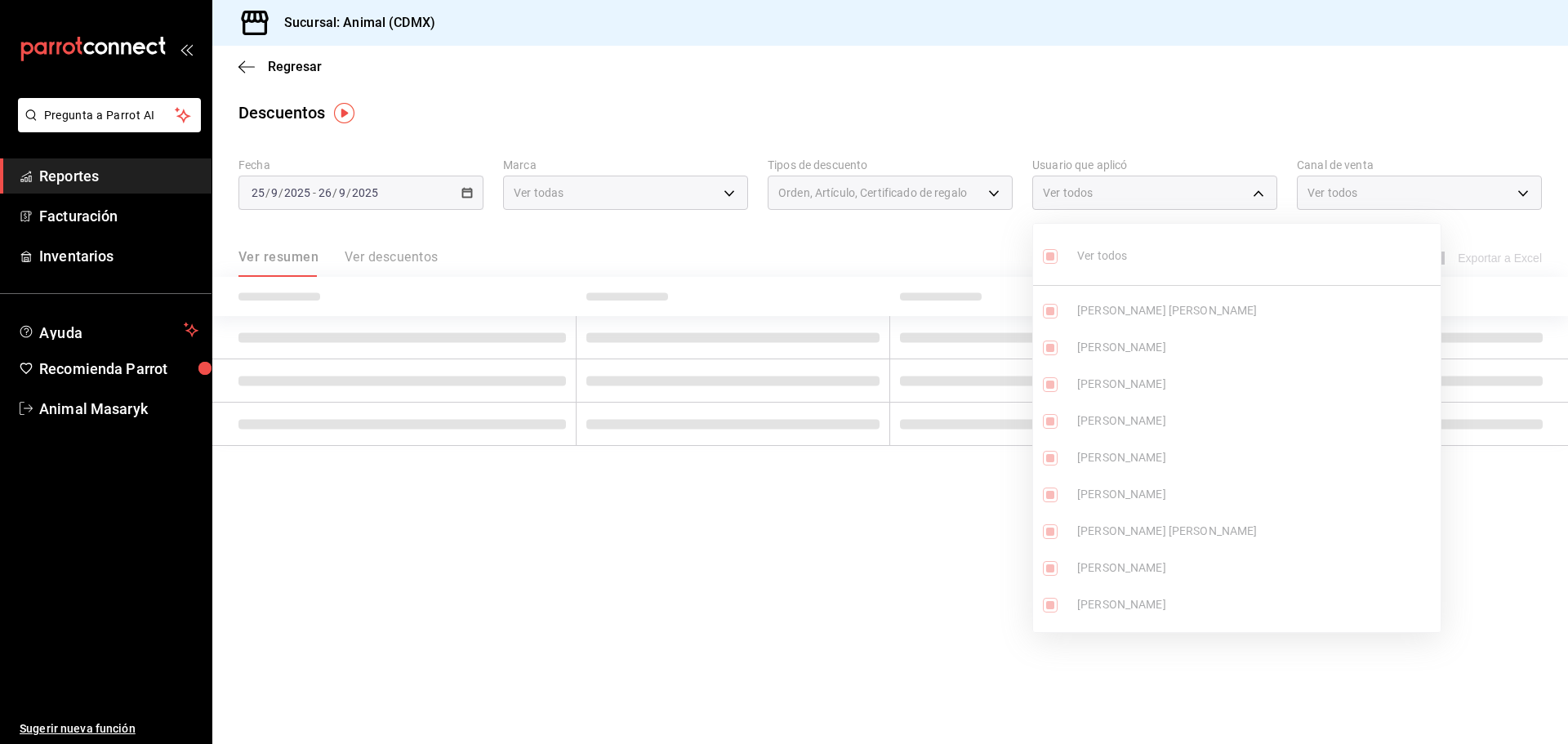
checkbox input "true"
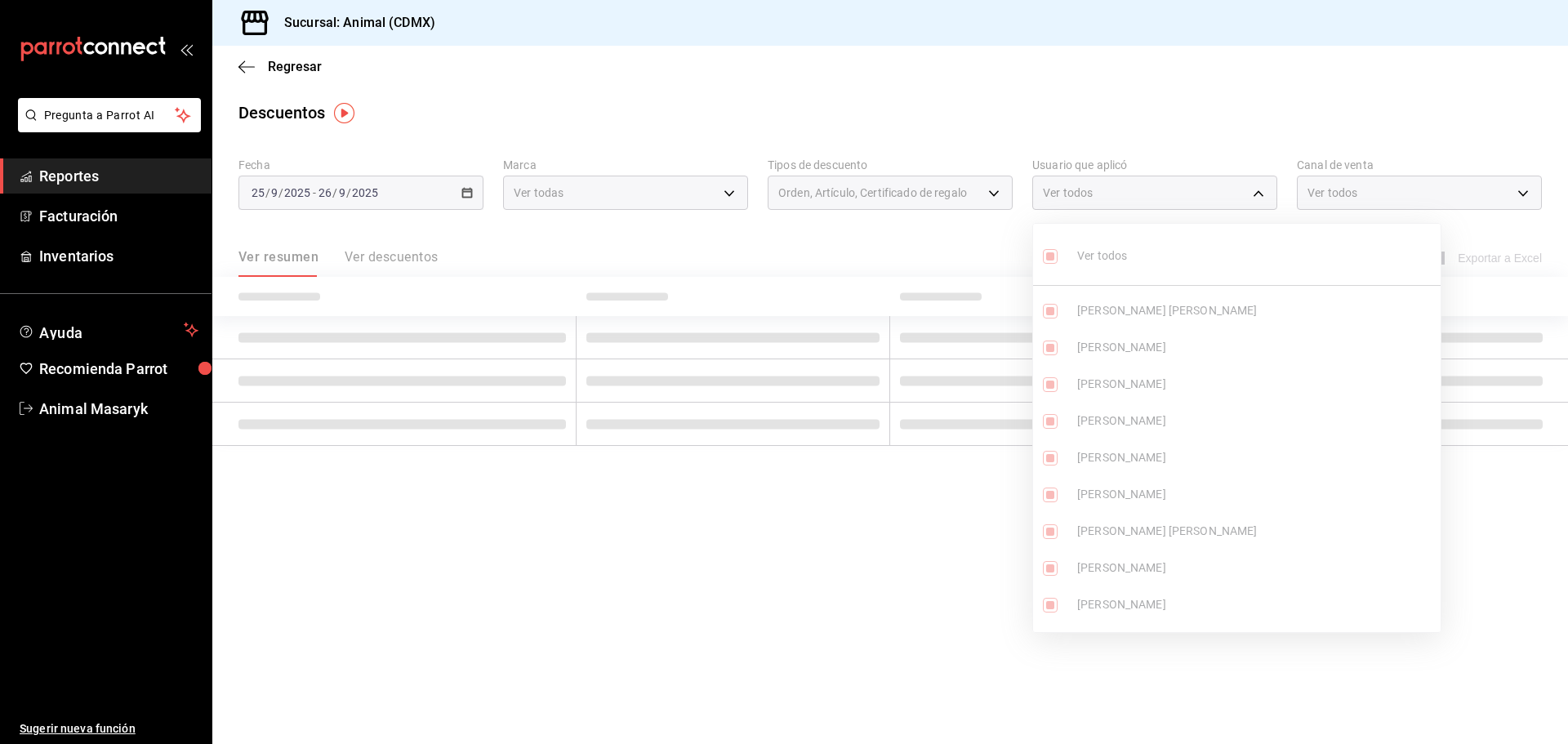
checkbox input "true"
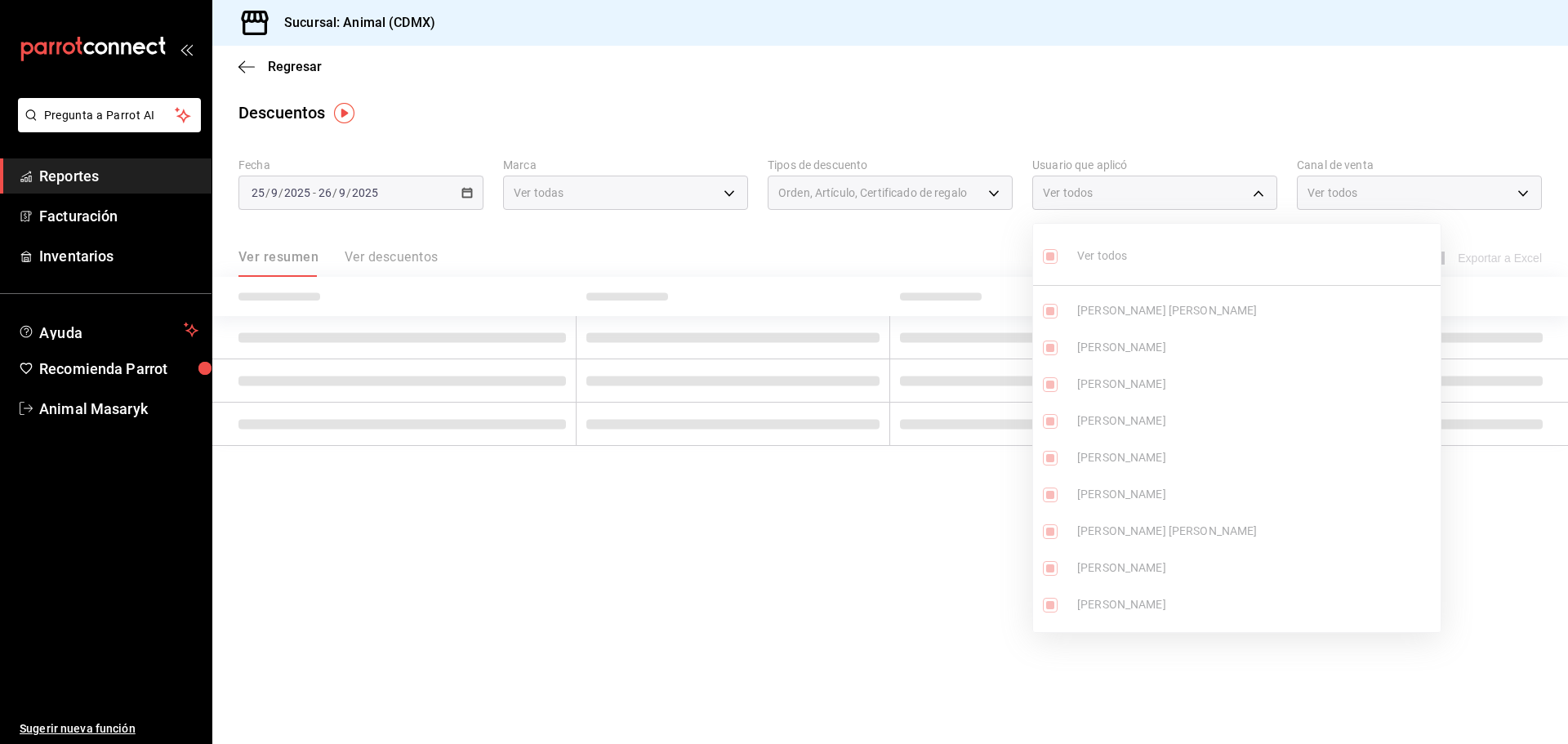
checkbox input "true"
click at [954, 251] on div at bounding box center [784, 372] width 1568 height 744
click at [884, 657] on div at bounding box center [784, 372] width 1568 height 744
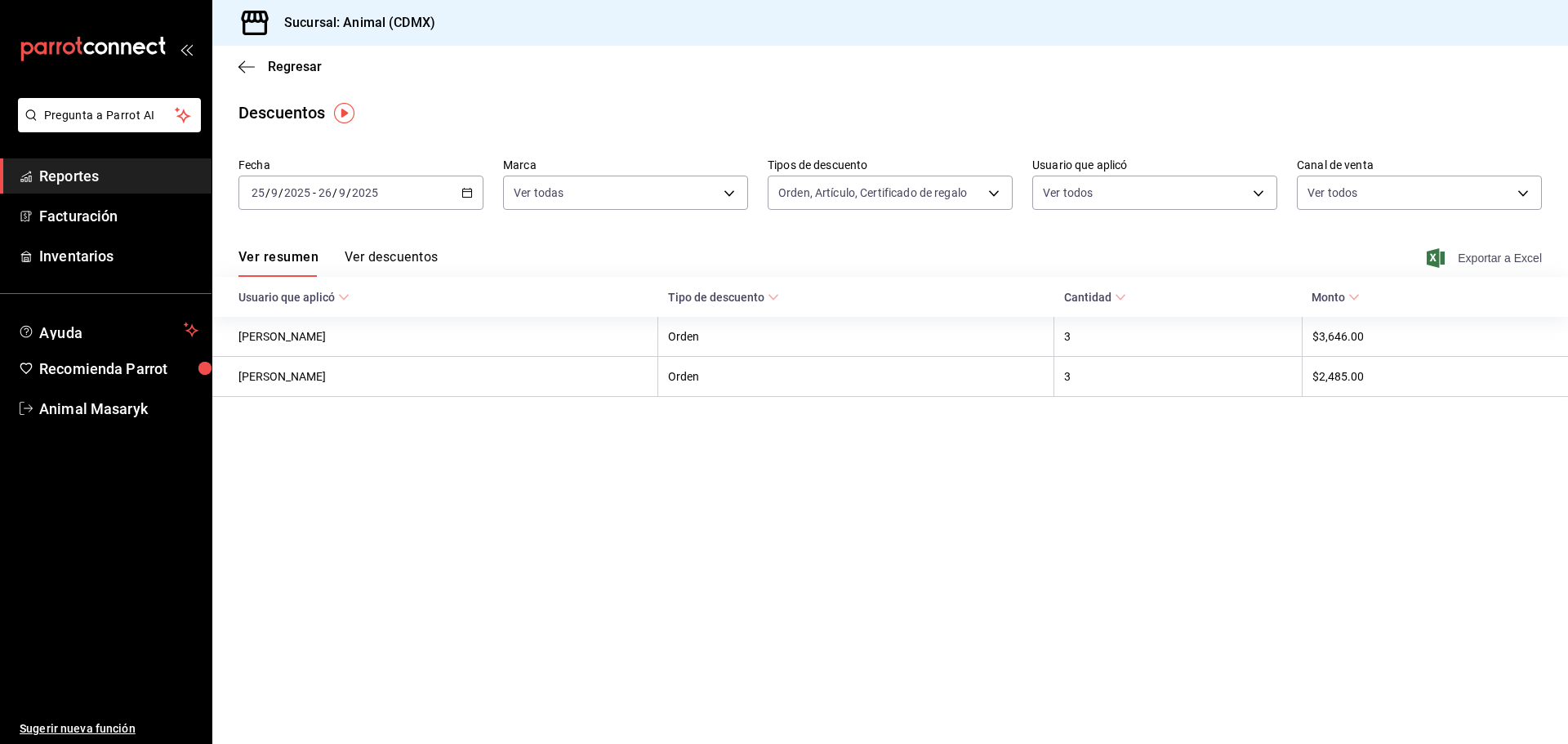
click at [1508, 257] on span "Exportar a Excel" at bounding box center [1486, 258] width 112 height 20
click at [242, 69] on icon "button" at bounding box center [247, 67] width 16 height 15
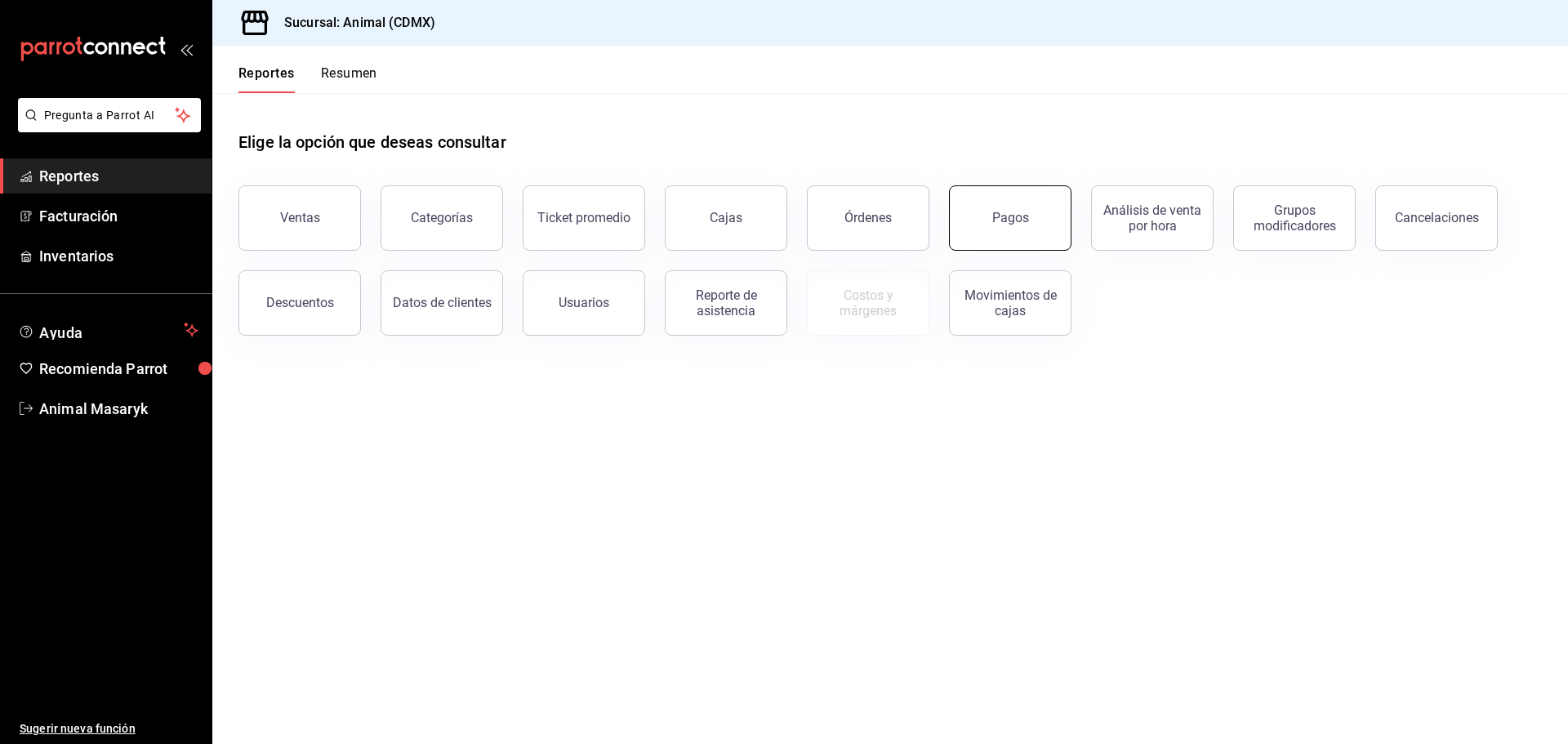
click at [1024, 212] on div "Pagos" at bounding box center [1010, 217] width 37 height 16
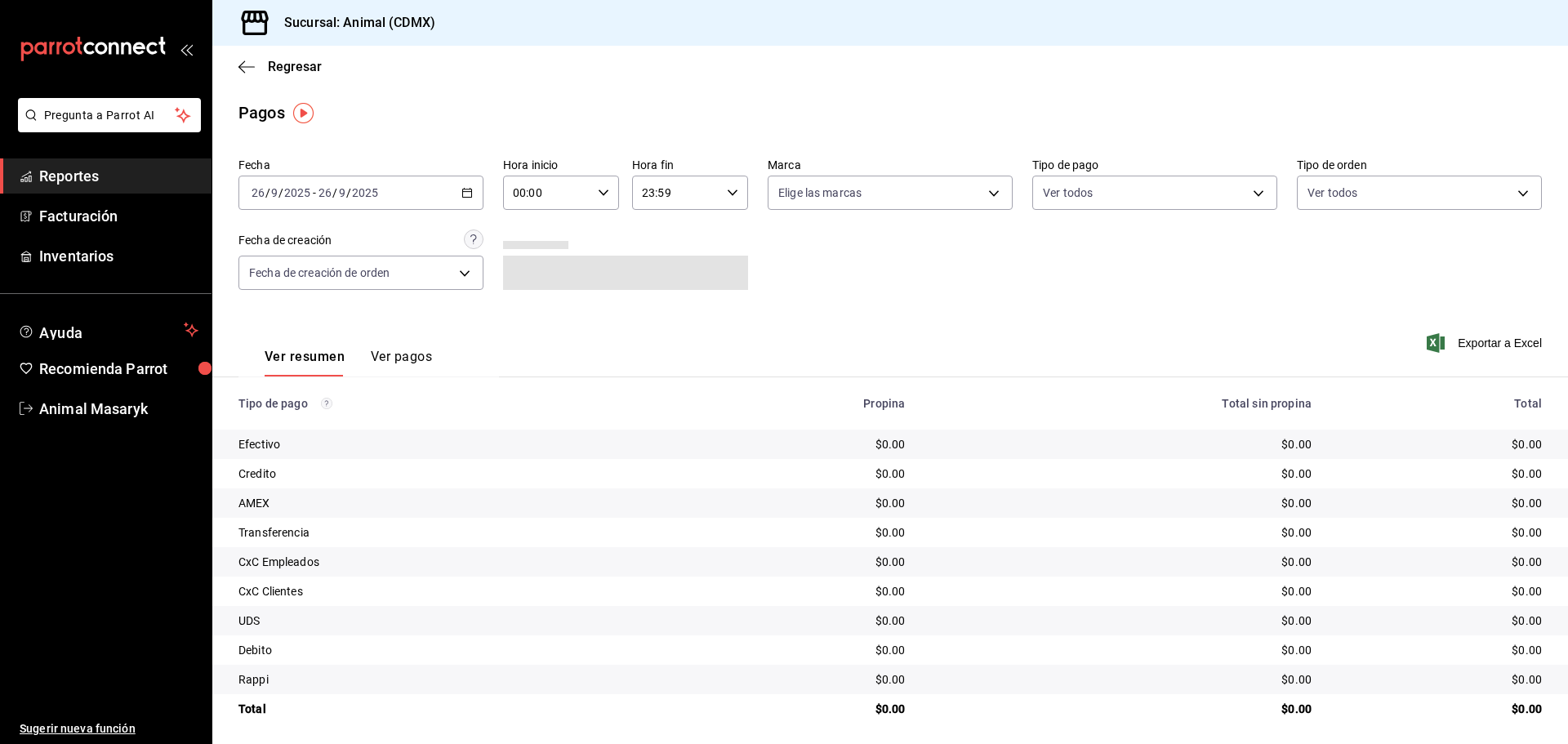
click at [461, 196] on icon "button" at bounding box center [467, 193] width 12 height 12
click at [308, 420] on span "Rango de fechas" at bounding box center [315, 426] width 126 height 17
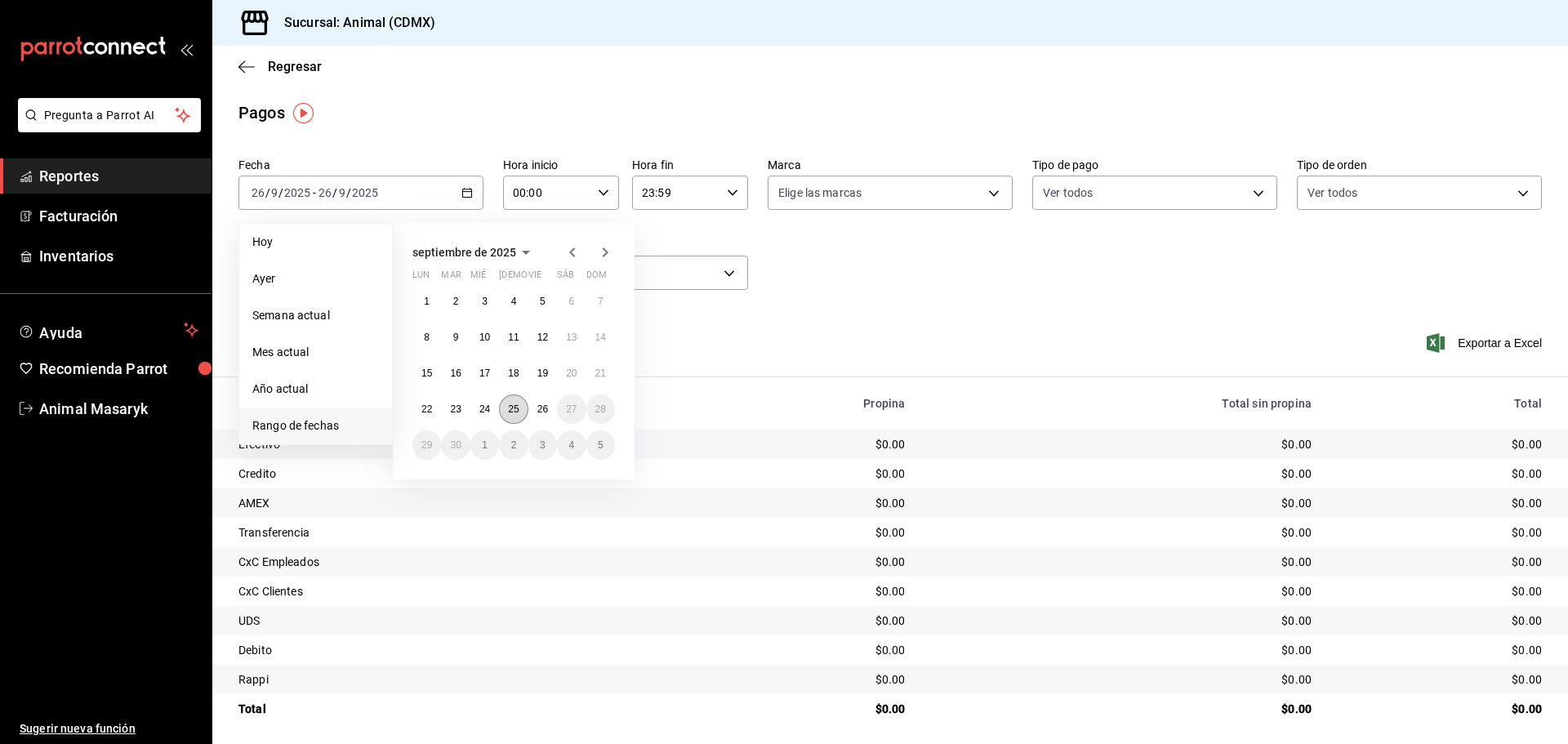
click at [515, 414] on abbr "25" at bounding box center [513, 409] width 11 height 12
click at [547, 409] on abbr "26" at bounding box center [542, 409] width 11 height 12
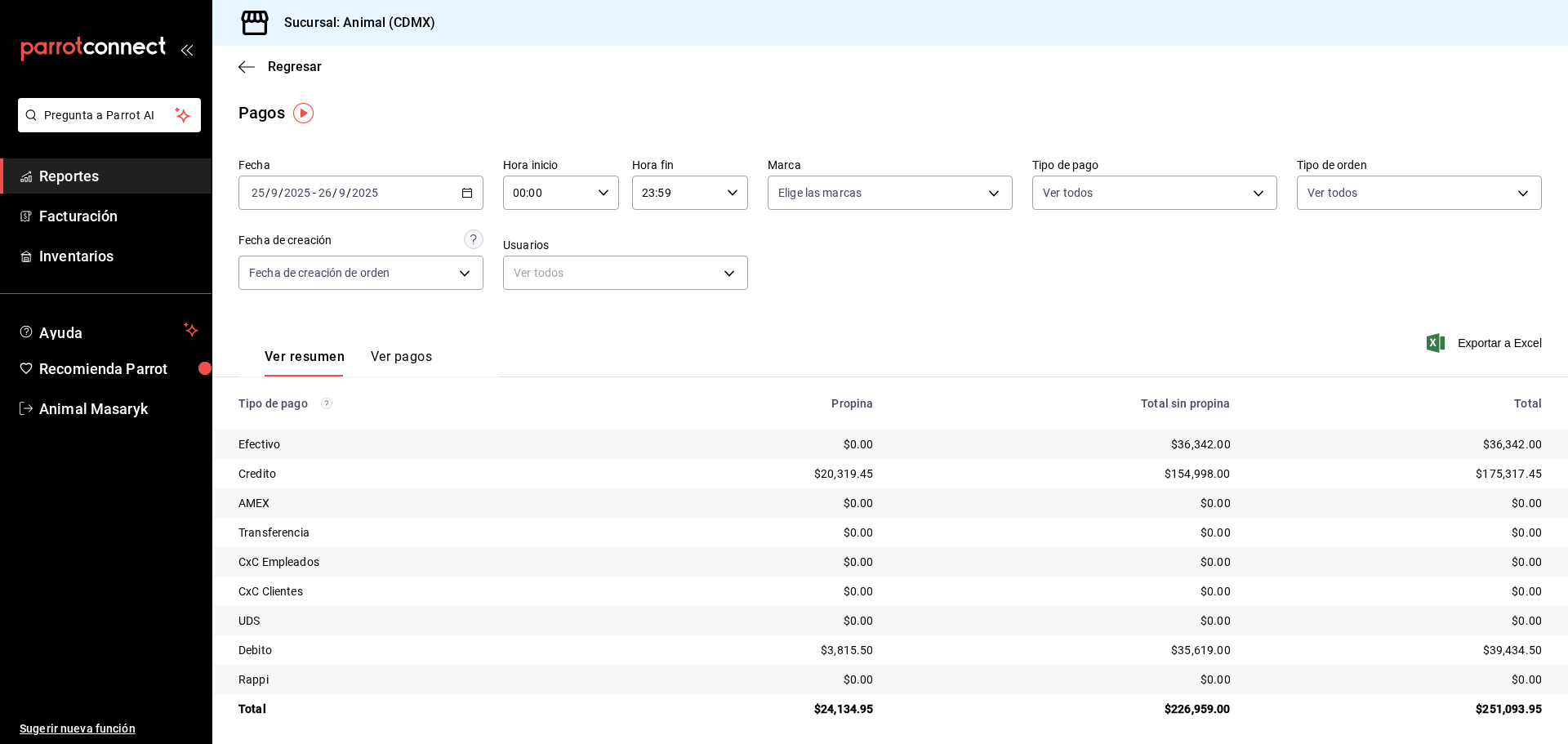
click at [855, 285] on div "Fecha [DATE] [DATE] - [DATE] [DATE] Hora inicio 00:00 Hora inicio Hora fin 23:5…" at bounding box center [890, 230] width 1303 height 158
click at [598, 193] on icon "button" at bounding box center [604, 193] width 12 height 12
click at [535, 274] on button "05" at bounding box center [530, 267] width 51 height 33
click at [727, 225] on div at bounding box center [784, 372] width 1568 height 744
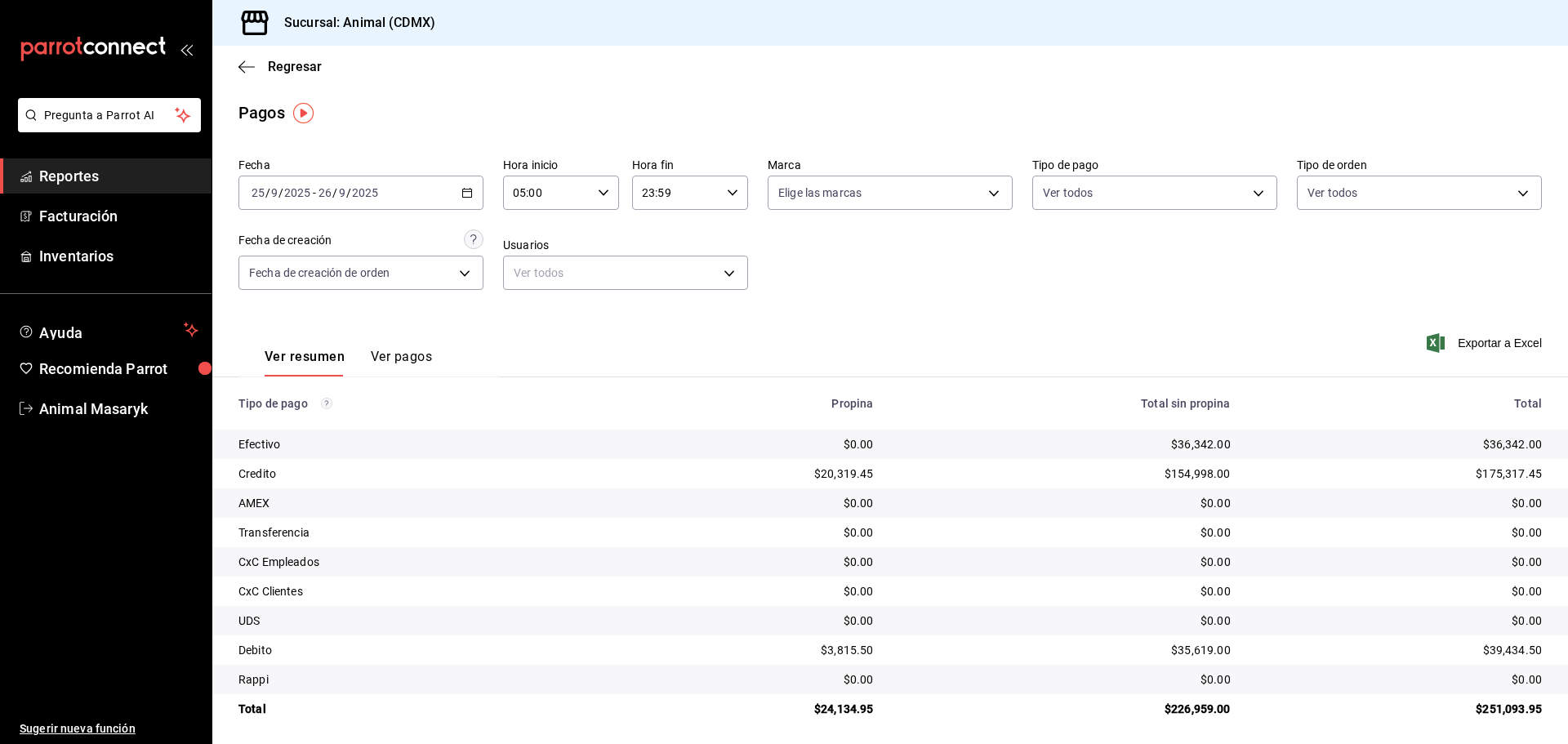
click at [728, 202] on div "23:59 Hora fin" at bounding box center [690, 193] width 116 height 35
click at [666, 321] on span "04" at bounding box center [657, 316] width 32 height 13
click at [940, 237] on div at bounding box center [784, 372] width 1568 height 744
click at [990, 197] on body "Pregunta a Parrot AI Reportes Facturación Inventarios Ayuda Recomienda Parrot A…" at bounding box center [784, 372] width 1568 height 744
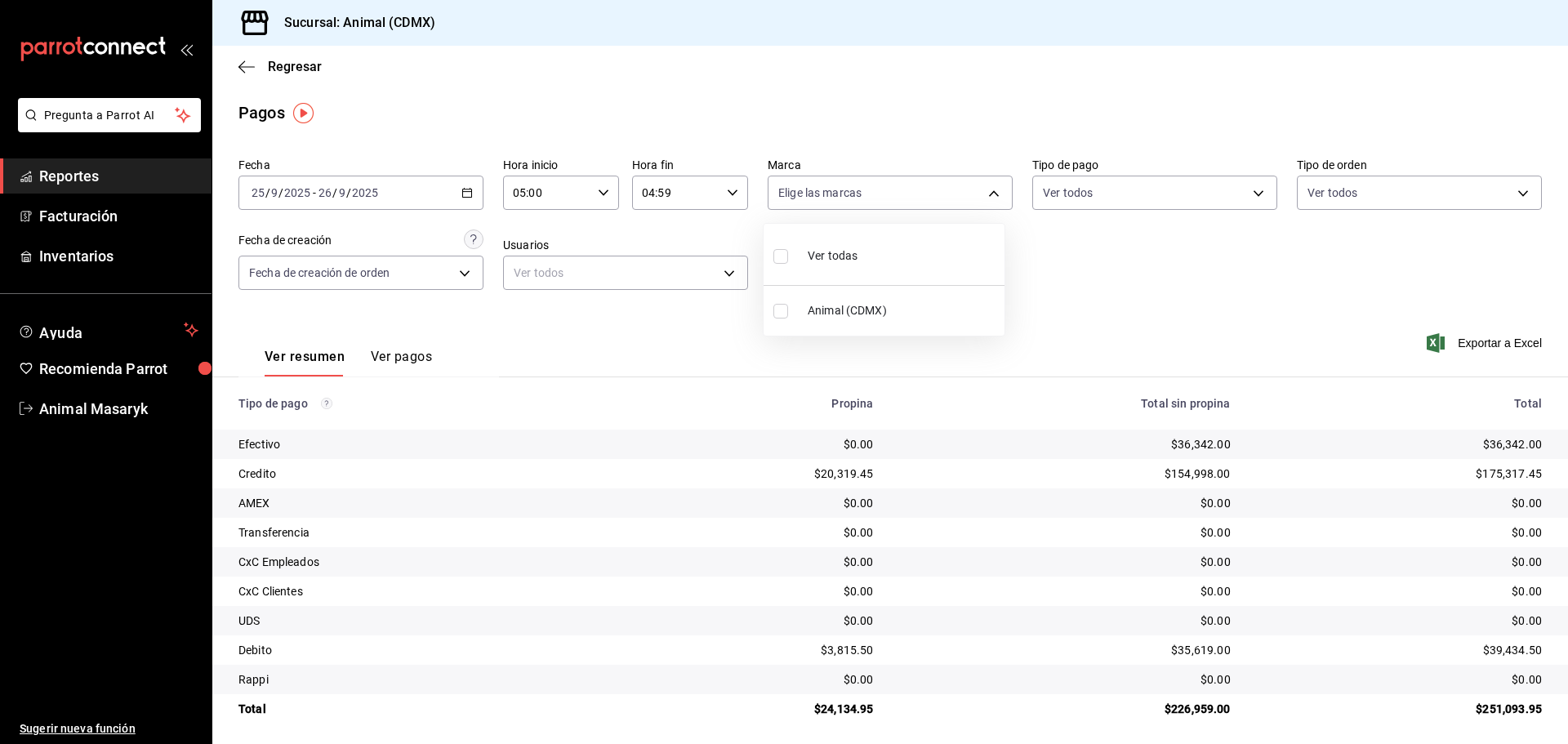
click at [844, 253] on span "Ver todas" at bounding box center [832, 256] width 49 height 17
click at [1128, 256] on div at bounding box center [784, 372] width 1568 height 744
click at [1215, 191] on body "Pregunta a Parrot AI Reportes Facturación Inventarios Ayuda Recomienda Parrot A…" at bounding box center [784, 372] width 1568 height 744
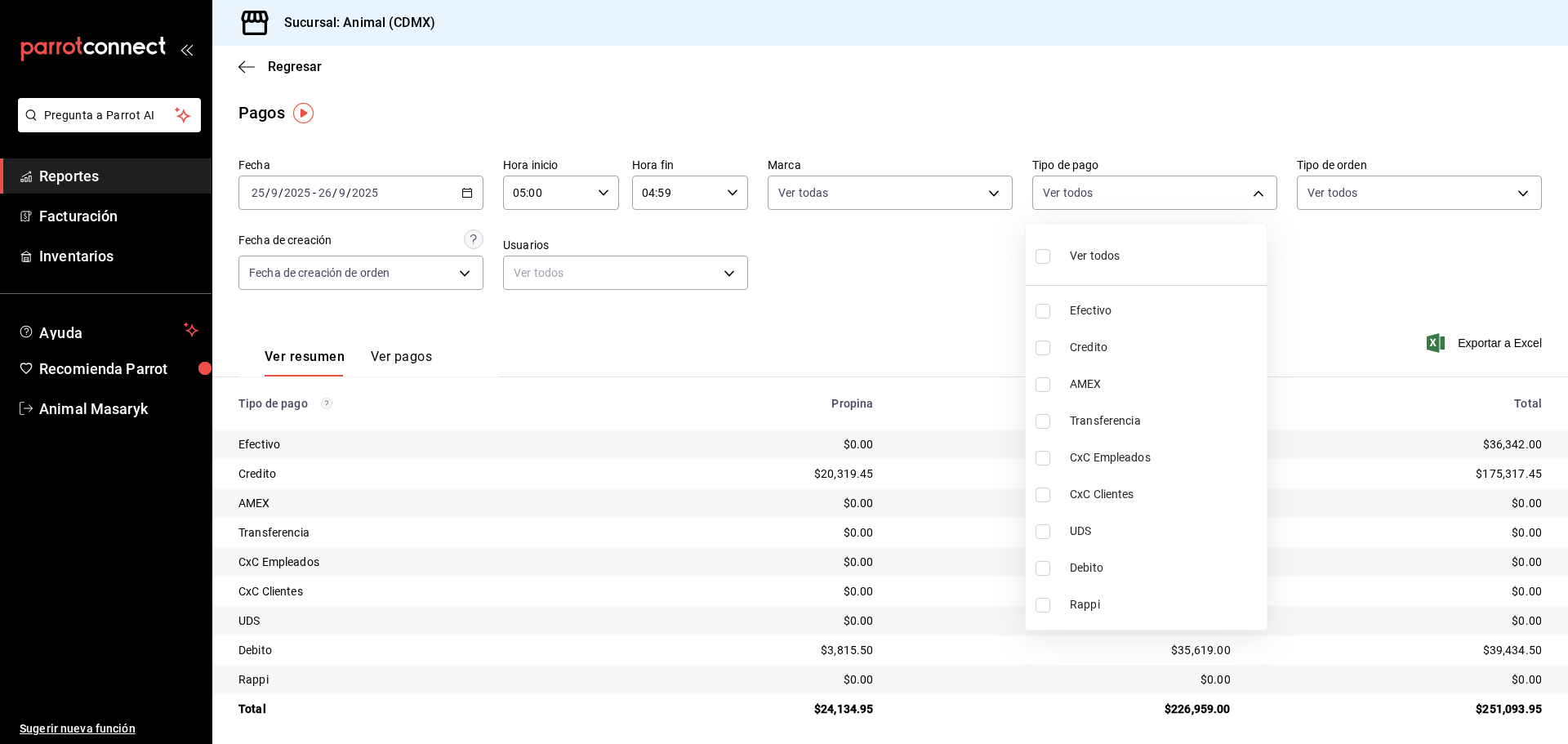
click at [1170, 250] on li "Ver todos" at bounding box center [1146, 254] width 241 height 48
click at [1323, 234] on div at bounding box center [784, 372] width 1568 height 744
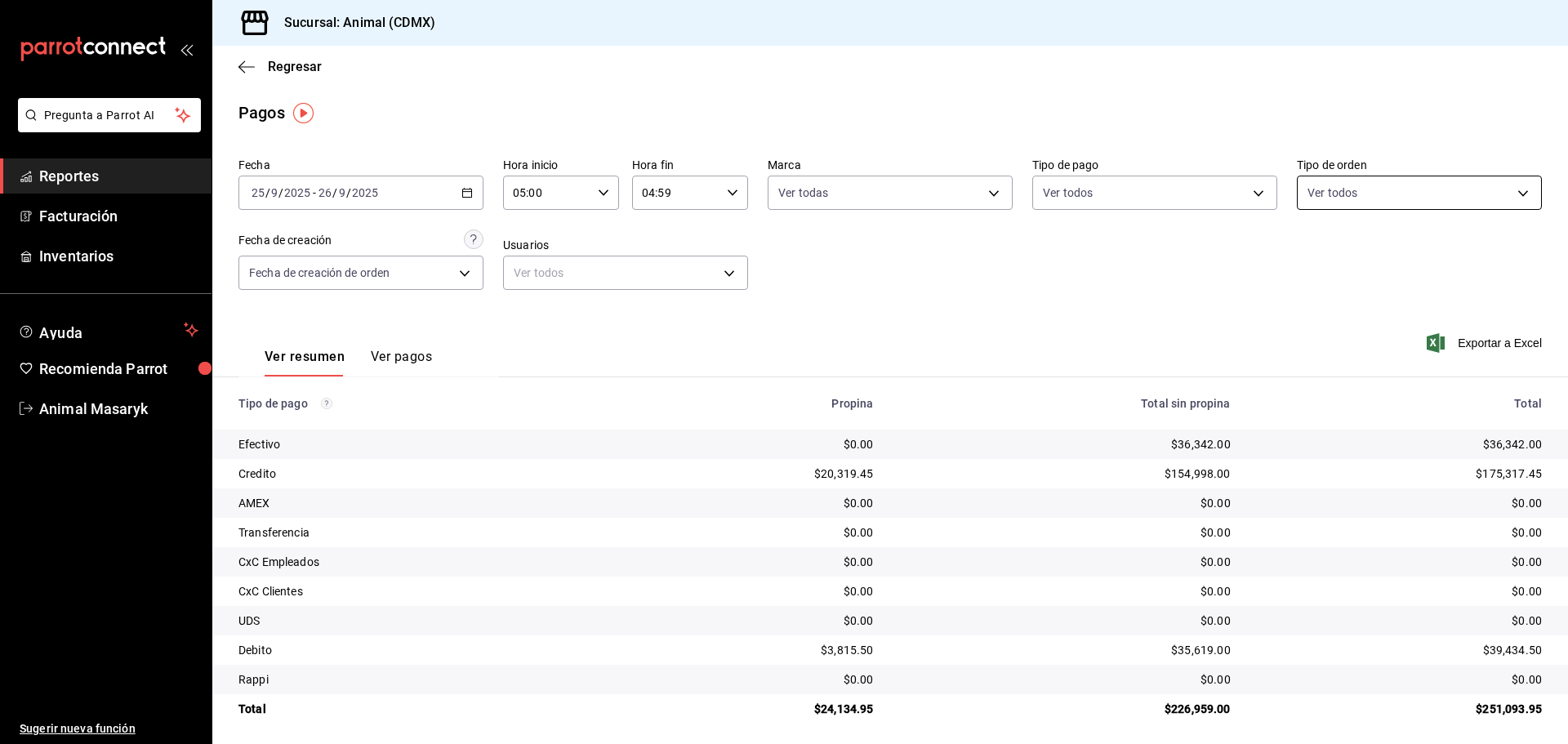
click at [1388, 202] on body "Pregunta a Parrot AI Reportes Facturación Inventarios Ayuda Recomienda Parrot A…" at bounding box center [784, 372] width 1568 height 744
drag, startPoint x: 1372, startPoint y: 247, endPoint x: 1340, endPoint y: 256, distance: 33.2
click at [1372, 247] on div "Ver todos" at bounding box center [1340, 254] width 84 height 35
click at [1067, 329] on div at bounding box center [784, 372] width 1568 height 744
click at [240, 64] on icon "button" at bounding box center [247, 67] width 16 height 15
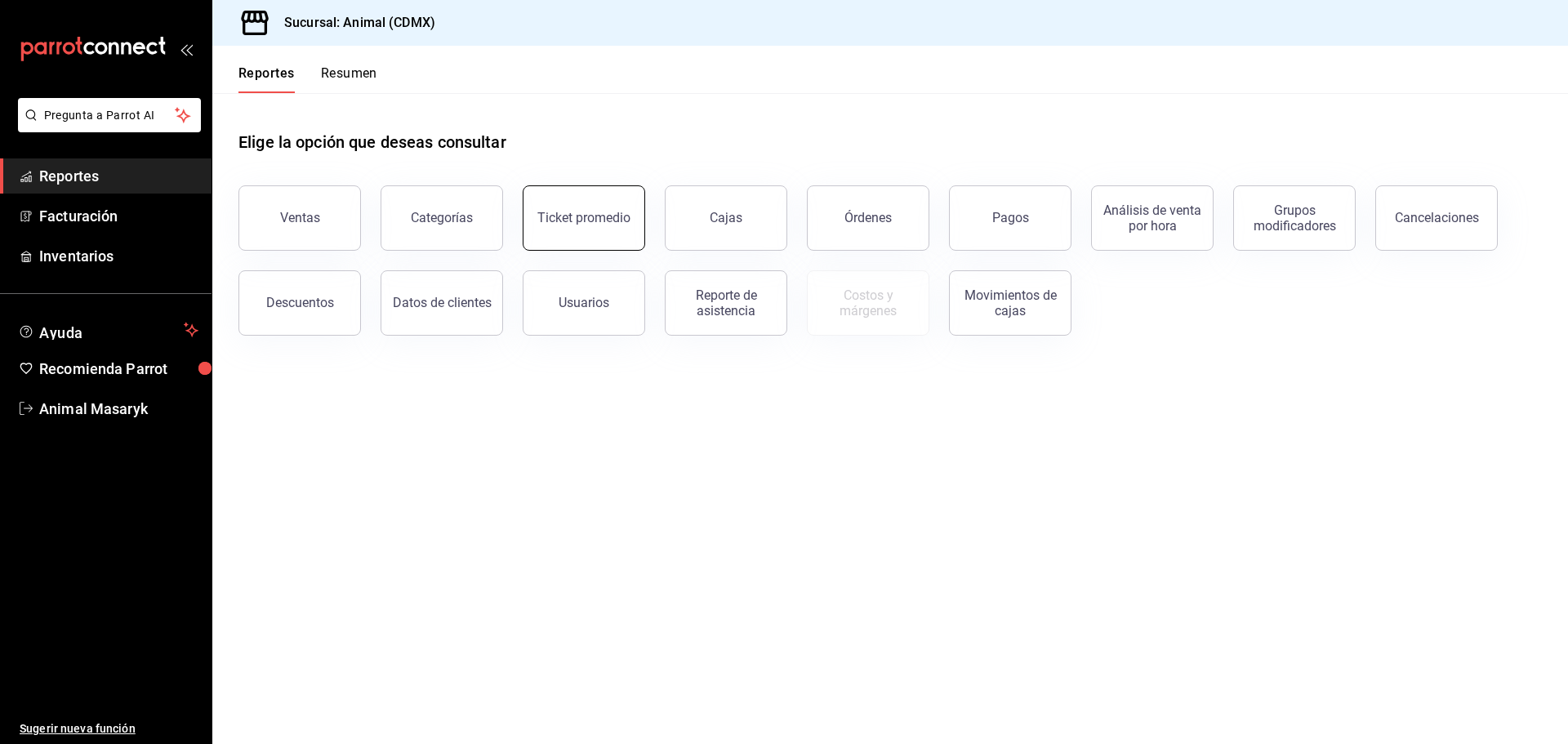
click at [613, 205] on button "Ticket promedio" at bounding box center [584, 218] width 122 height 65
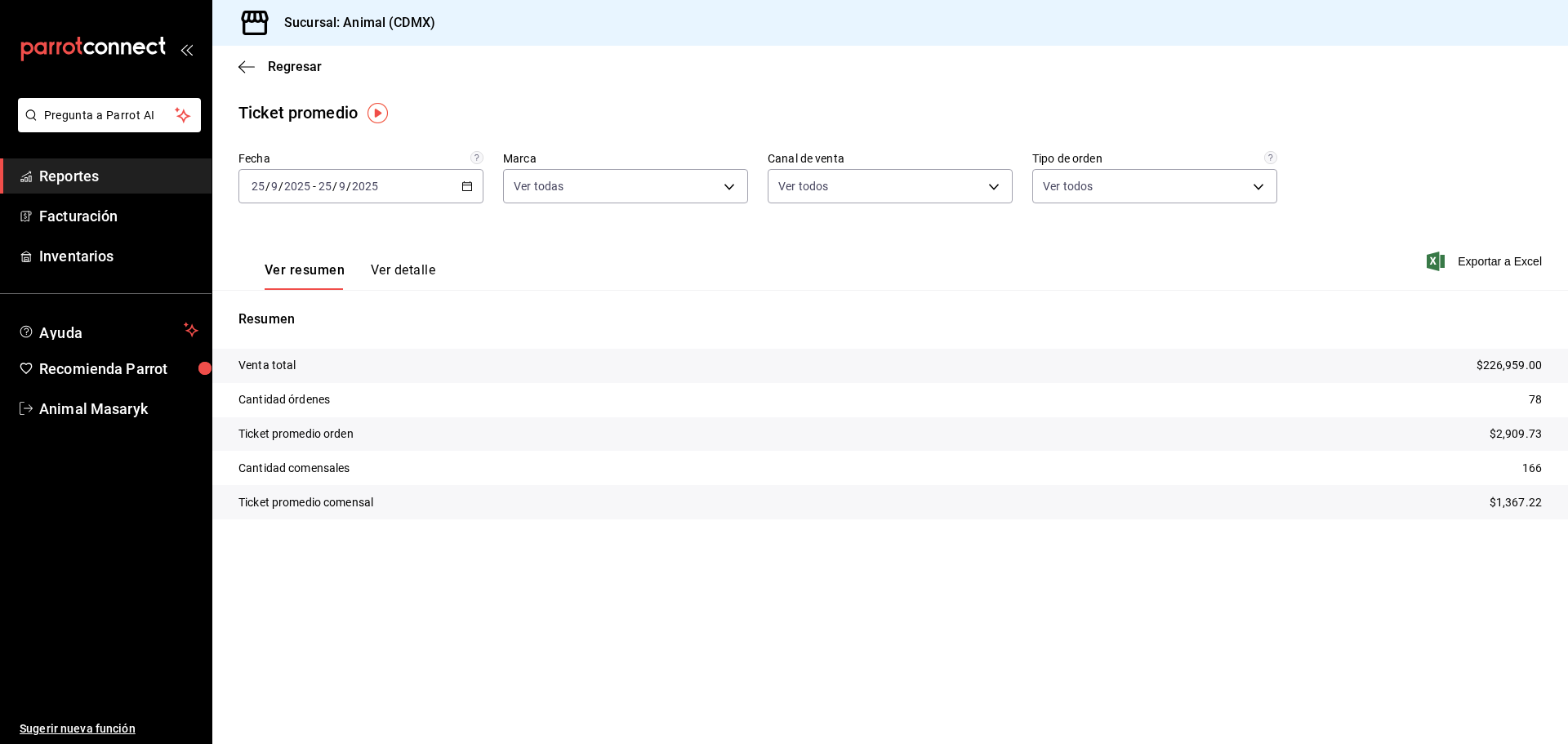
click at [469, 189] on icon "button" at bounding box center [467, 186] width 12 height 12
click at [340, 390] on span "Rango de fechas" at bounding box center [315, 382] width 126 height 17
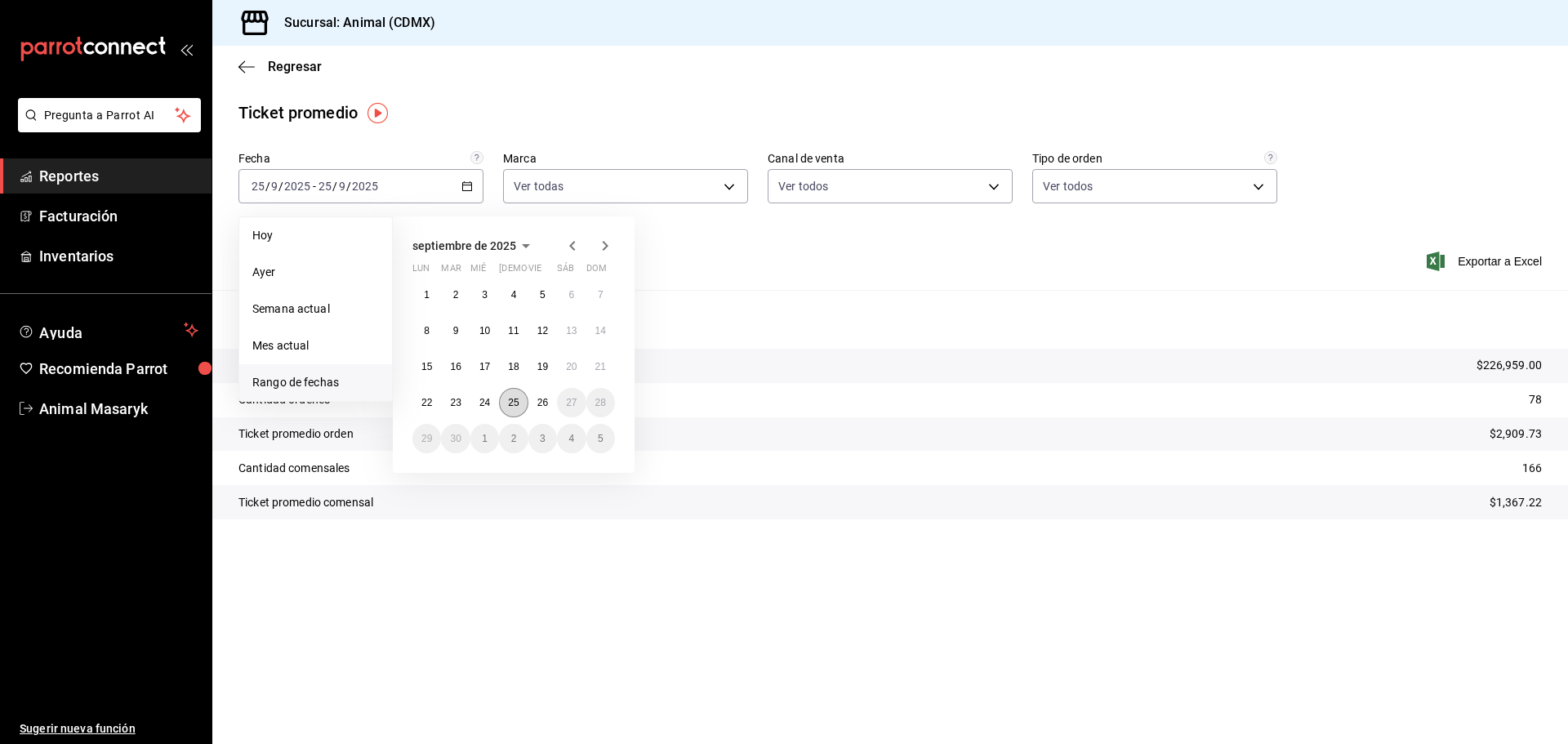
click at [504, 407] on button "25" at bounding box center [513, 403] width 29 height 30
click at [545, 403] on abbr "26" at bounding box center [542, 403] width 11 height 12
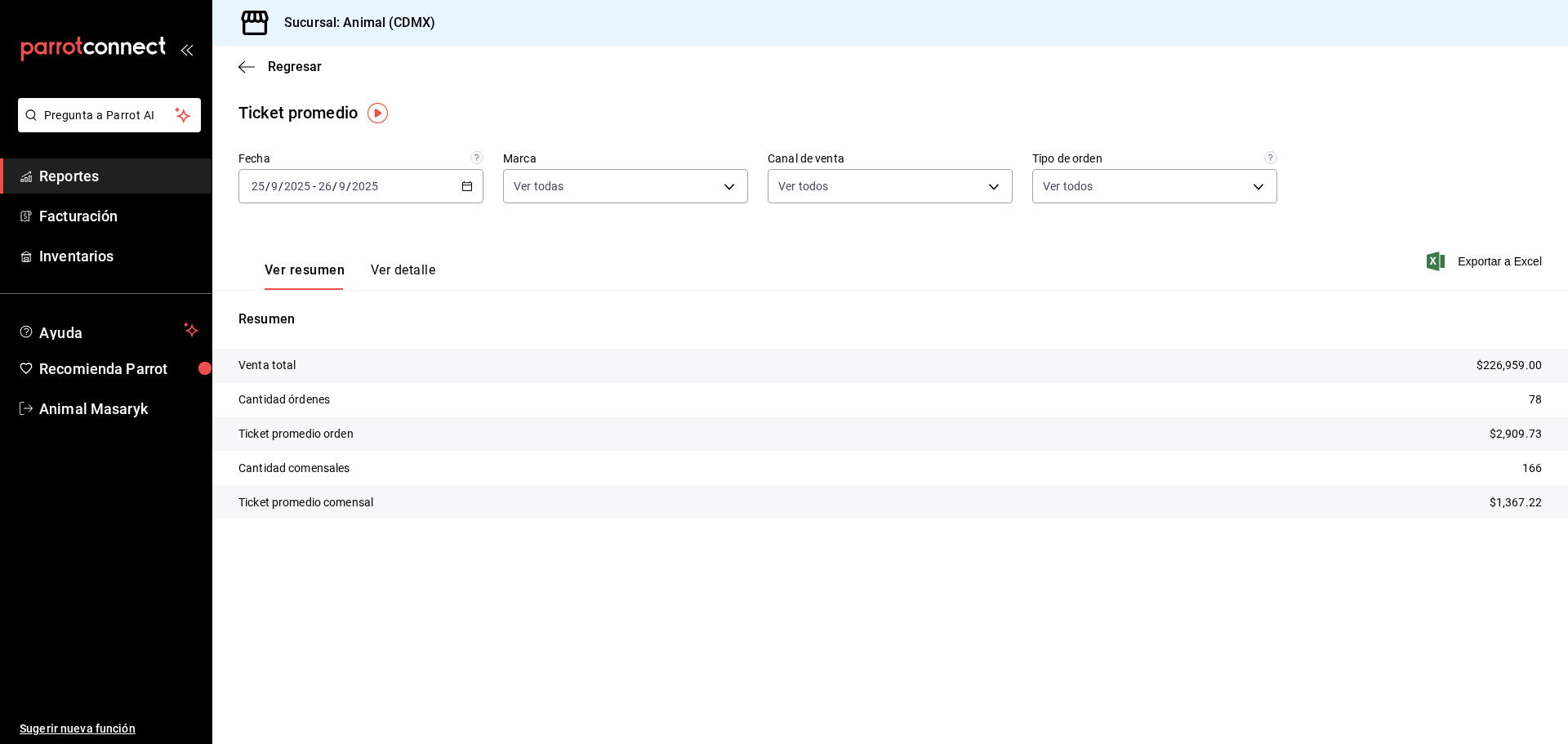
click at [634, 247] on div "Ver resumen Ver detalle Exportar a Excel" at bounding box center [889, 256] width 1355 height 67
click at [255, 74] on div "Regresar" at bounding box center [889, 66] width 1355 height 41
click at [250, 68] on icon "button" at bounding box center [247, 67] width 16 height 15
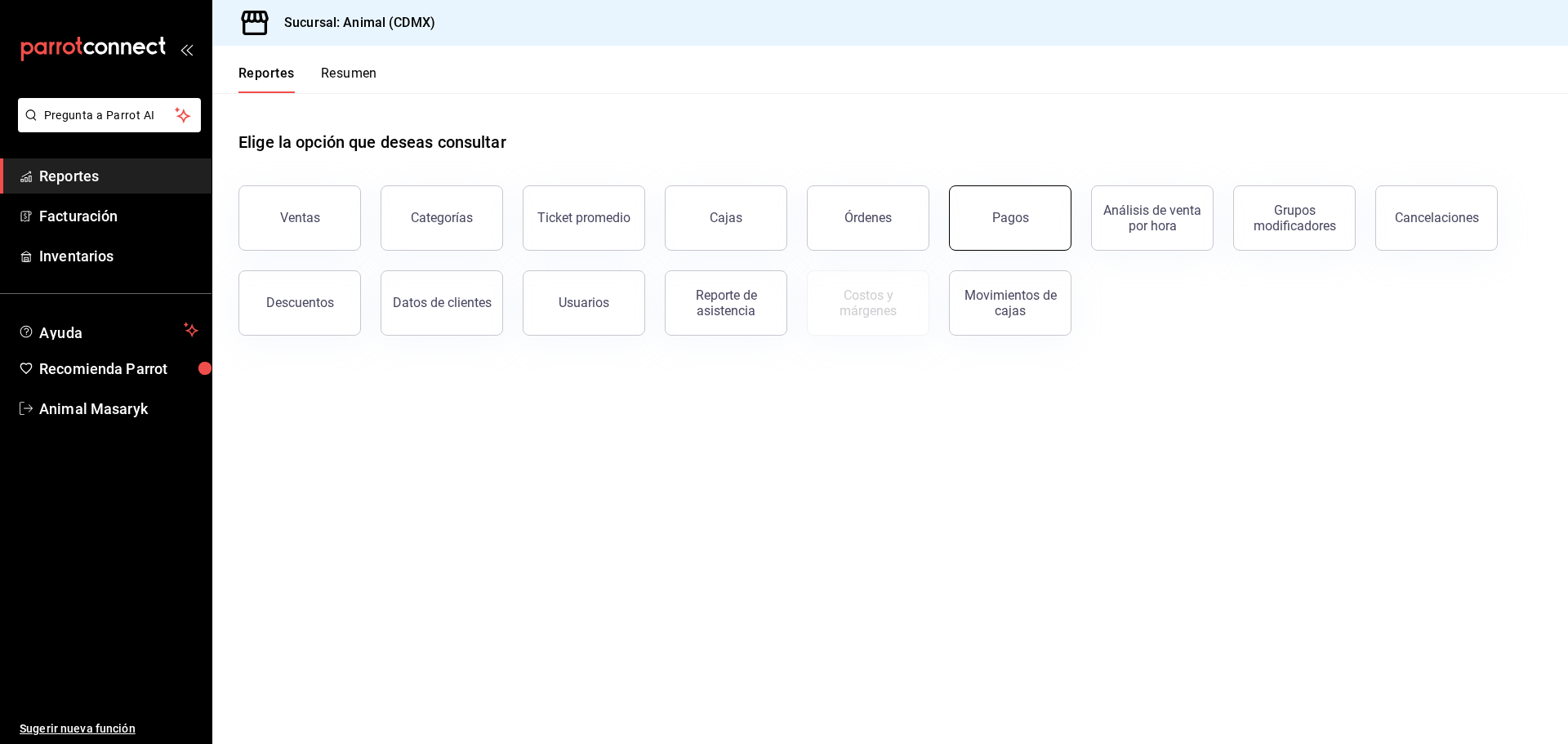
click at [1046, 223] on button "Pagos" at bounding box center [1010, 218] width 122 height 65
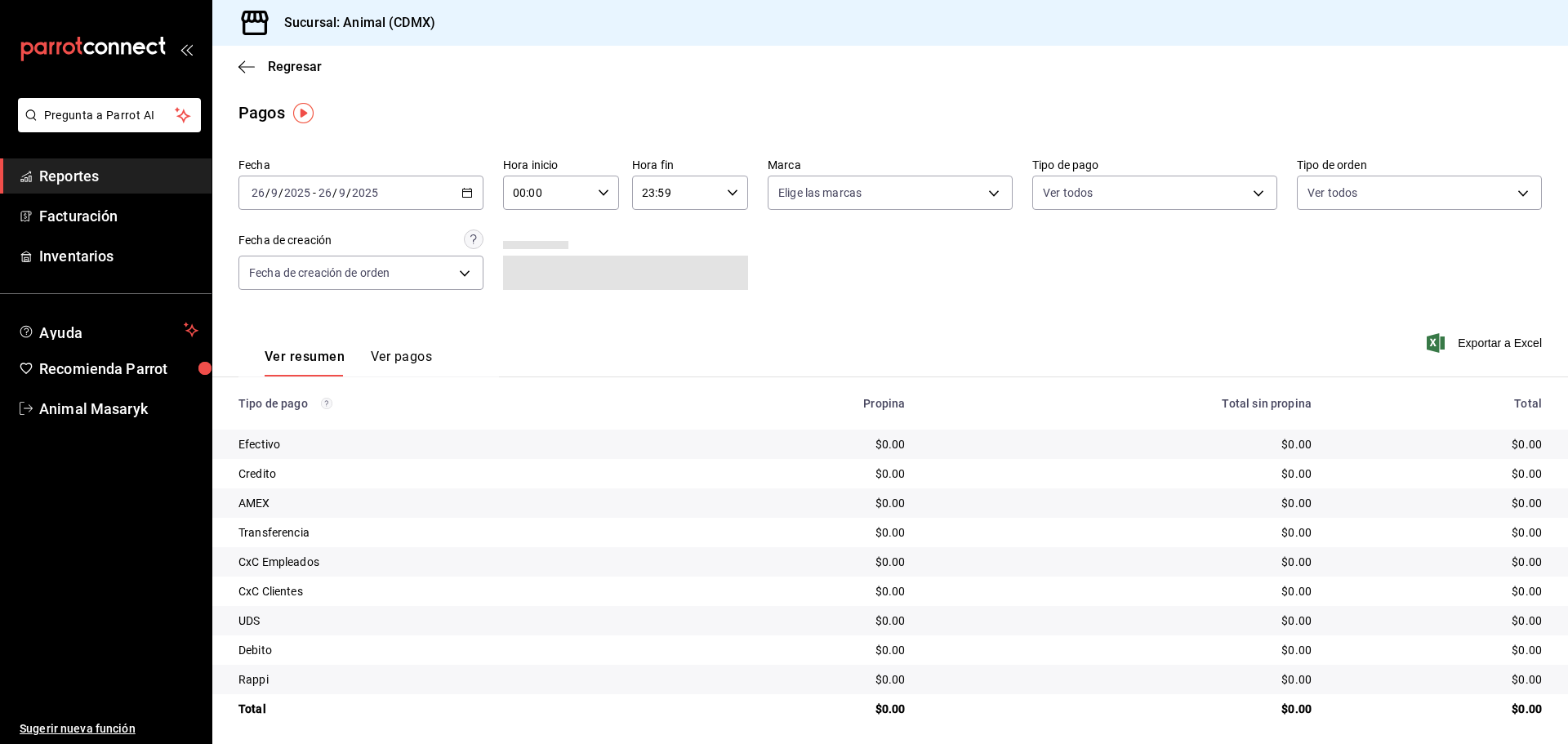
click at [465, 196] on icon "button" at bounding box center [467, 193] width 12 height 12
click at [341, 422] on span "Rango de fechas" at bounding box center [315, 426] width 126 height 17
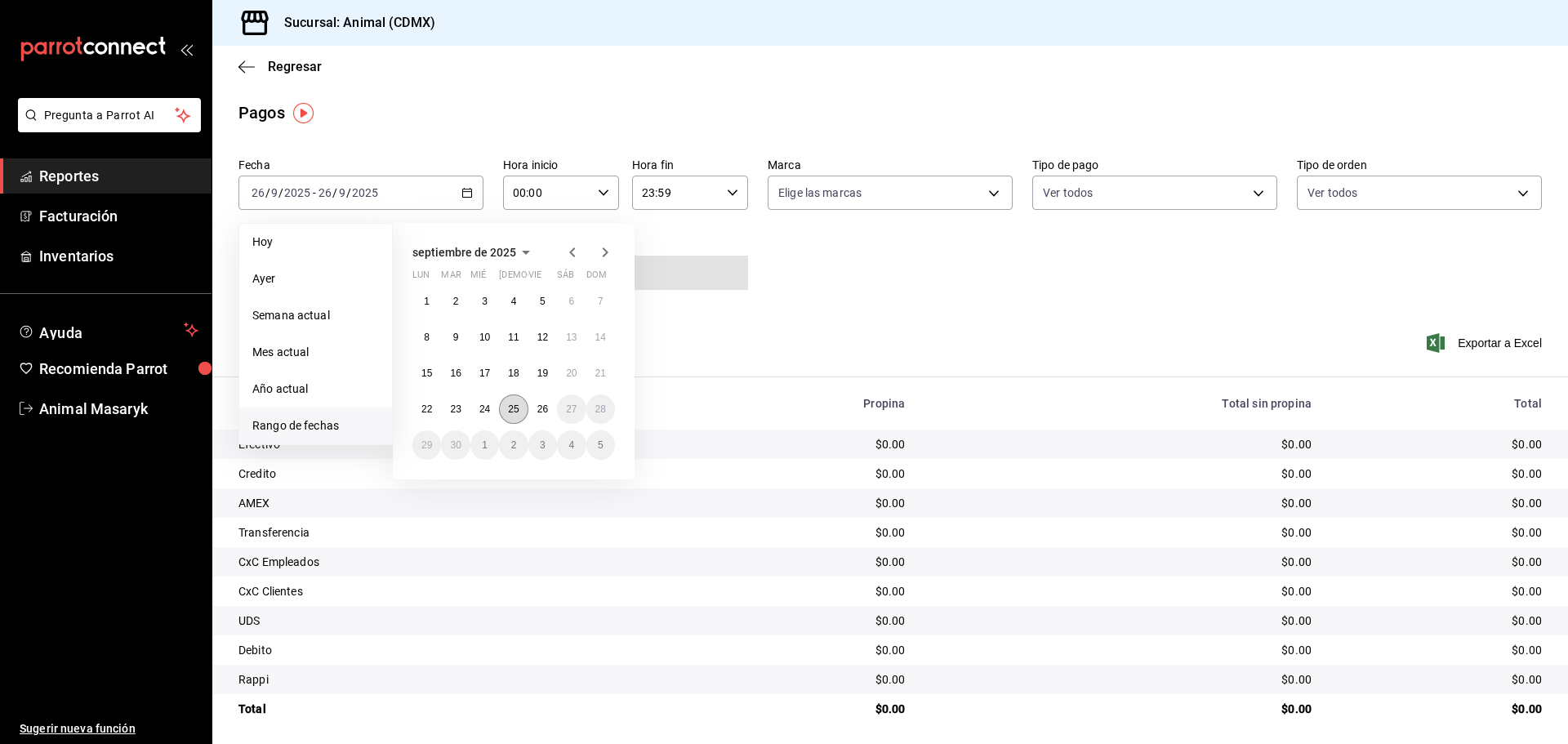
click at [508, 408] on abbr "25" at bounding box center [513, 409] width 11 height 12
click at [533, 410] on button "26" at bounding box center [542, 409] width 29 height 30
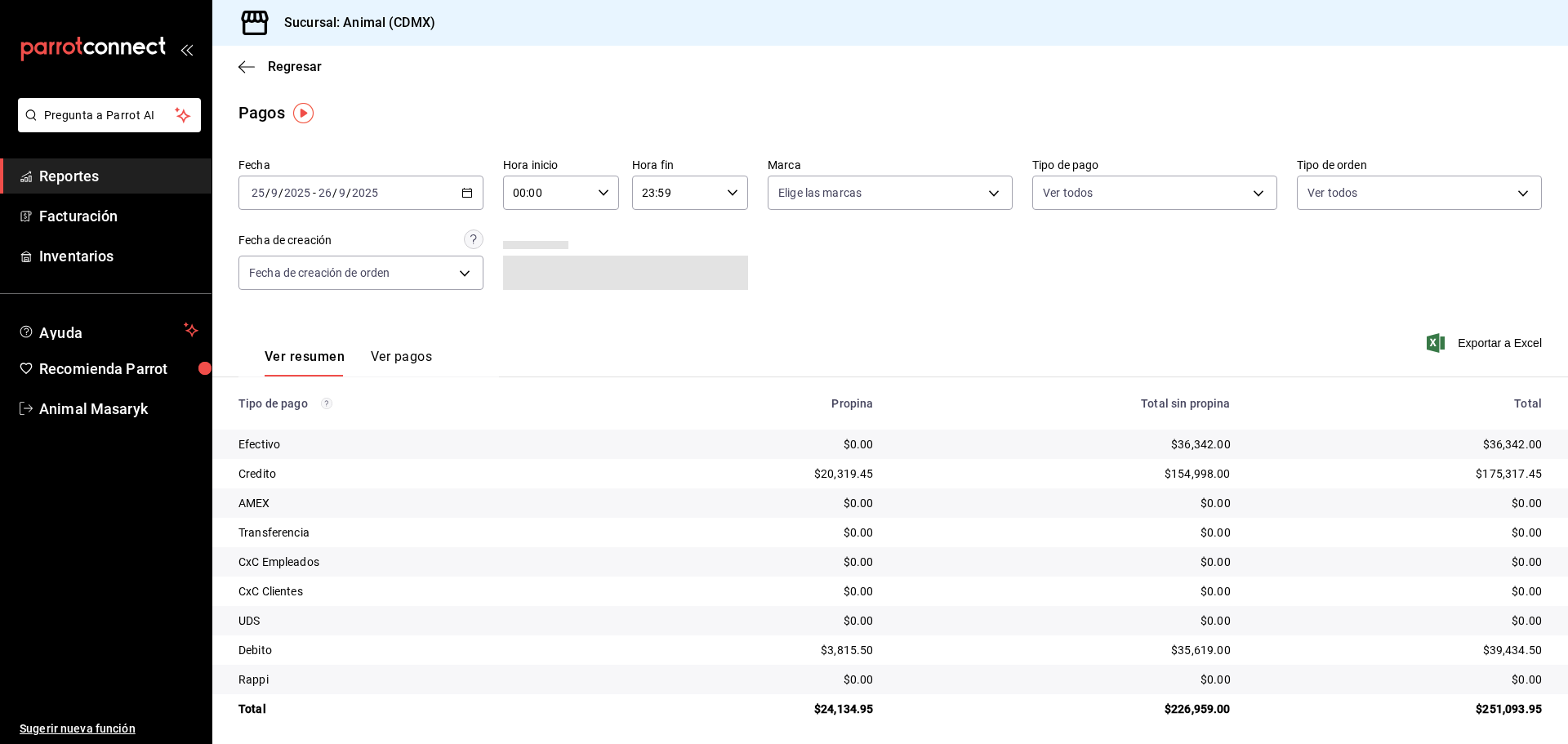
click at [720, 341] on div "Ver resumen Ver pagos Exportar a Excel" at bounding box center [889, 352] width 1355 height 87
click at [589, 197] on div "00:00 Hora inicio" at bounding box center [561, 193] width 116 height 35
click at [525, 267] on span "05" at bounding box center [530, 267] width 32 height 13
click at [719, 233] on div at bounding box center [784, 372] width 1568 height 744
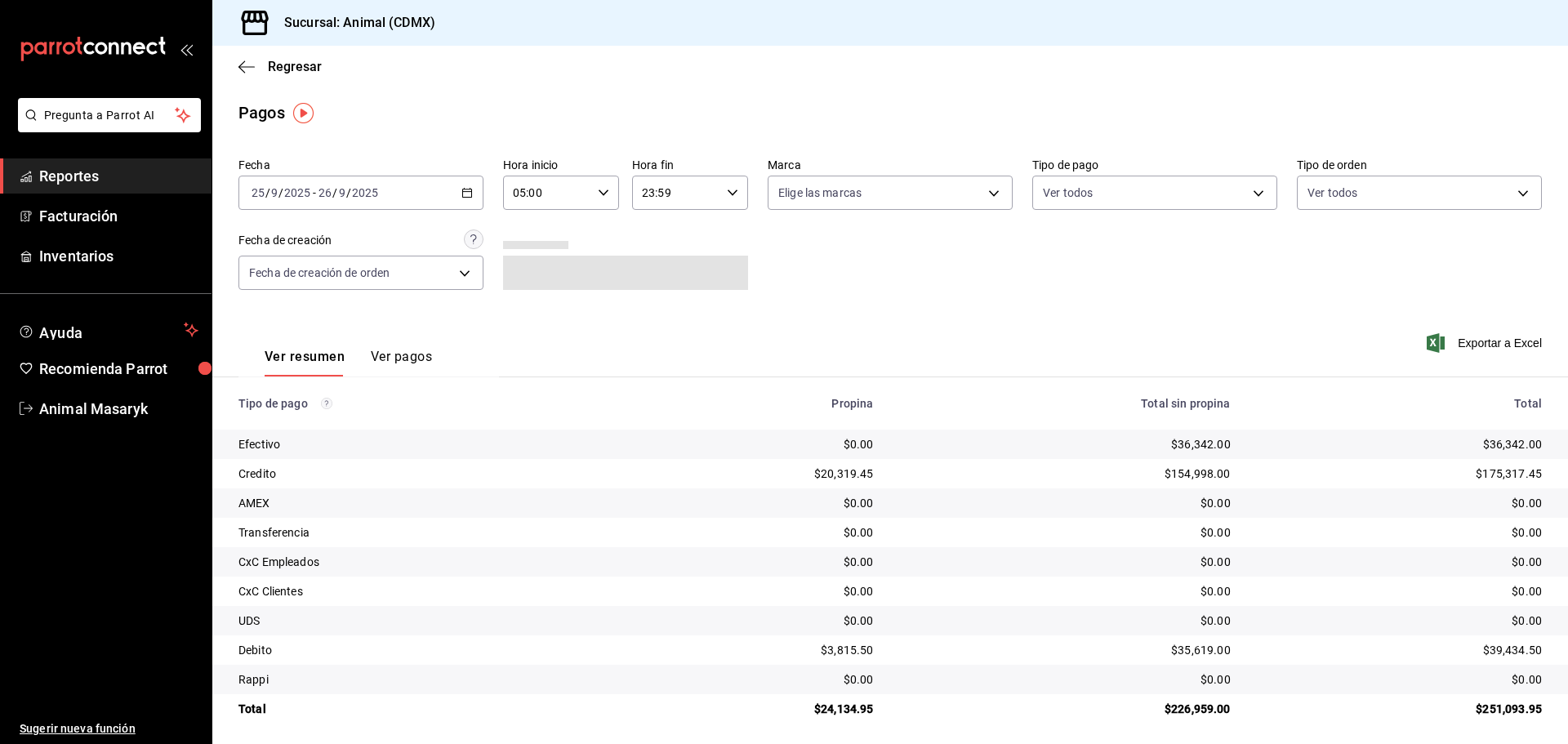
click at [727, 196] on icon "button" at bounding box center [732, 193] width 12 height 12
click at [661, 231] on span "04" at bounding box center [657, 234] width 32 height 13
drag, startPoint x: 1033, startPoint y: 309, endPoint x: 1018, endPoint y: 236, distance: 74.5
click at [1036, 309] on div at bounding box center [784, 372] width 1568 height 744
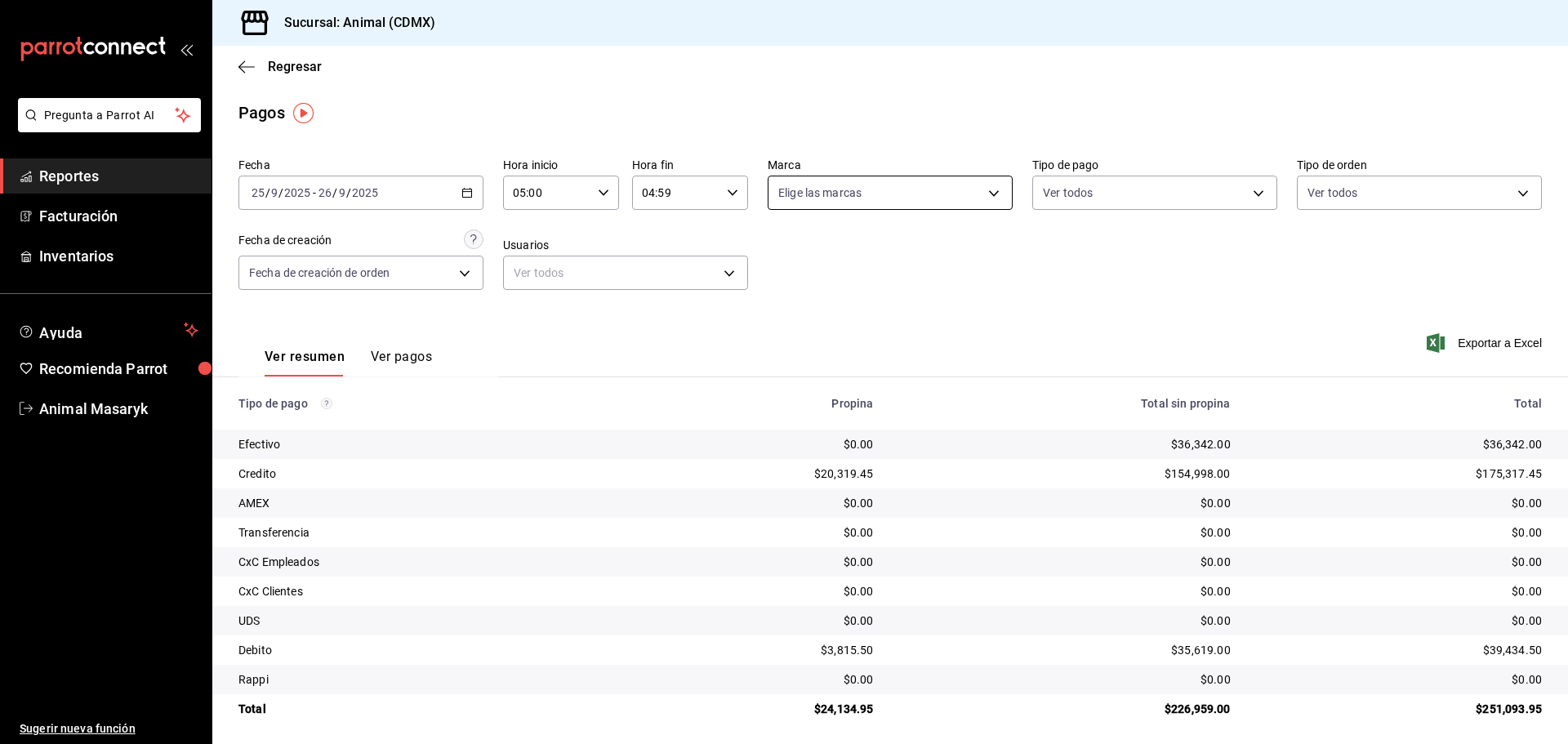
click at [988, 202] on body "Pregunta a Parrot AI Reportes Facturación Inventarios Ayuda Recomienda Parrot A…" at bounding box center [784, 372] width 1568 height 744
click at [837, 263] on span "Ver todas" at bounding box center [832, 256] width 49 height 17
click at [1148, 284] on div at bounding box center [784, 372] width 1568 height 744
click at [1206, 200] on body "Pregunta a Parrot AI Reportes Facturación Inventarios Ayuda Recomienda Parrot A…" at bounding box center [784, 372] width 1568 height 744
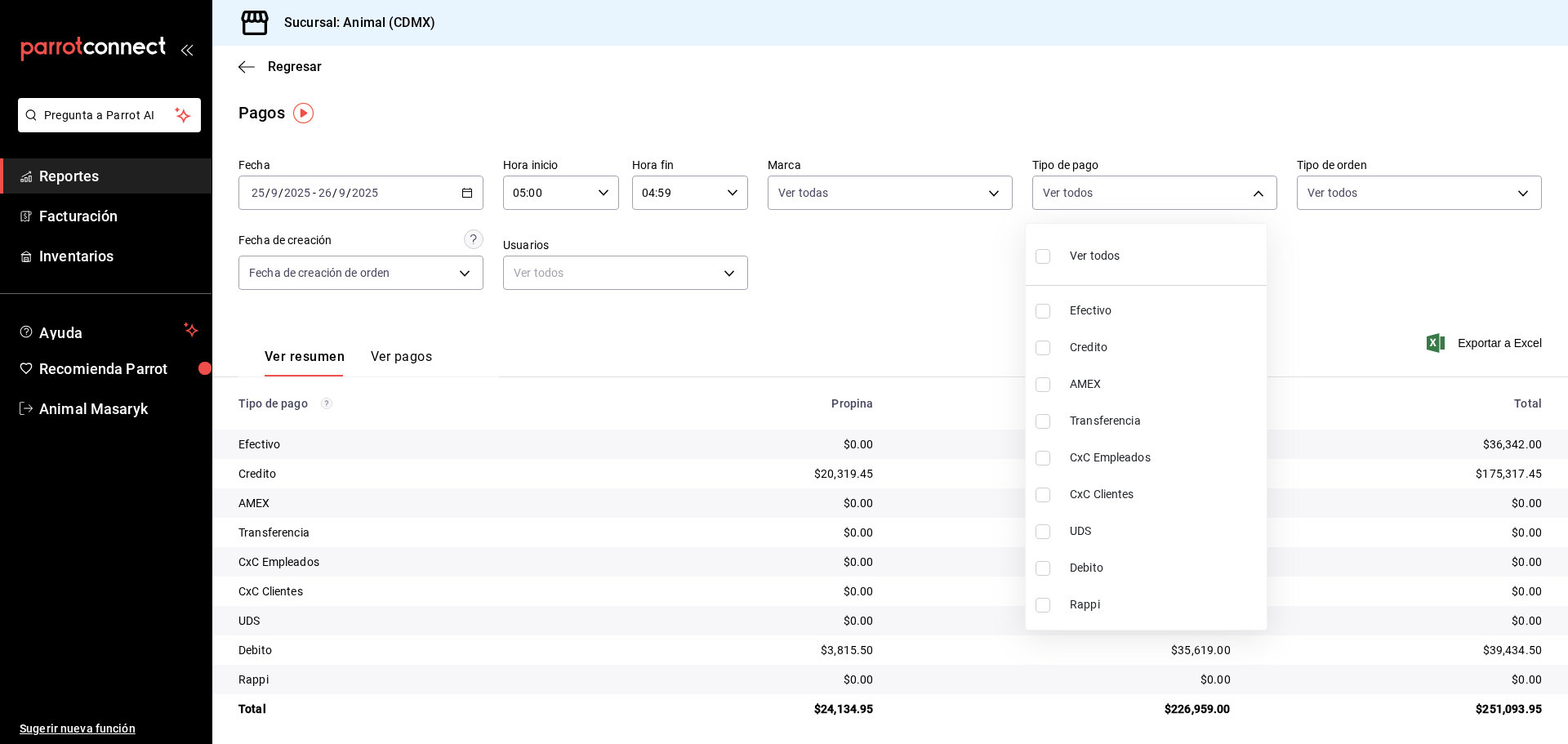
click at [1100, 241] on div "Ver todos" at bounding box center [1077, 254] width 84 height 35
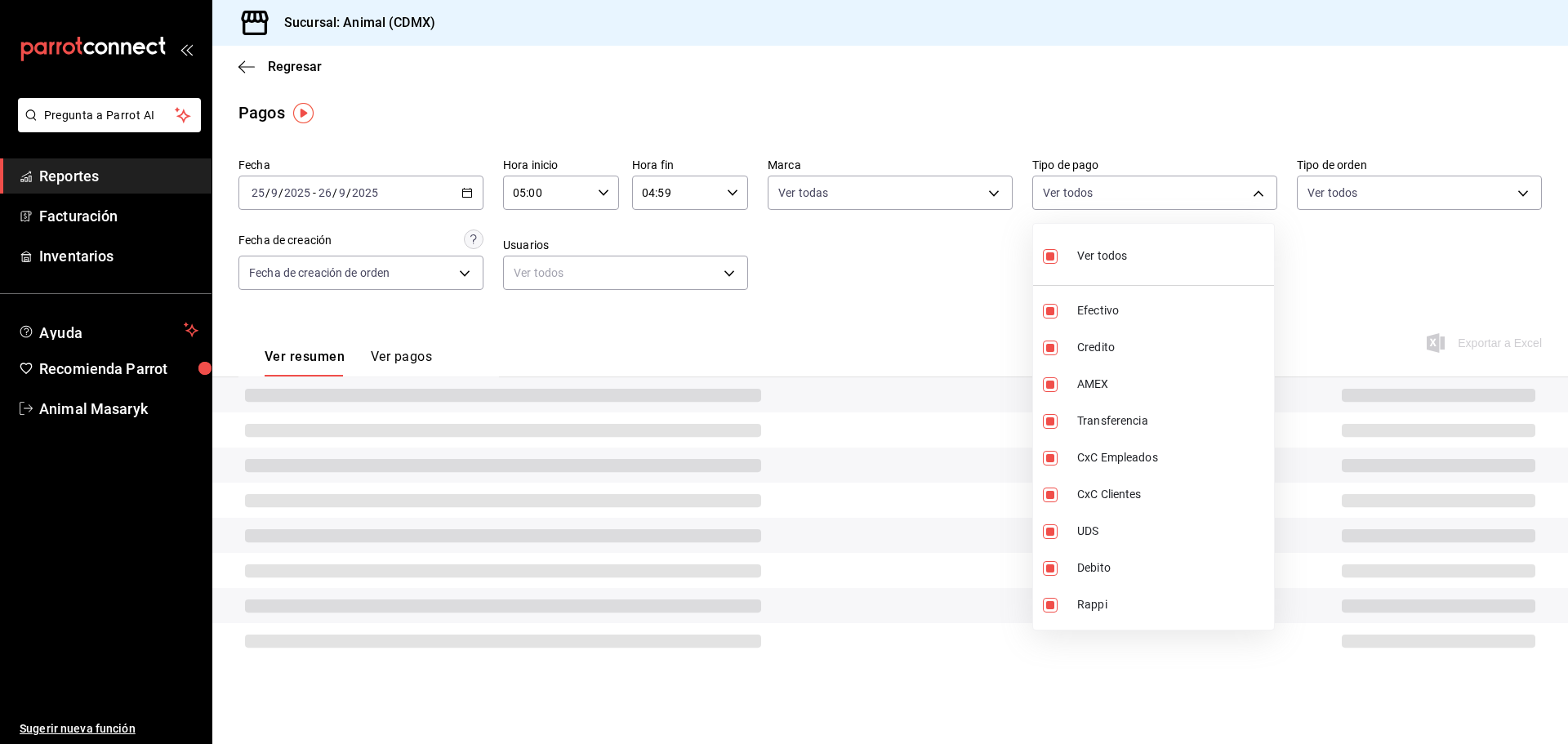
click at [1363, 235] on div at bounding box center [784, 372] width 1568 height 744
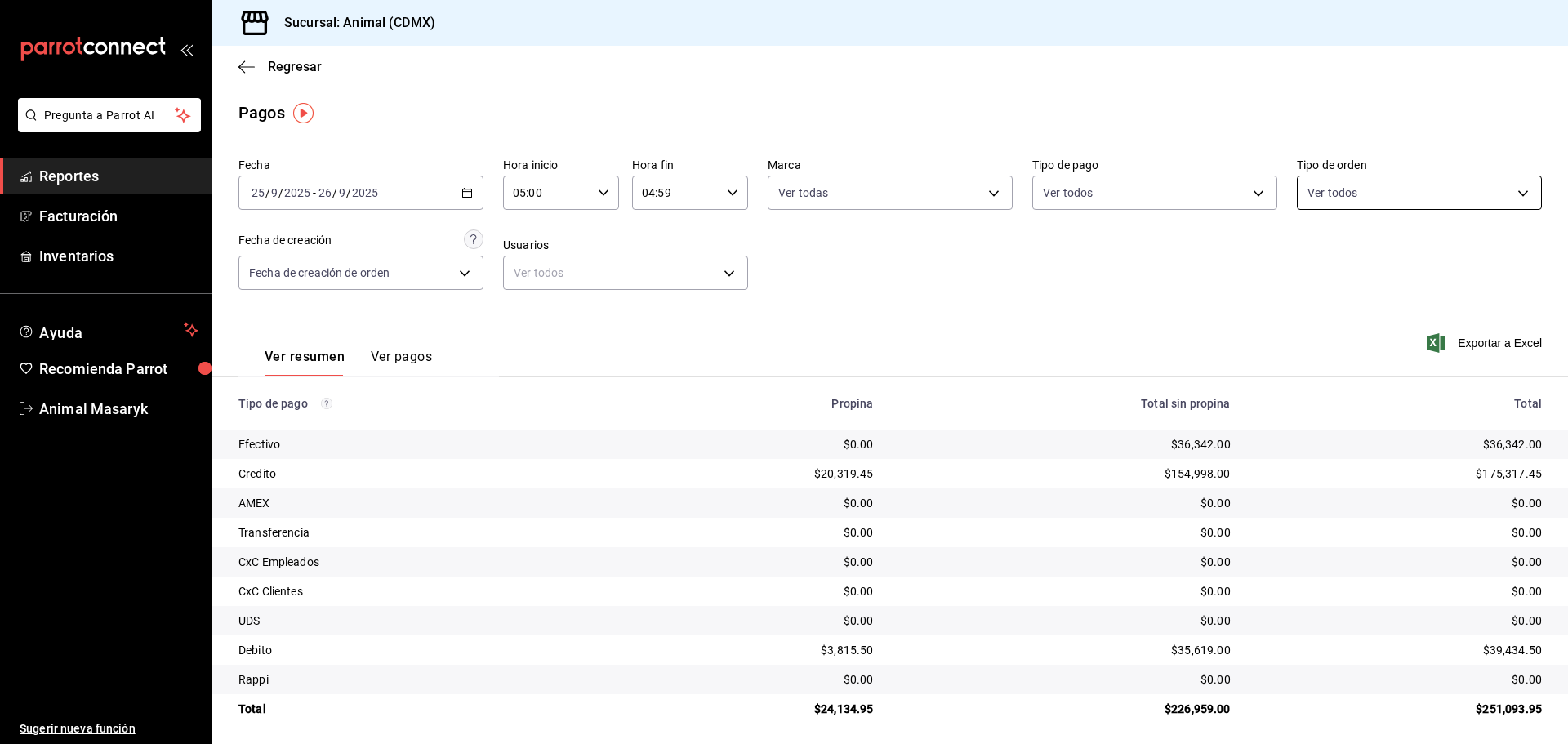
click at [1447, 201] on body "Pregunta a Parrot AI Reportes Facturación Inventarios Ayuda Recomienda Parrot A…" at bounding box center [784, 372] width 1568 height 744
click at [1321, 262] on div "Ver todos" at bounding box center [1340, 254] width 84 height 35
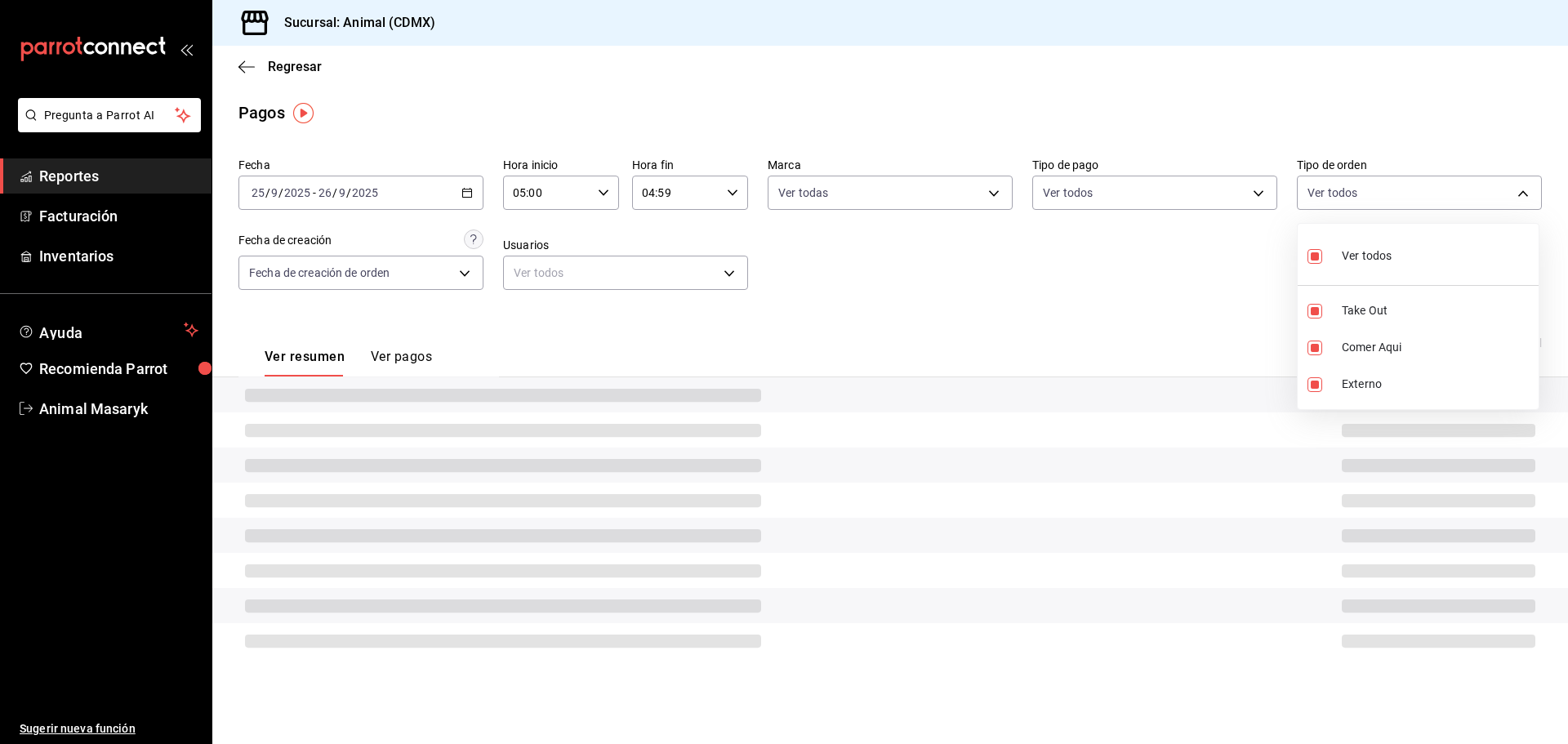
drag, startPoint x: 1076, startPoint y: 282, endPoint x: 1062, endPoint y: 285, distance: 14.3
click at [1076, 282] on div at bounding box center [784, 372] width 1568 height 744
